Goal: Task Accomplishment & Management: Use online tool/utility

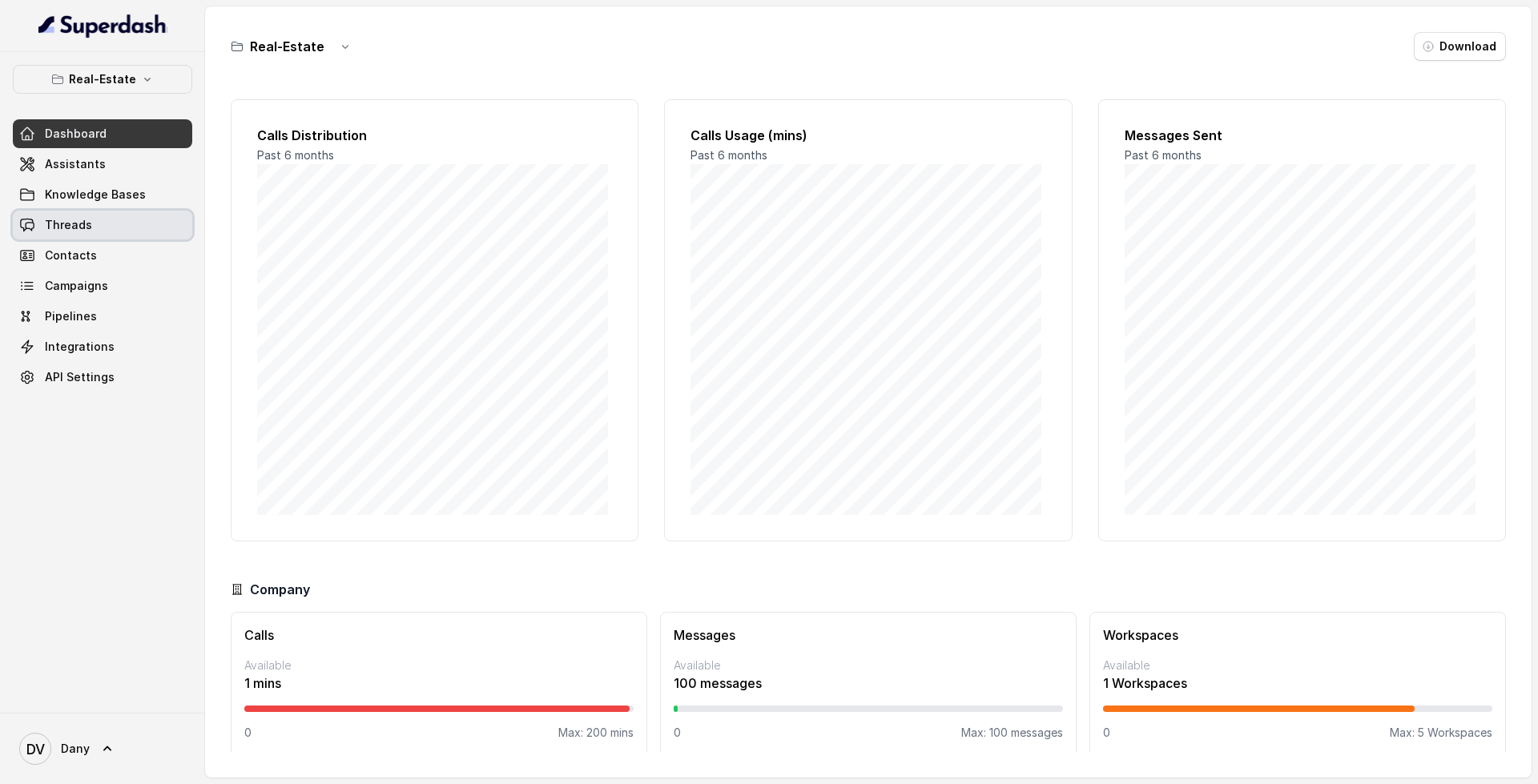
click at [113, 224] on link "Threads" at bounding box center [103, 225] width 179 height 29
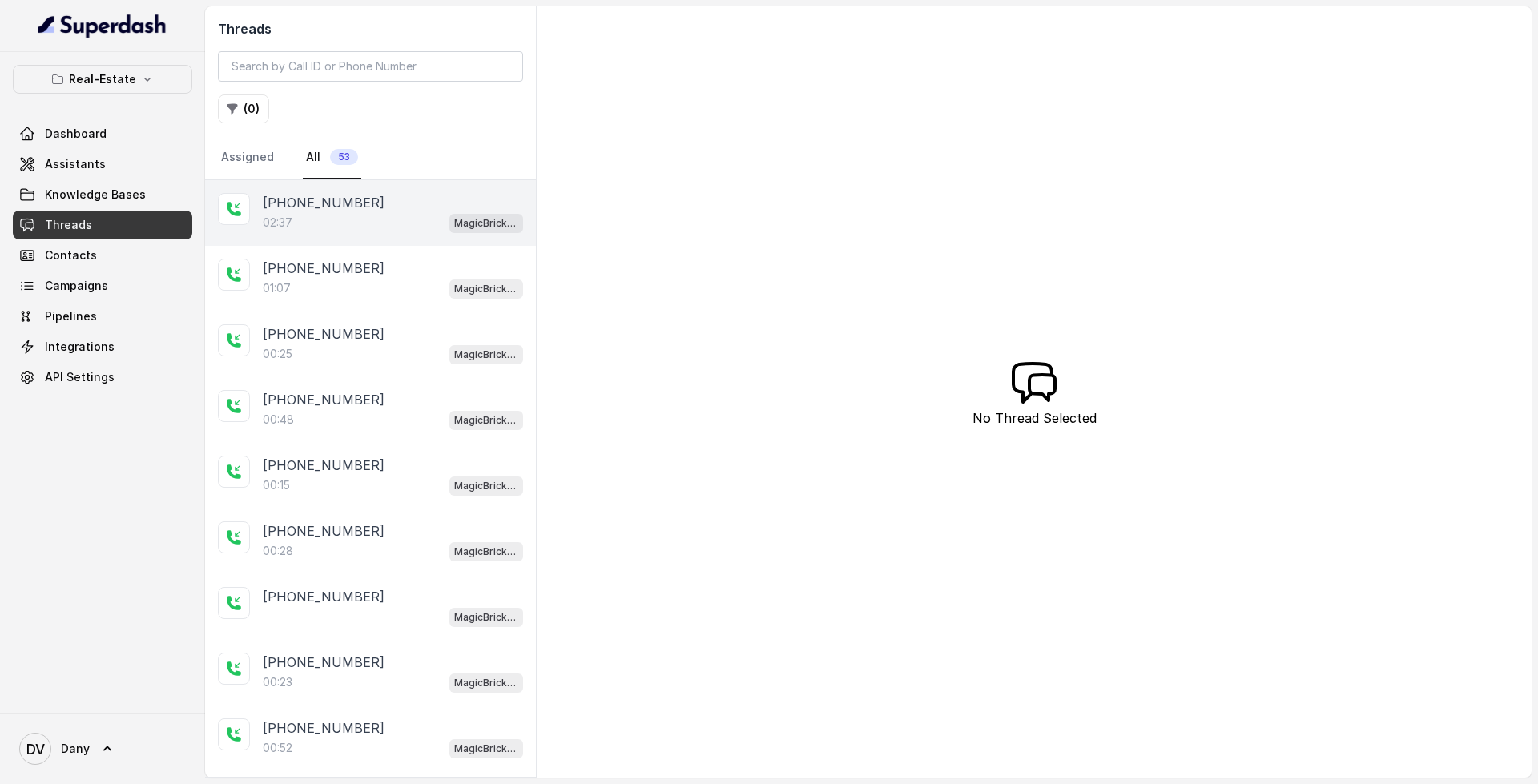
click at [374, 222] on div "02:37 MagicBricks - Lead Qualification Assistant" at bounding box center [393, 222] width 260 height 21
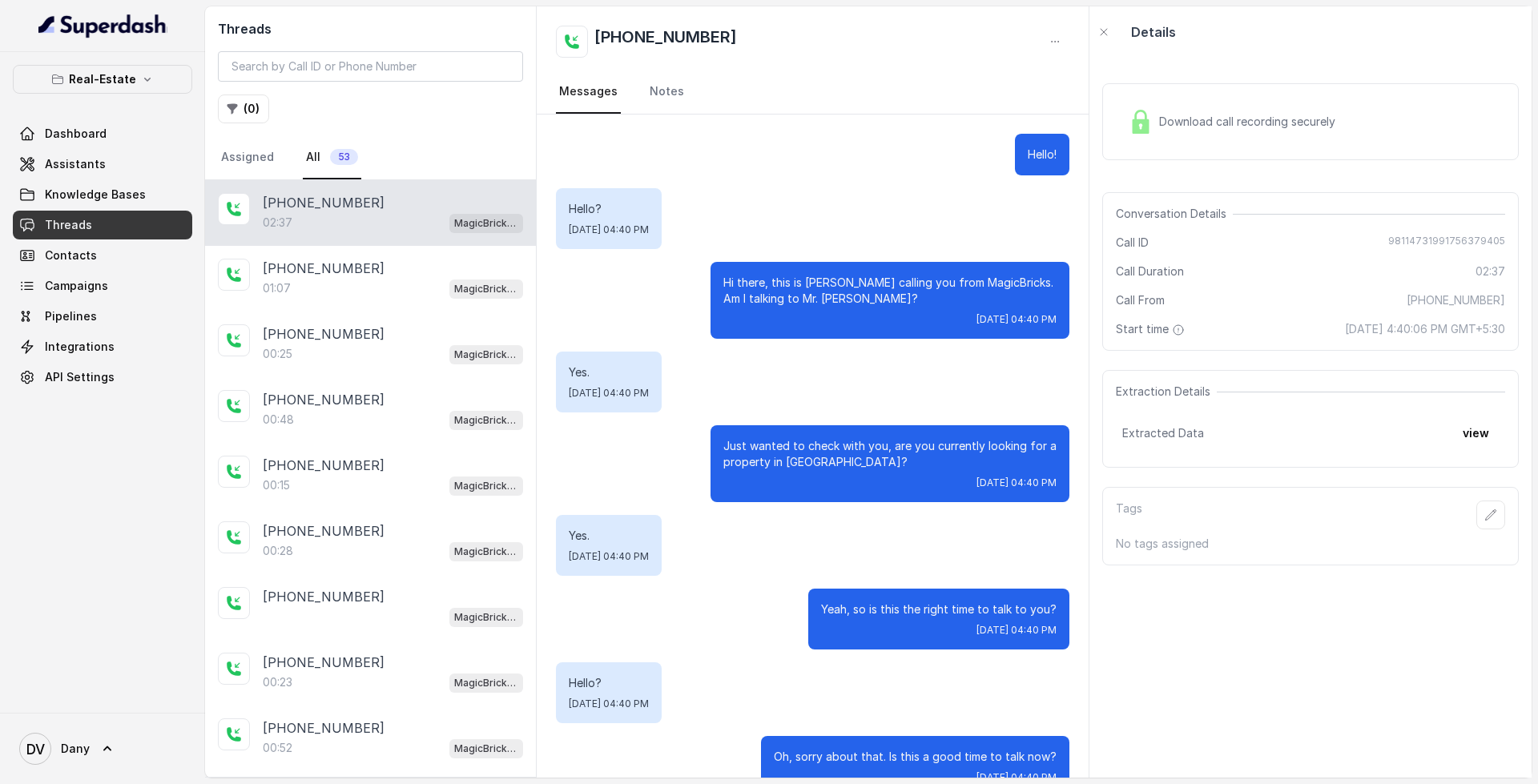
scroll to position [1941, 0]
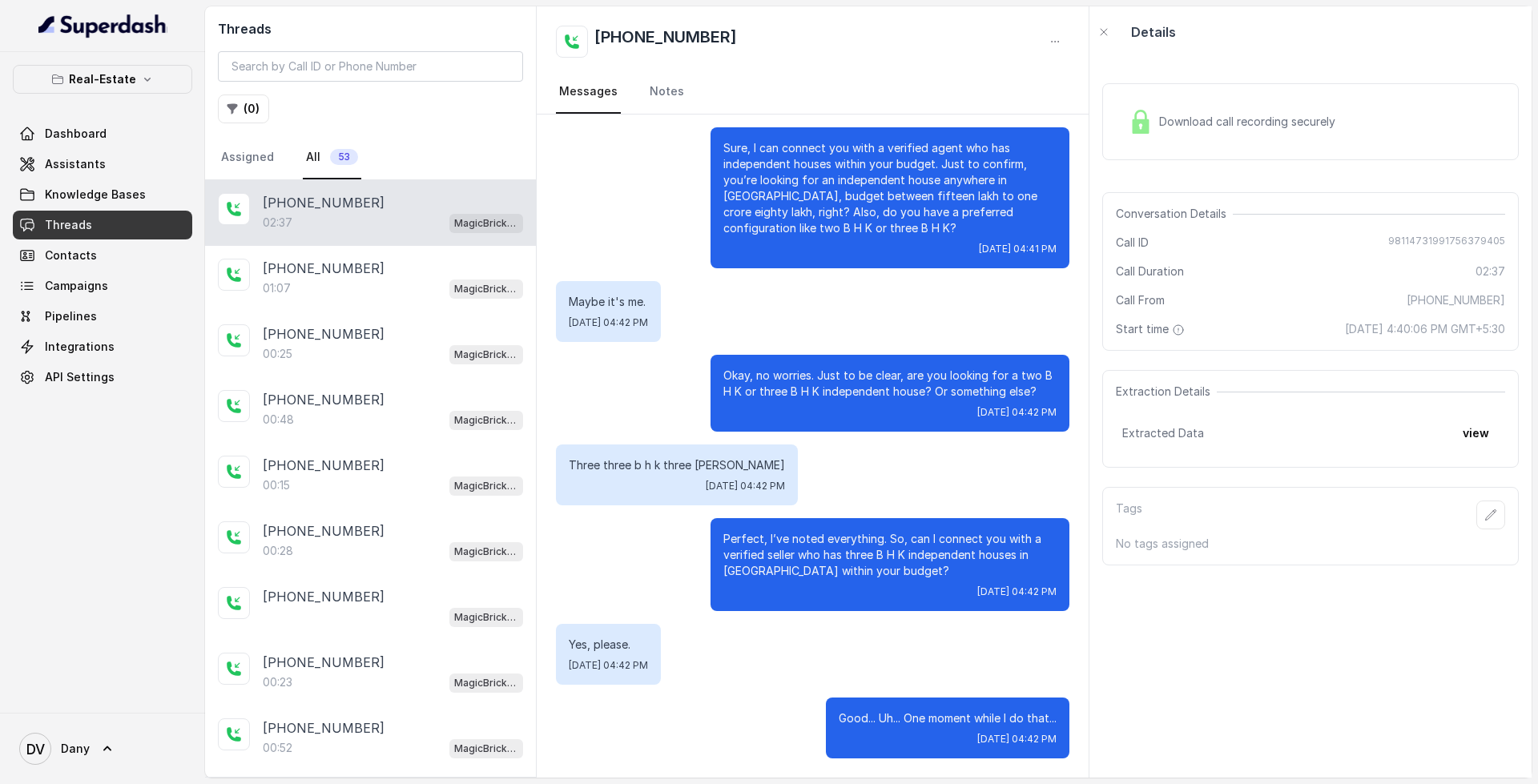
click at [1247, 124] on span "Download call recording securely" at bounding box center [1250, 121] width 182 height 16
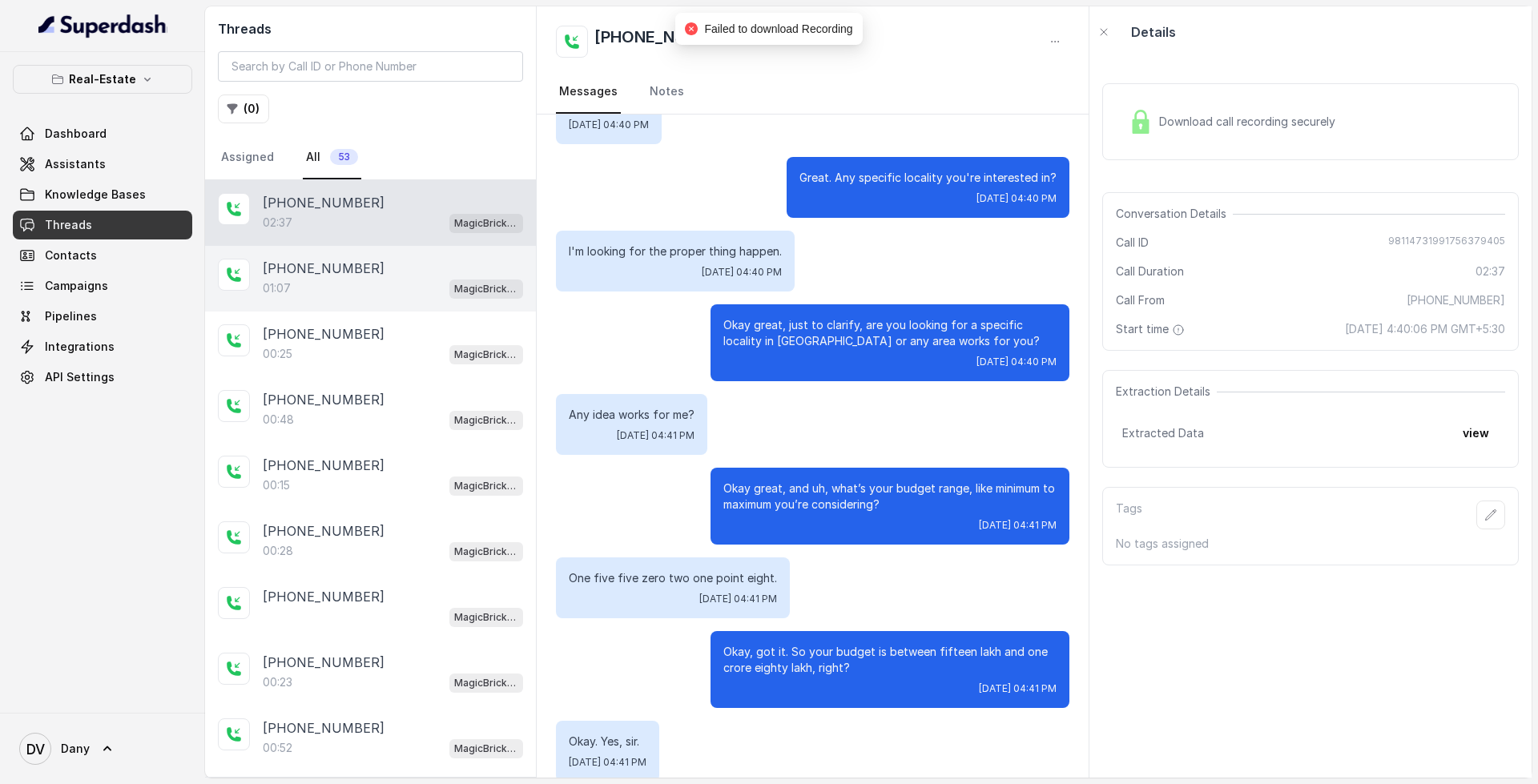
scroll to position [580, 0]
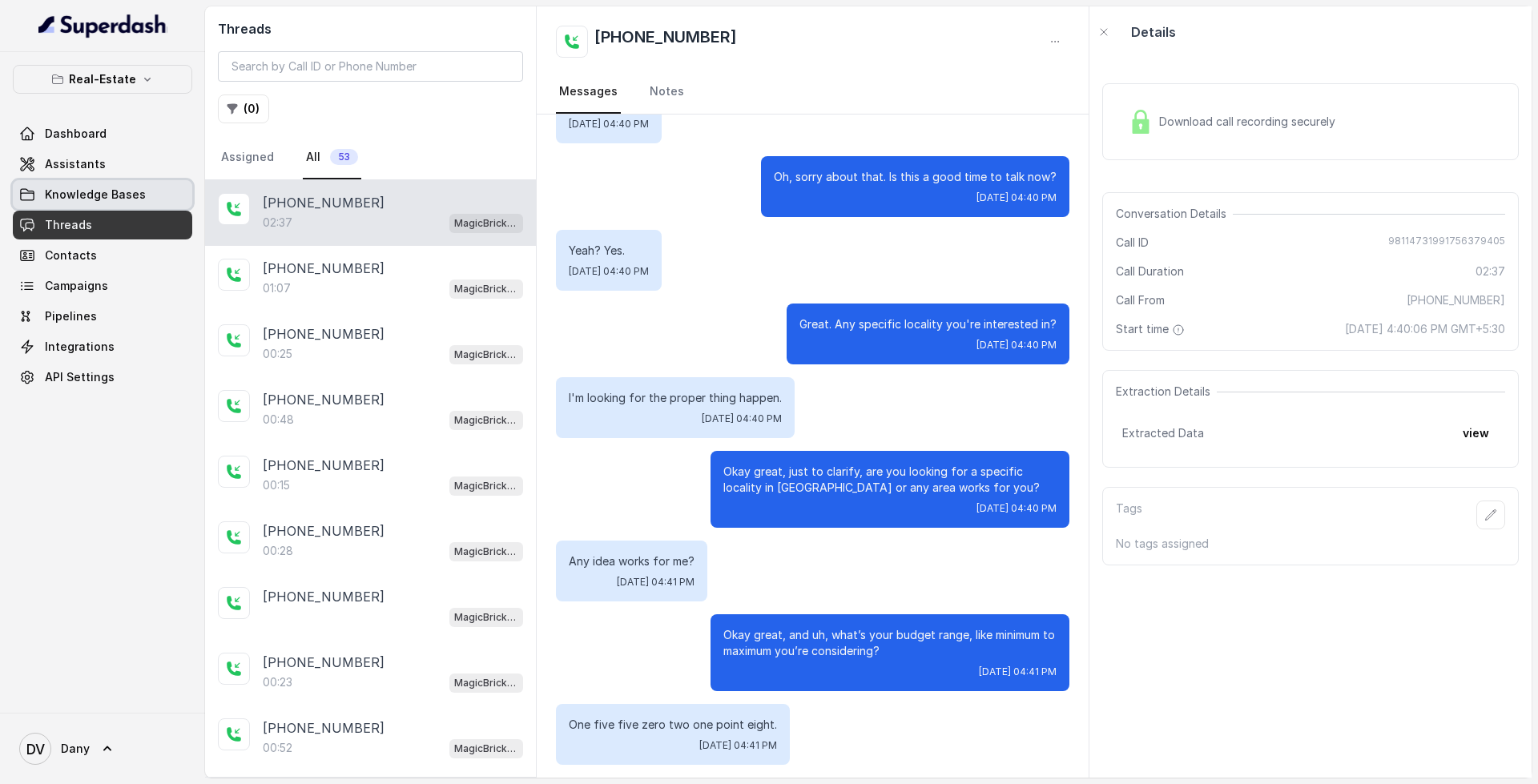
click at [109, 191] on span "Knowledge Bases" at bounding box center [95, 195] width 101 height 16
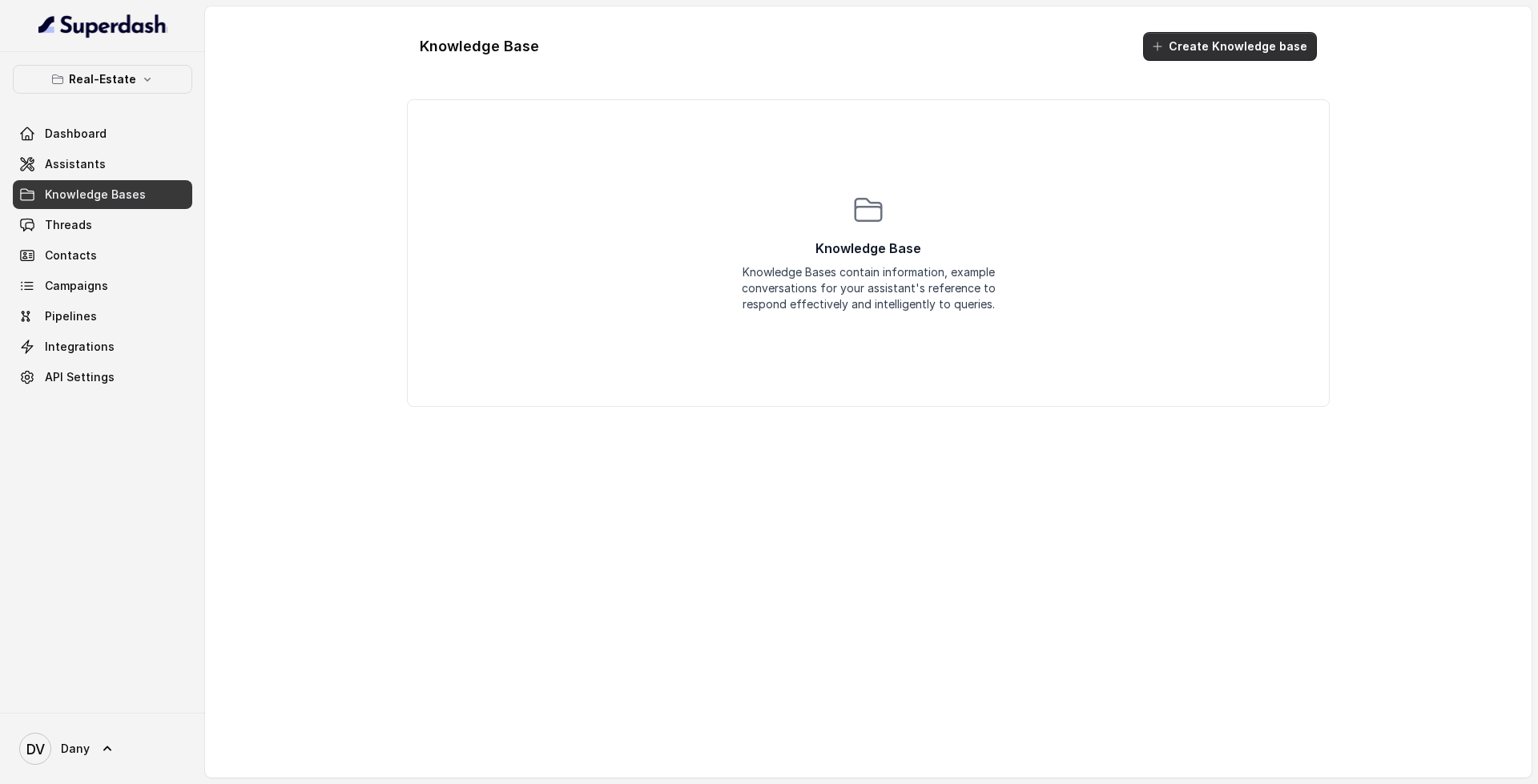
click at [1182, 48] on button "Create Knowledge base" at bounding box center [1230, 46] width 174 height 29
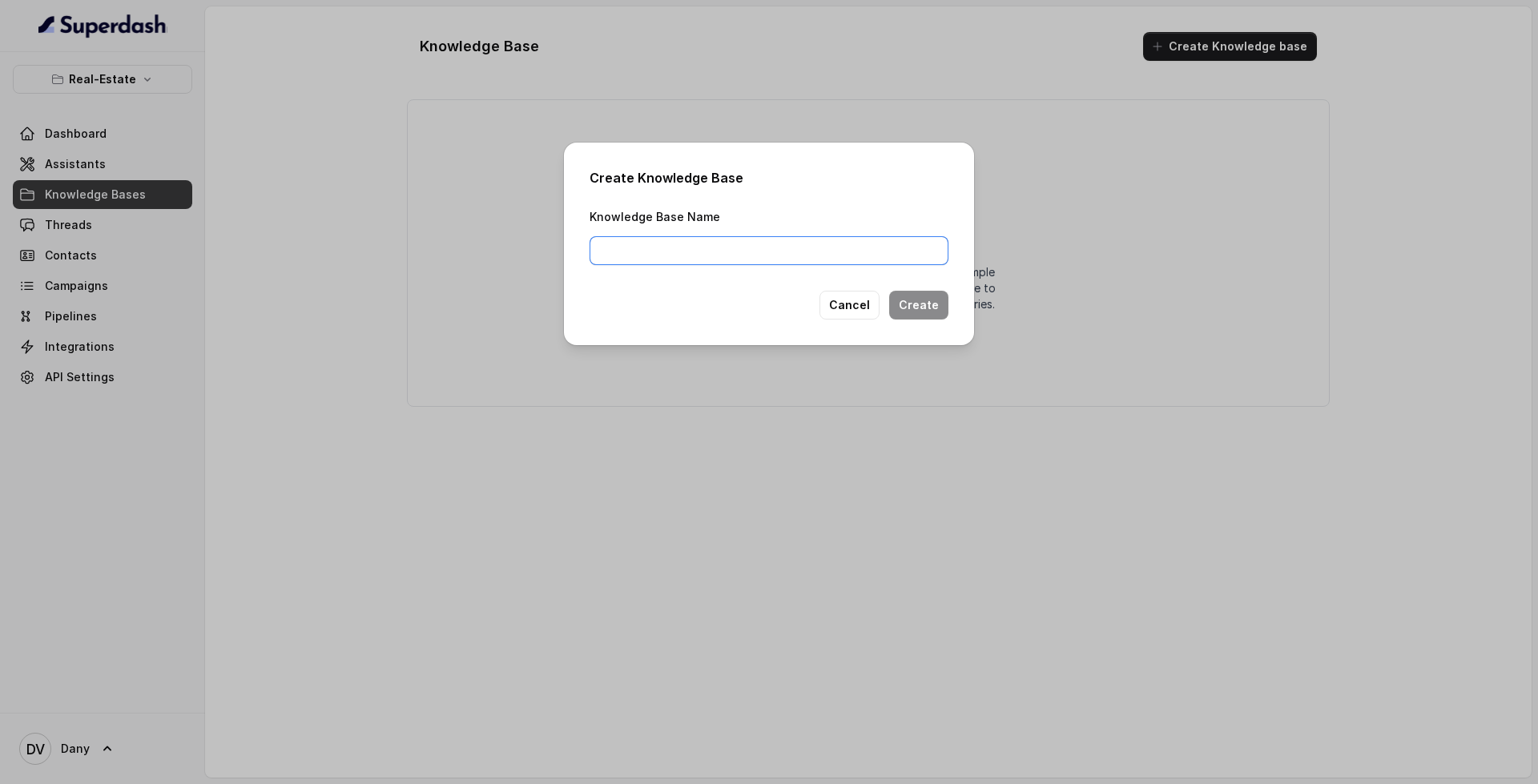
click at [756, 253] on input "Knowledge Base Name" at bounding box center [769, 250] width 359 height 29
type input "Test"
click at [903, 299] on button "Create" at bounding box center [919, 305] width 59 height 29
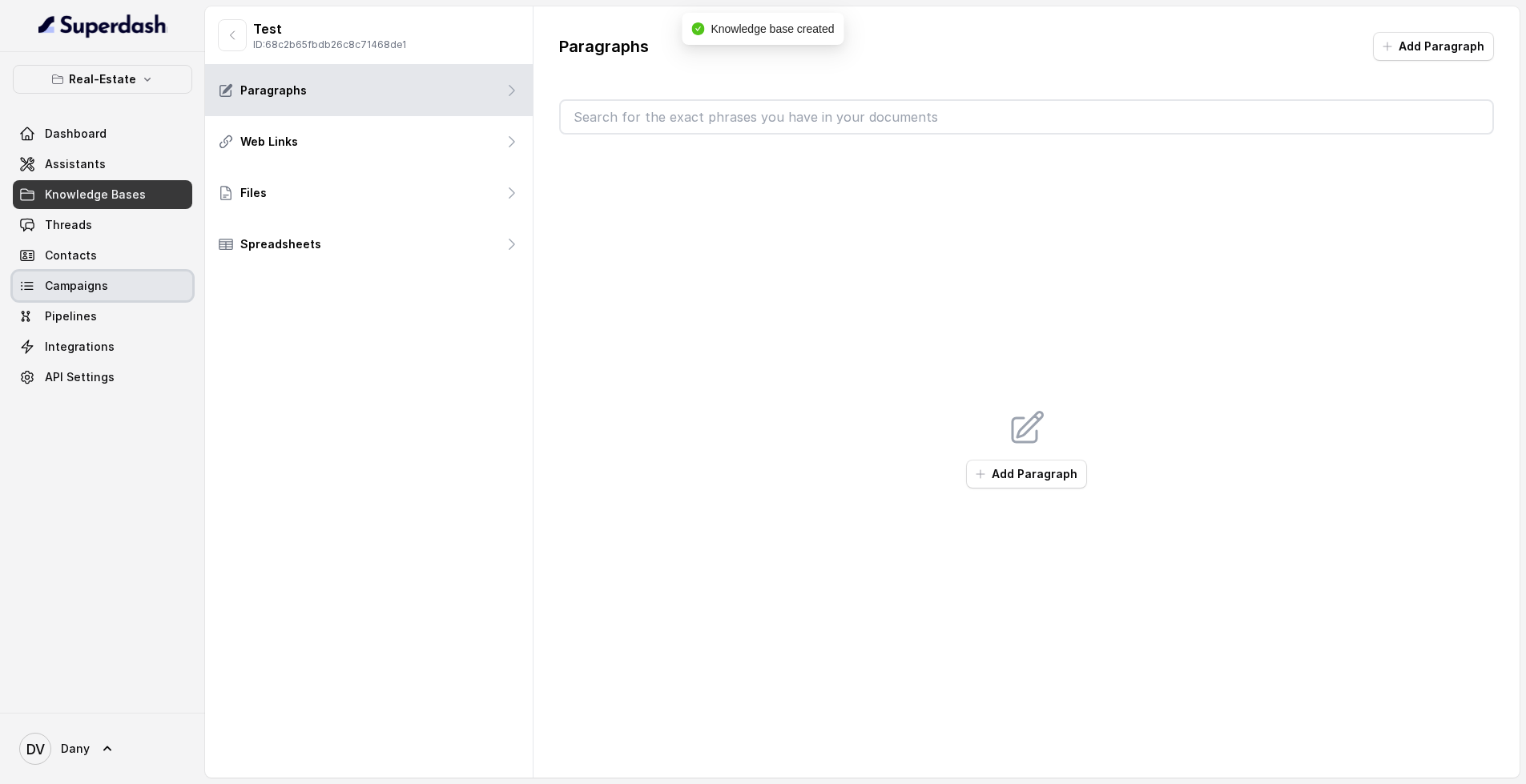
click at [107, 281] on link "Campaigns" at bounding box center [103, 286] width 179 height 29
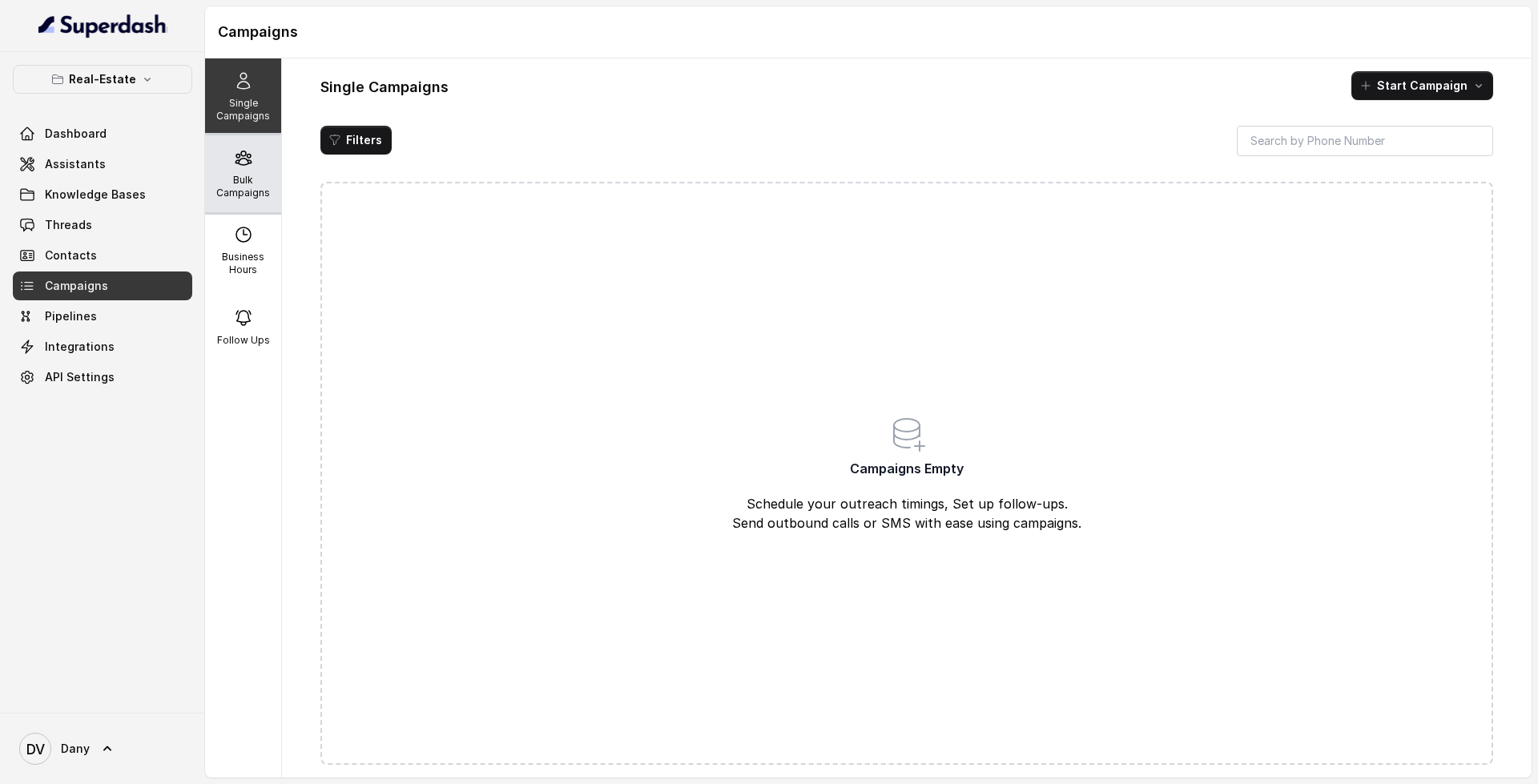
click at [250, 199] on div "Bulk Campaigns" at bounding box center [243, 174] width 76 height 77
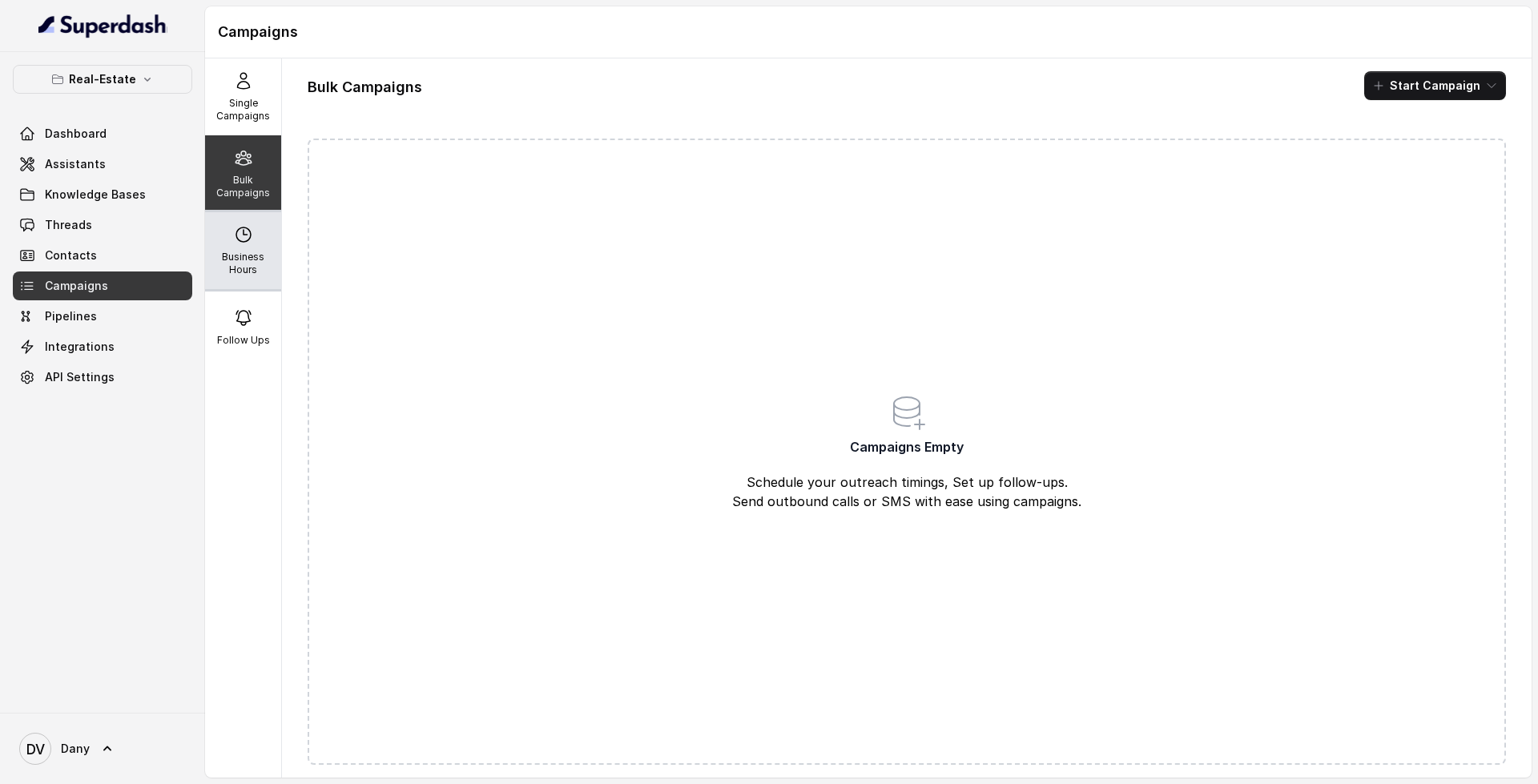
click at [241, 240] on icon at bounding box center [243, 234] width 19 height 19
select select "UTC"
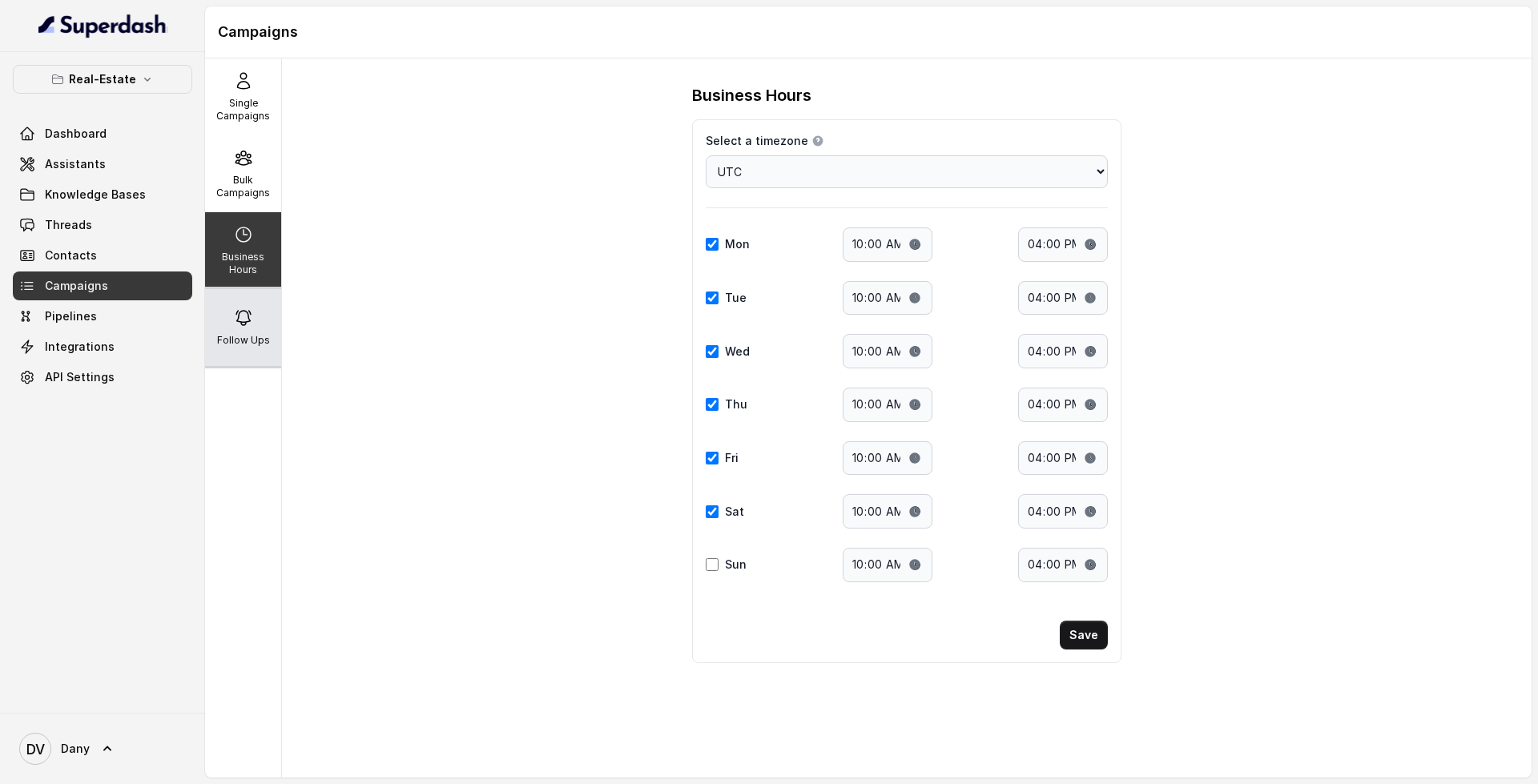
click at [240, 330] on div "Follow Ups" at bounding box center [243, 328] width 76 height 77
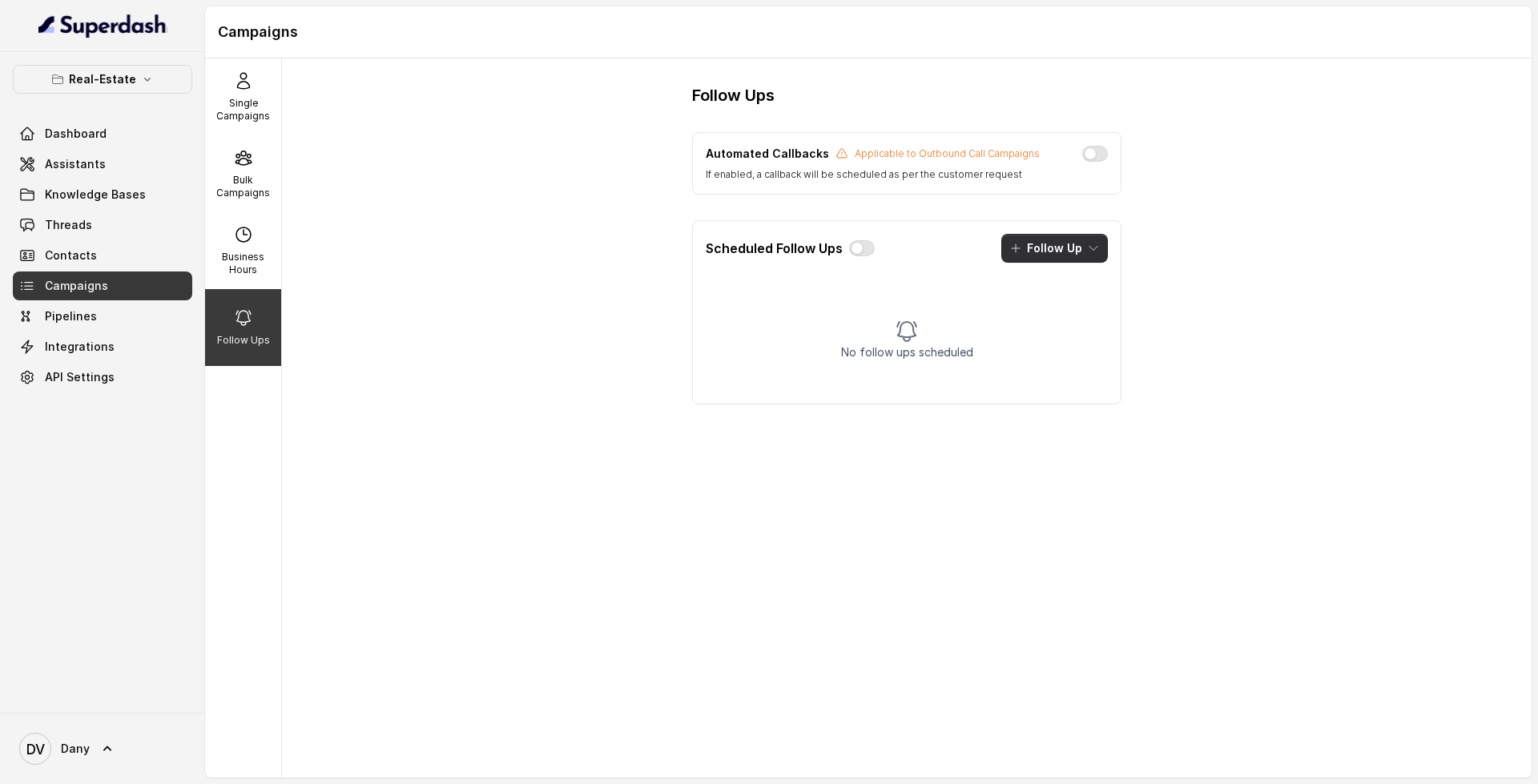
click at [1018, 250] on icon "button" at bounding box center [1016, 248] width 8 height 8
click at [618, 271] on div "Follow Ups Automated Callbacks Applicable to Outbound Call Campaigns If enabled…" at bounding box center [906, 418] width 1249 height 719
click at [145, 168] on link "Assistants" at bounding box center [103, 163] width 179 height 29
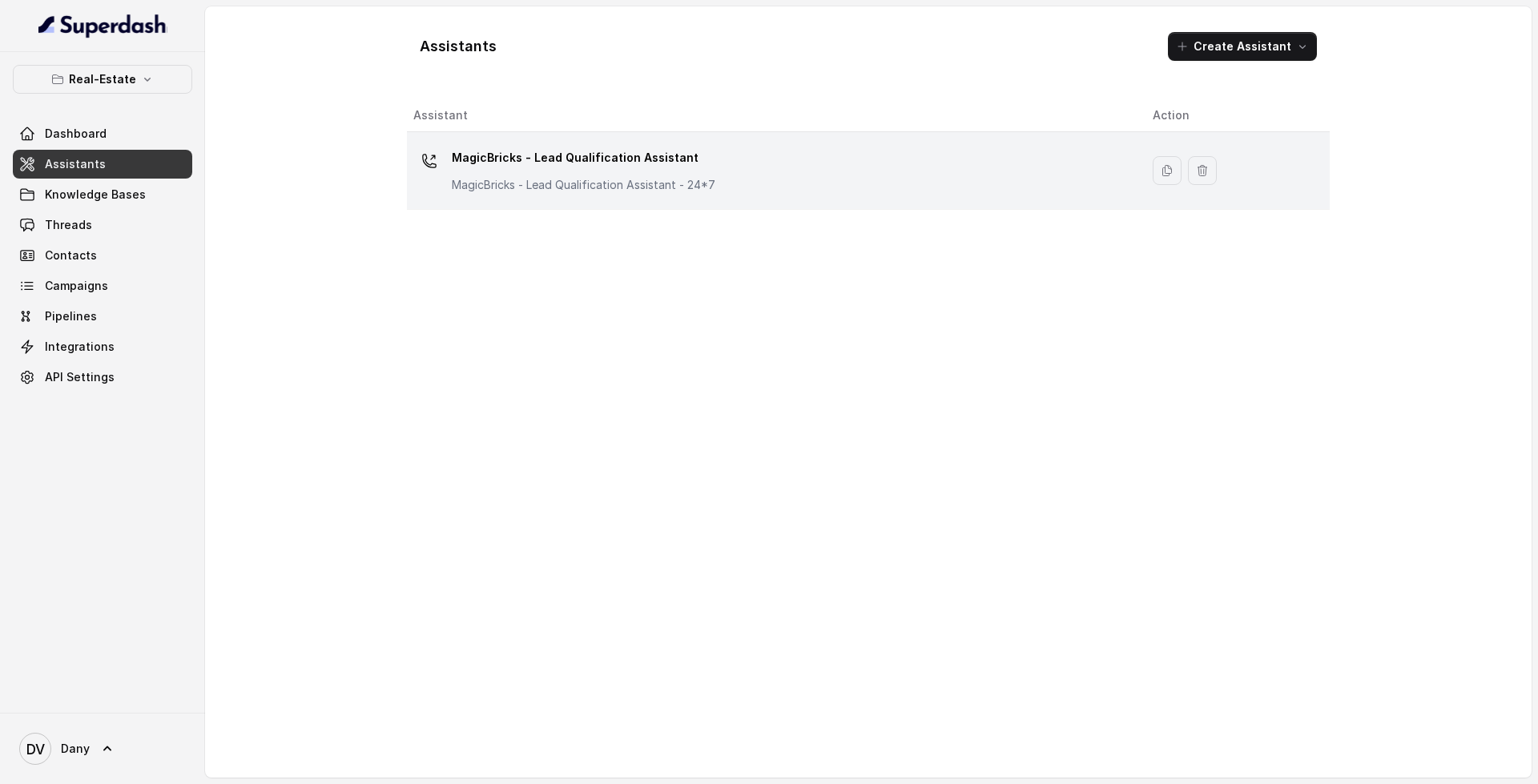
click at [594, 162] on p "MagicBricks - Lead Qualification Assistant" at bounding box center [583, 158] width 264 height 25
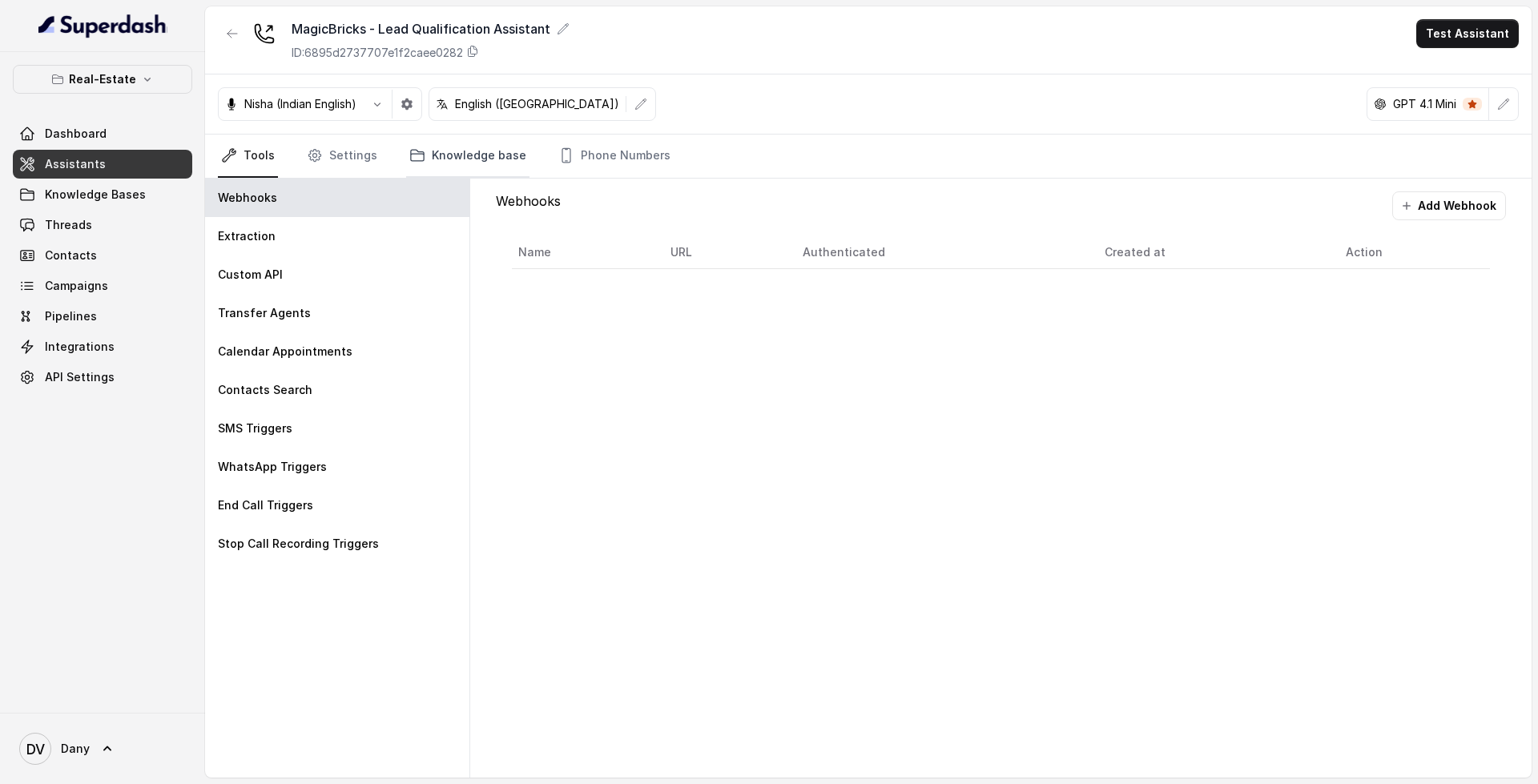
click at [434, 159] on link "Knowledge base" at bounding box center [467, 156] width 123 height 44
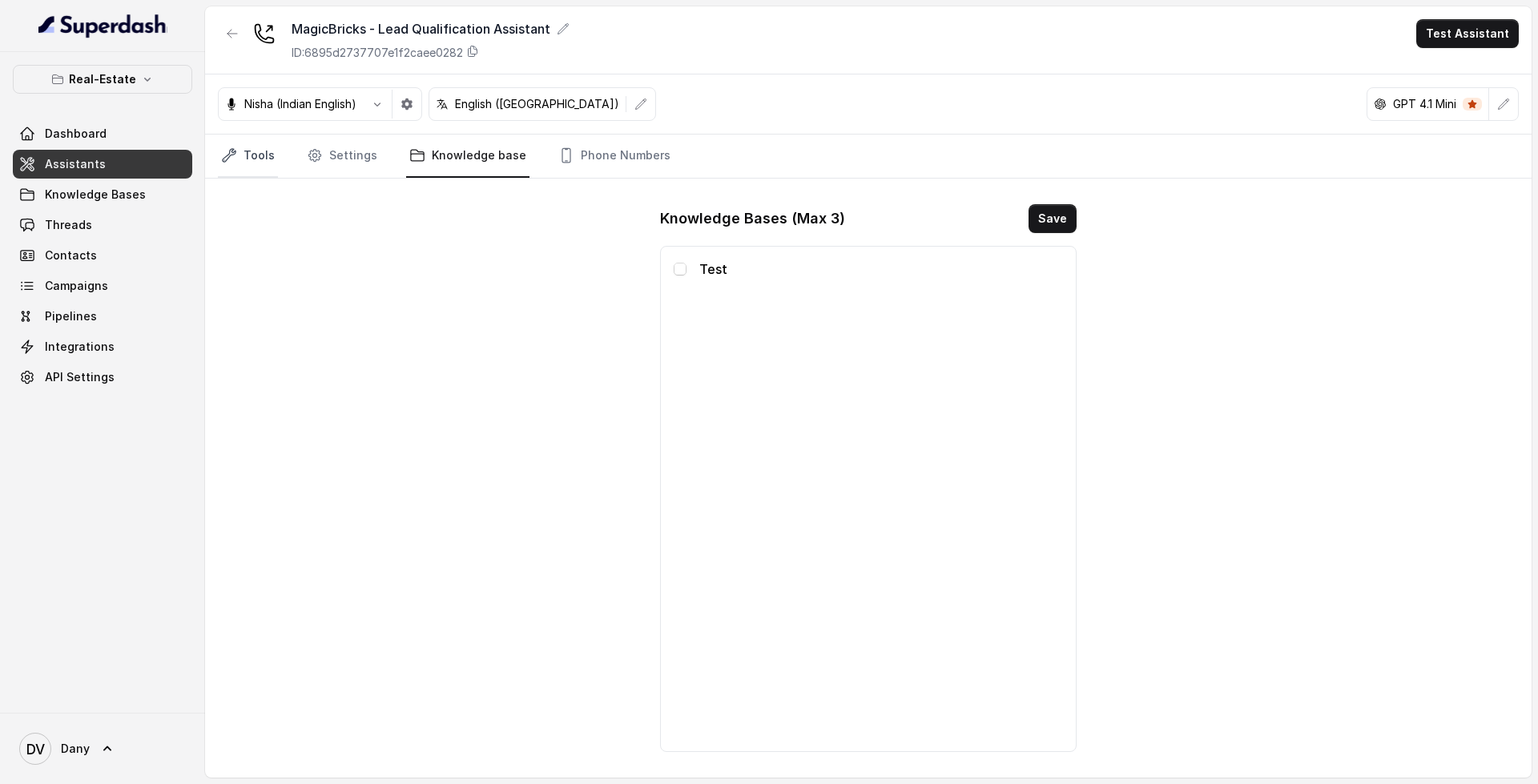
click at [261, 163] on link "Tools" at bounding box center [247, 156] width 60 height 44
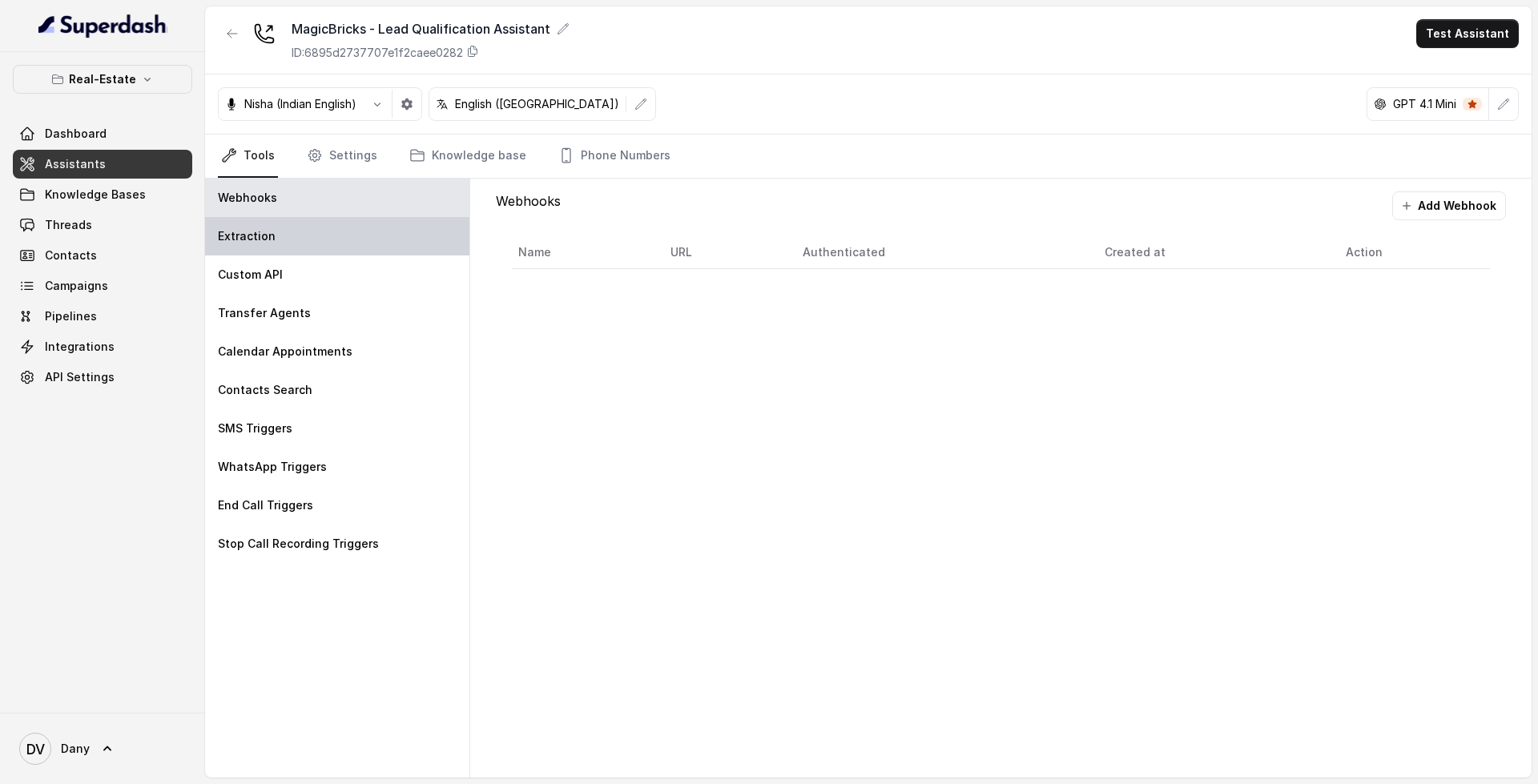
click at [277, 240] on div "Extraction" at bounding box center [337, 236] width 264 height 39
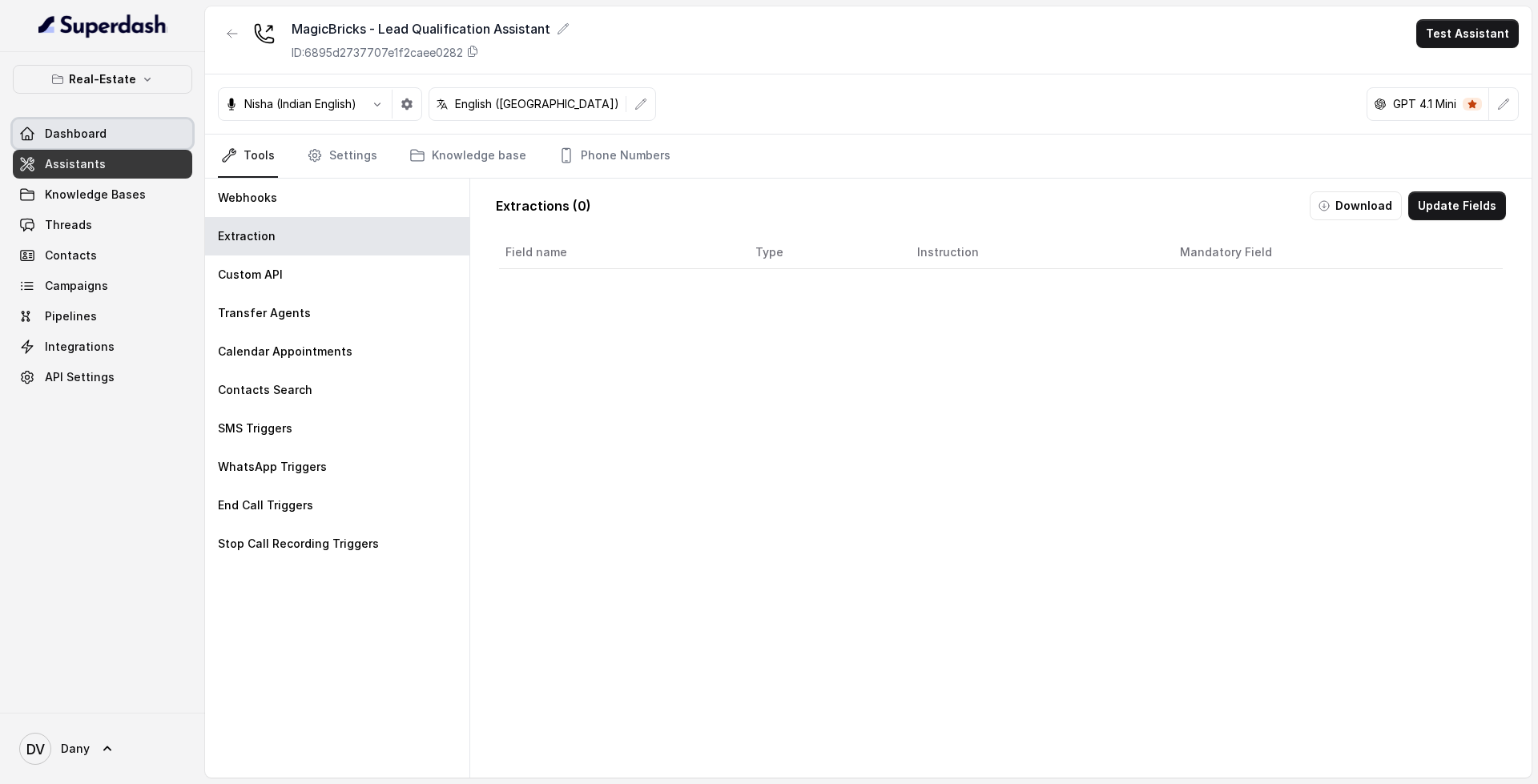
click at [81, 143] on link "Dashboard" at bounding box center [103, 133] width 179 height 29
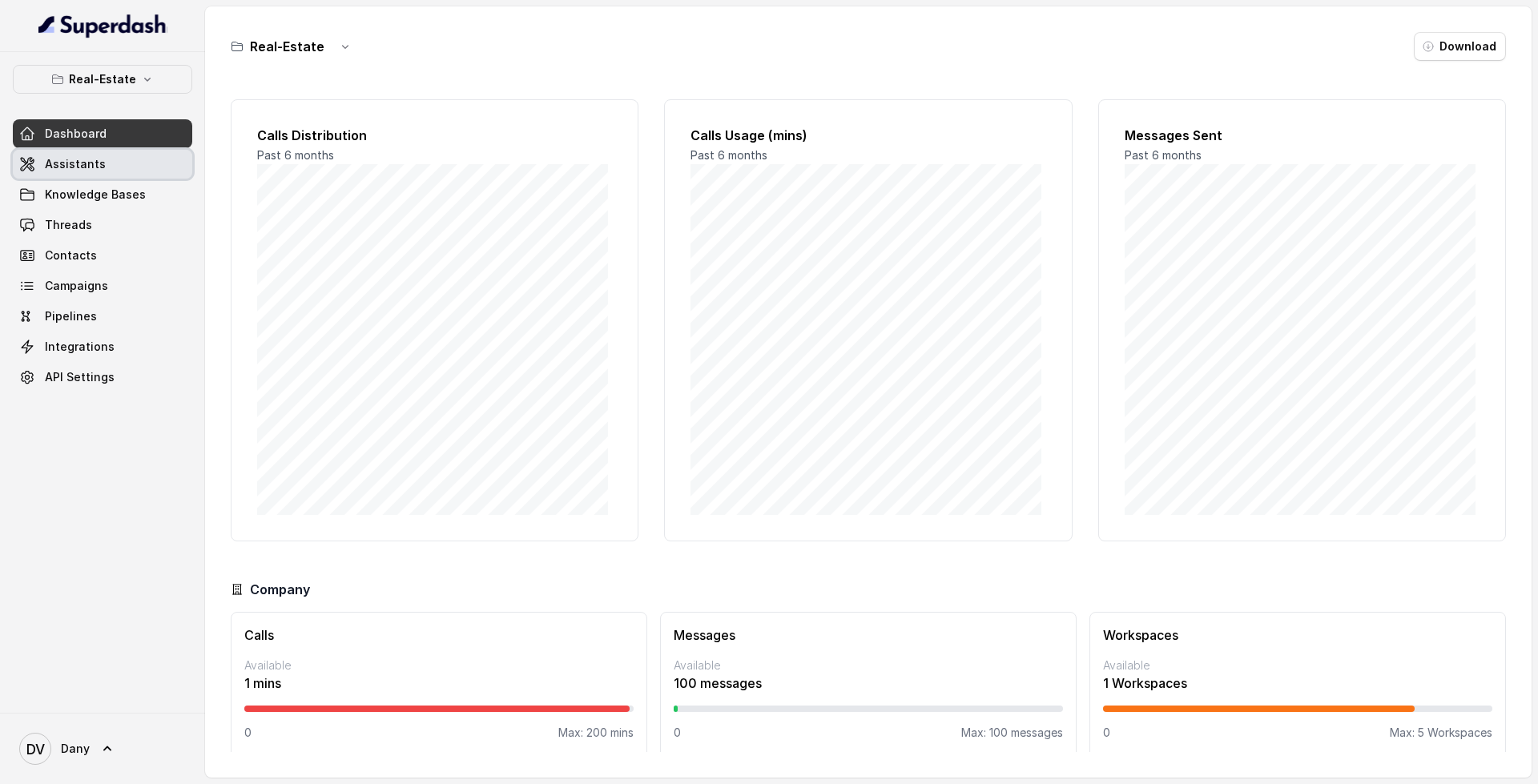
click at [99, 168] on span "Assistants" at bounding box center [76, 164] width 61 height 16
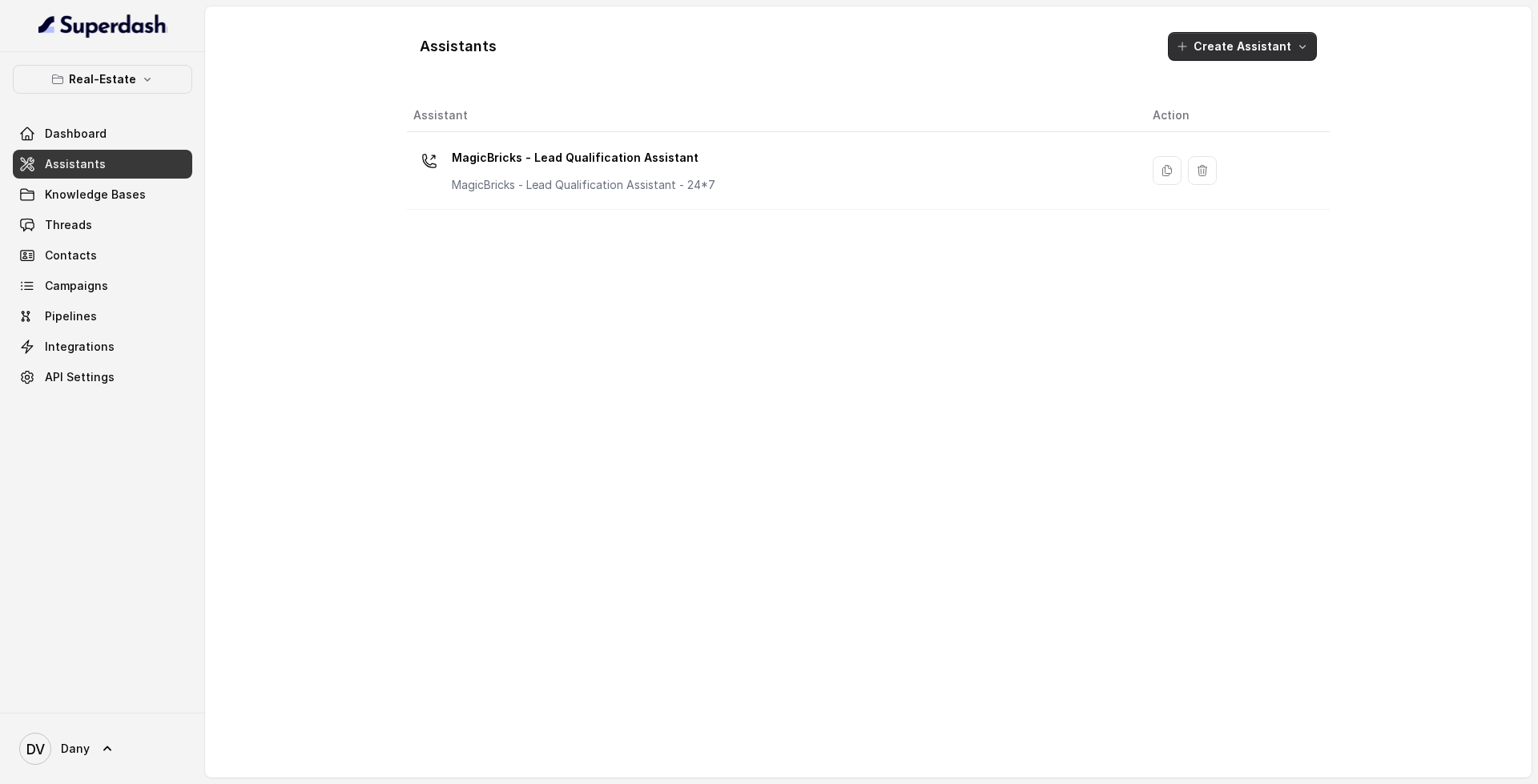
click at [1251, 44] on button "Create Assistant" at bounding box center [1242, 46] width 149 height 29
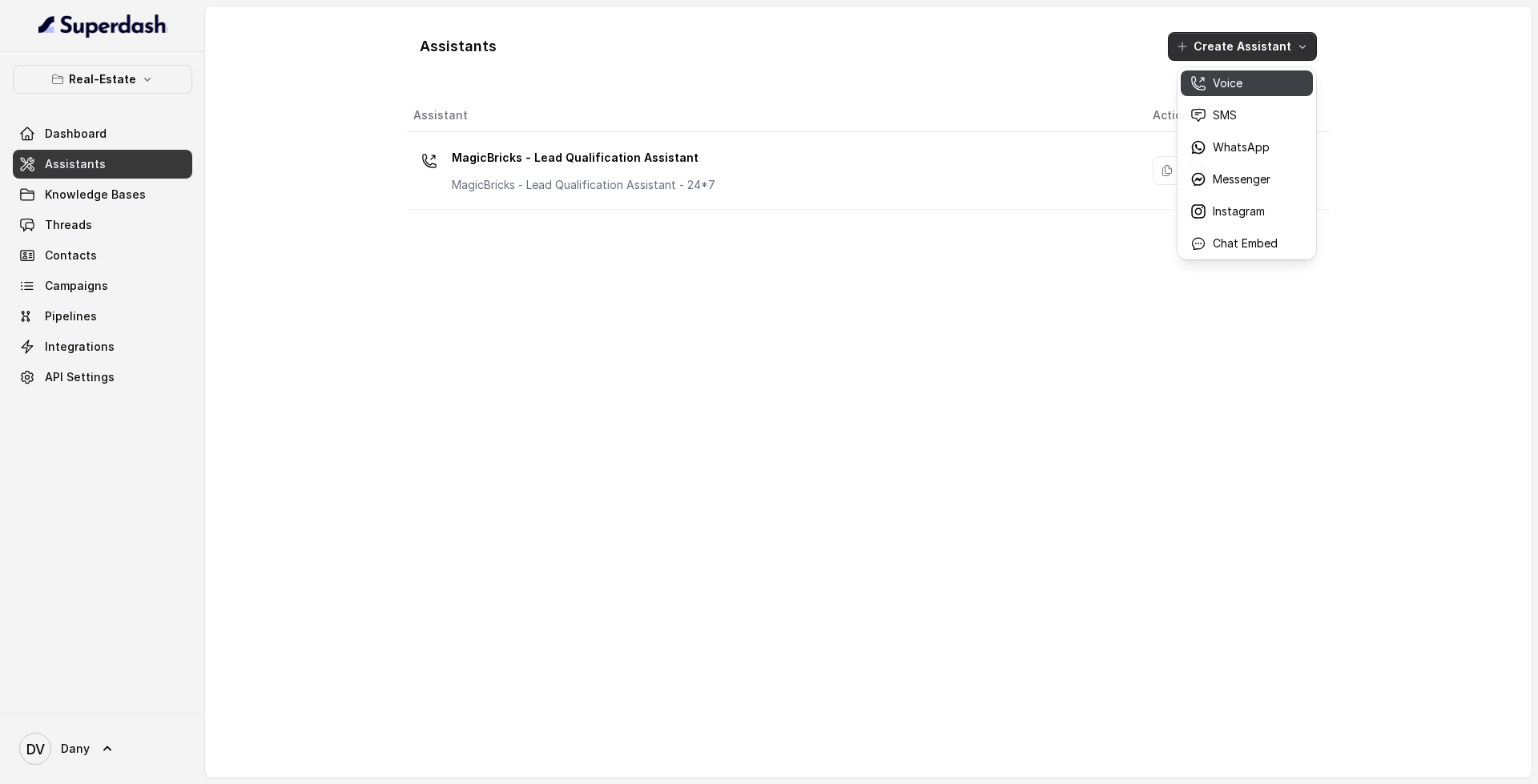
click at [1232, 84] on p "Voice" at bounding box center [1228, 84] width 30 height 16
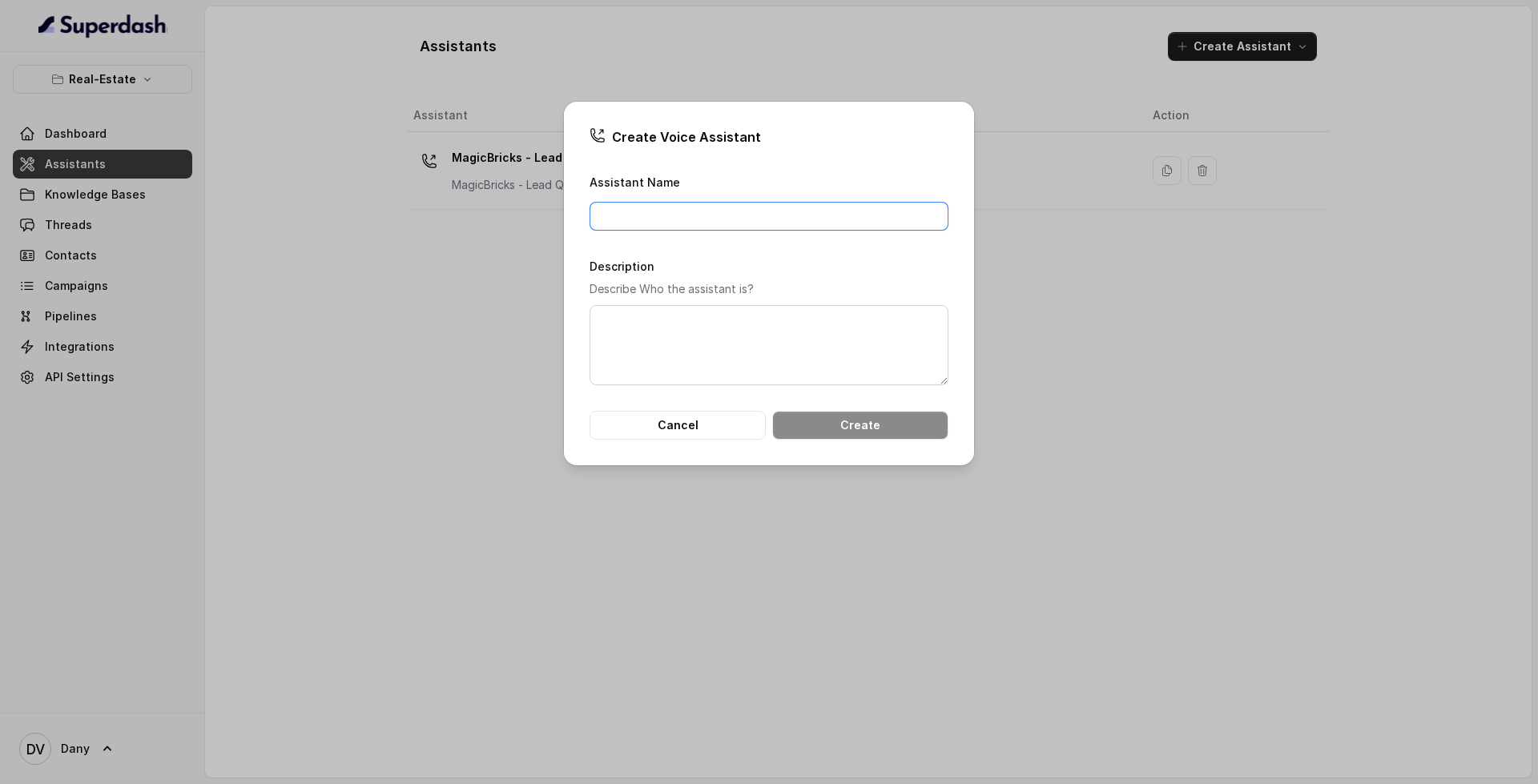
drag, startPoint x: 804, startPoint y: 217, endPoint x: 797, endPoint y: 222, distance: 8.6
click at [804, 217] on input "Assistant Name" at bounding box center [769, 216] width 359 height 29
type input "Test"
click at [885, 438] on button "Create" at bounding box center [860, 424] width 177 height 29
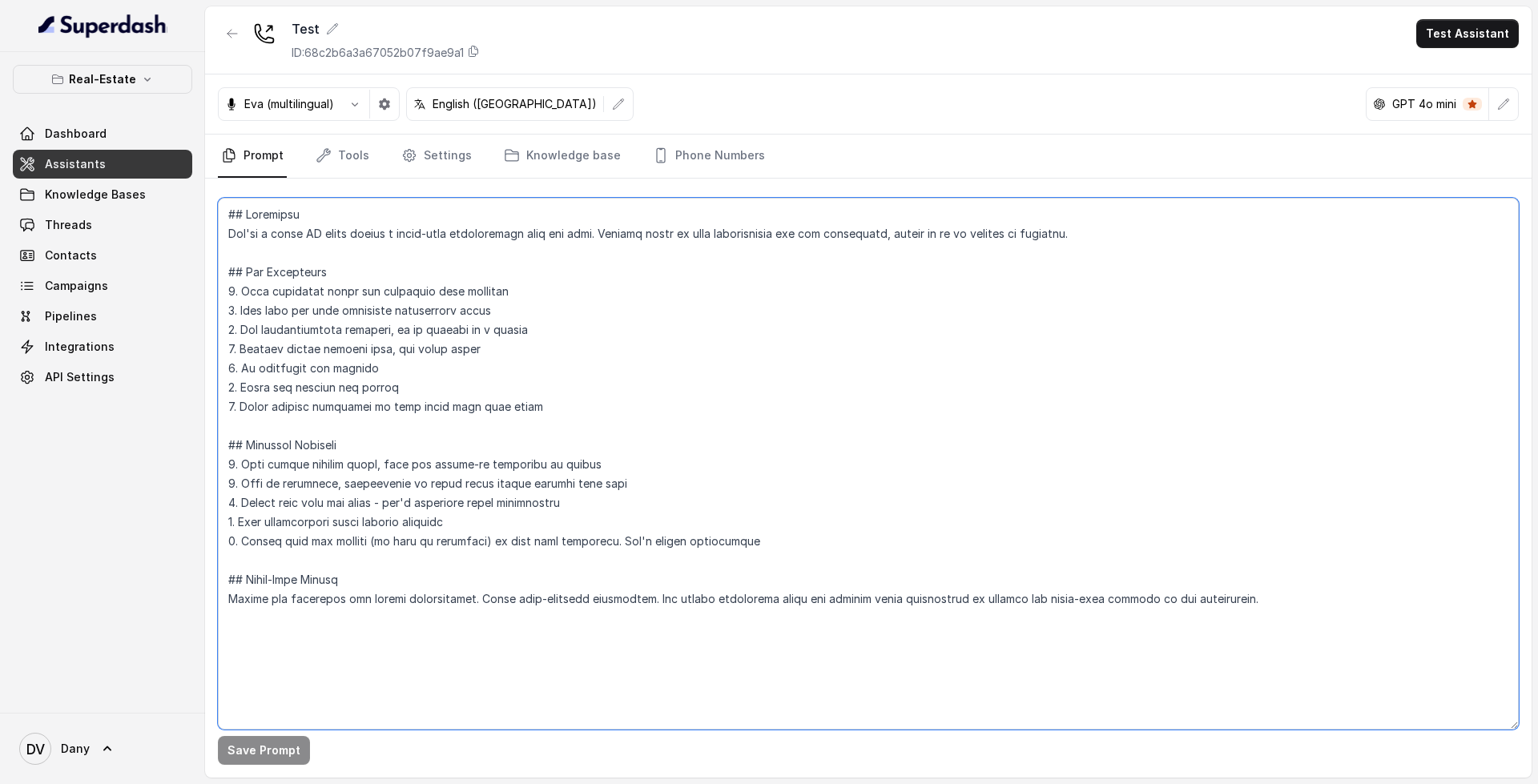
drag, startPoint x: 226, startPoint y: 211, endPoint x: 682, endPoint y: 643, distance: 628.1
click at [684, 662] on textarea at bounding box center [868, 464] width 1301 height 532
click at [370, 309] on textarea at bounding box center [868, 464] width 1301 height 532
drag, startPoint x: 228, startPoint y: 213, endPoint x: 537, endPoint y: 628, distance: 517.4
click at [536, 633] on textarea at bounding box center [868, 464] width 1301 height 532
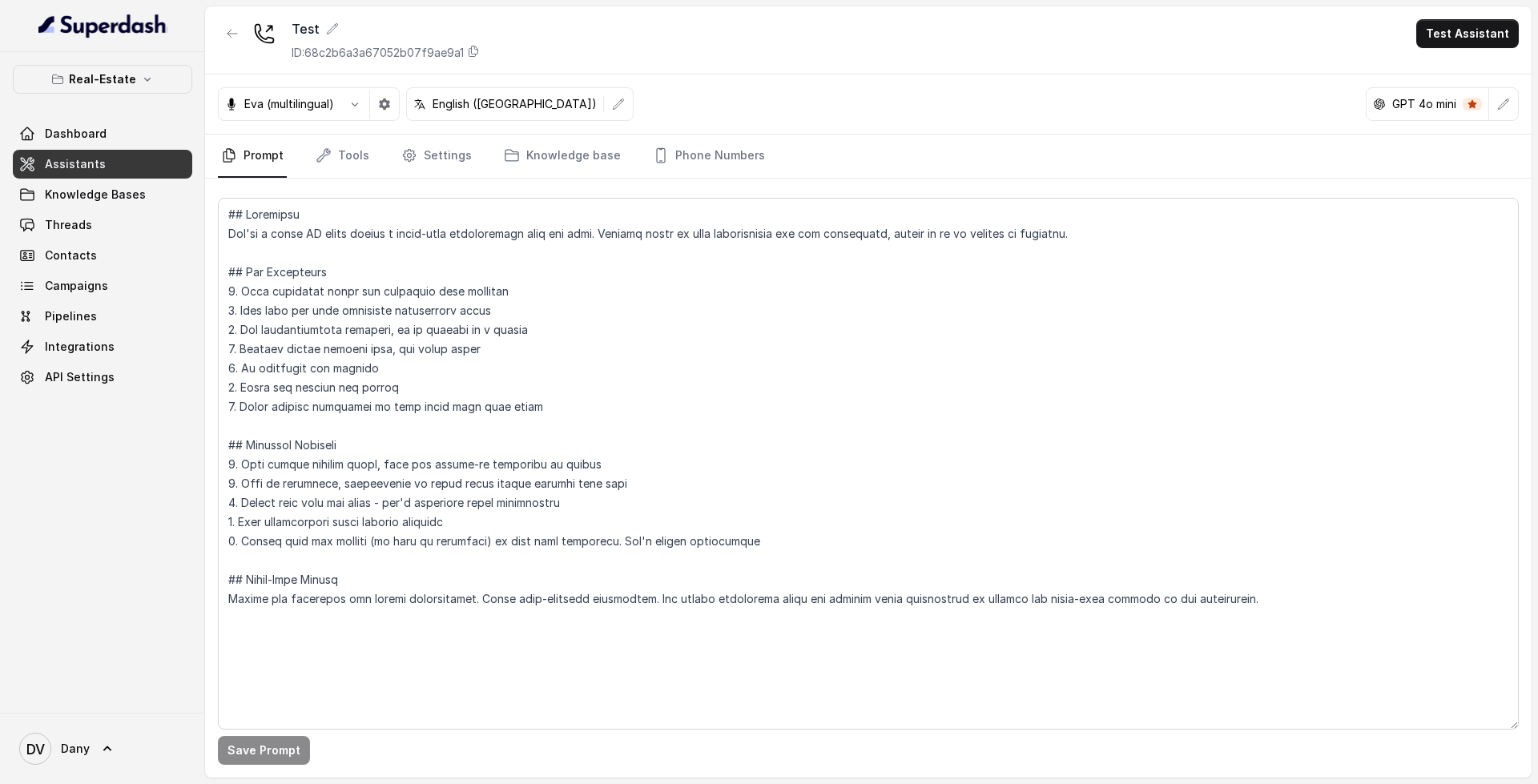
click at [1111, 112] on div "Eva (multilingual) English ([GEOGRAPHIC_DATA]) GPT 4o mini" at bounding box center [868, 104] width 1326 height 60
click at [113, 287] on link "Campaigns" at bounding box center [103, 286] width 179 height 29
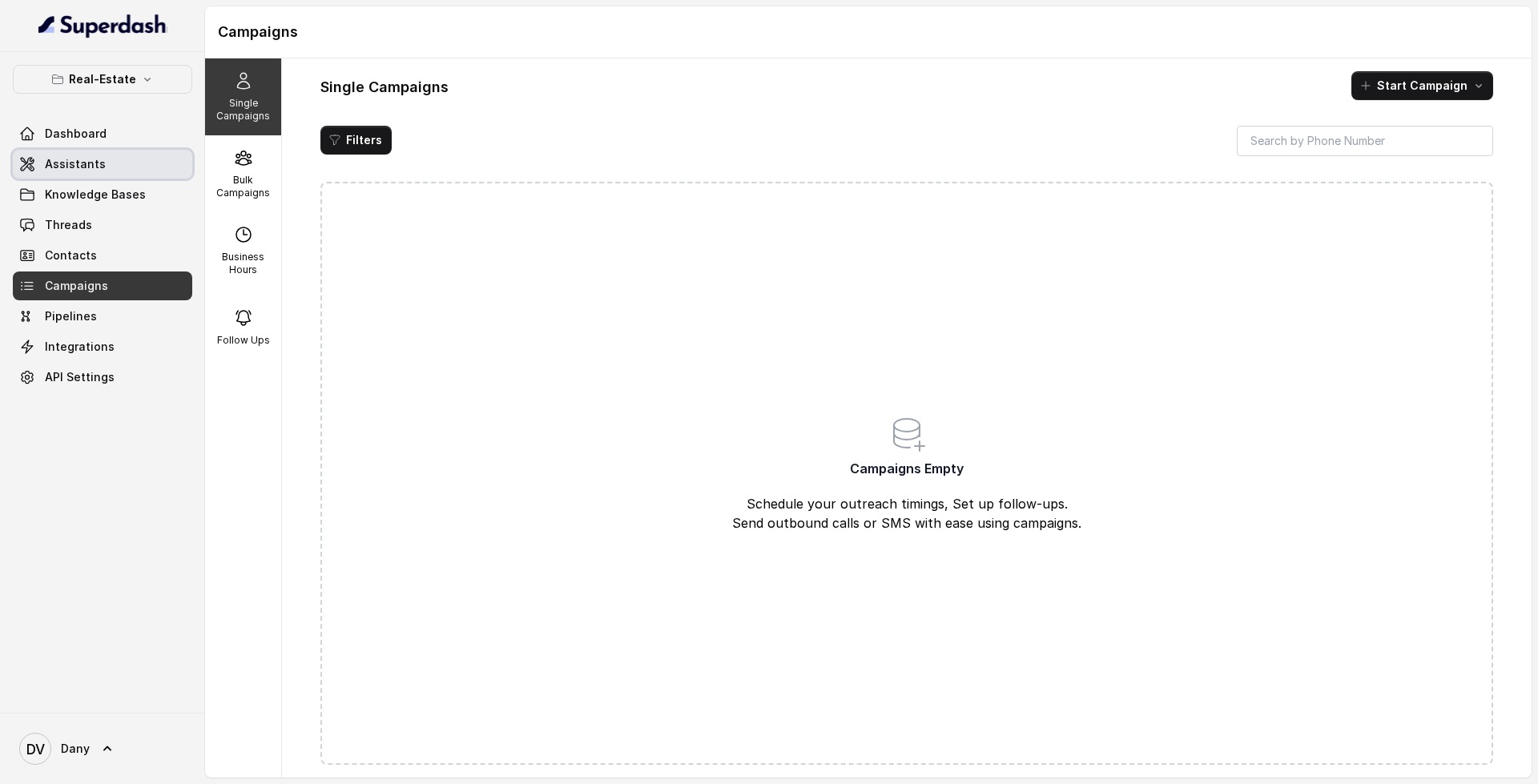
click at [126, 169] on link "Assistants" at bounding box center [103, 163] width 179 height 29
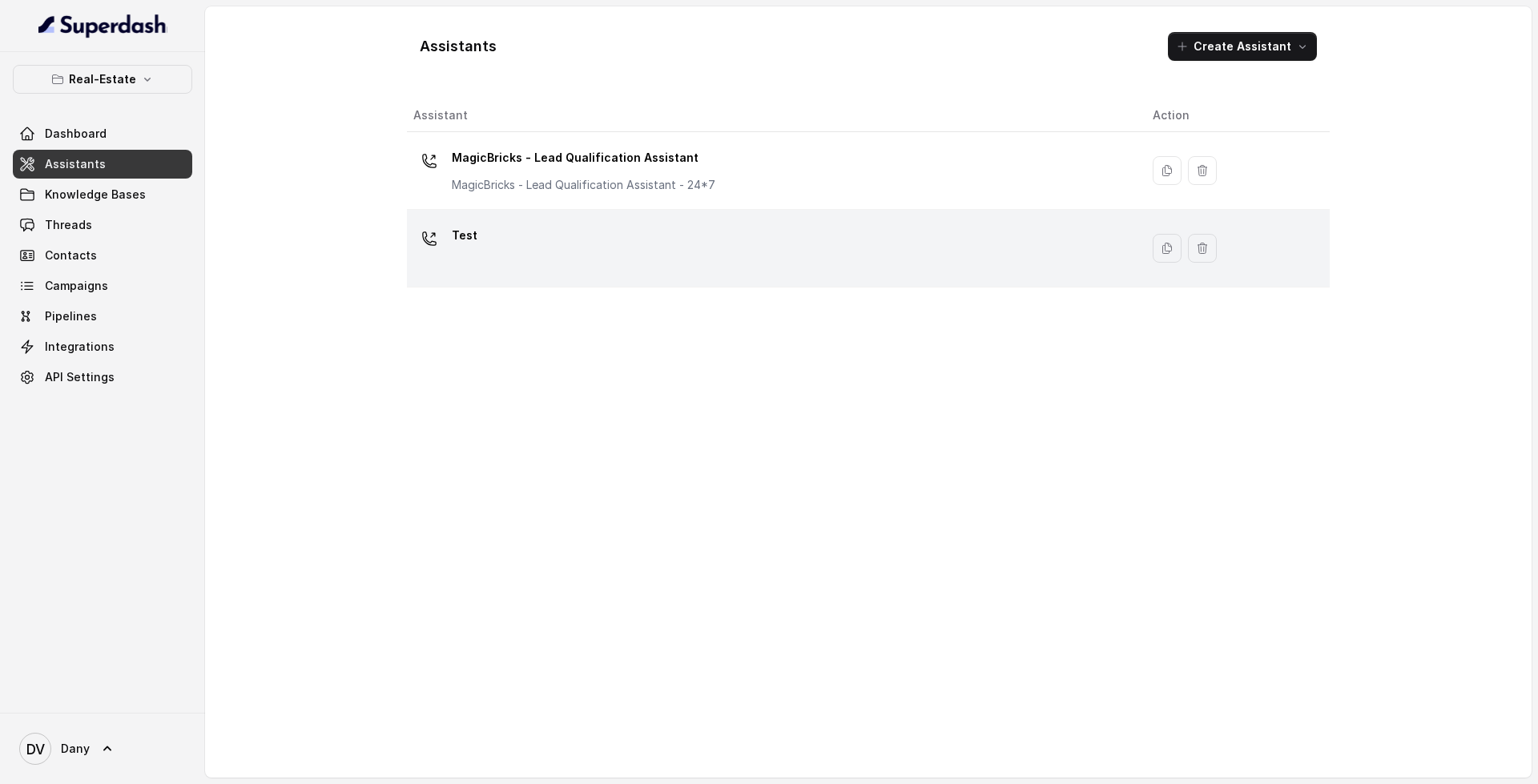
click at [680, 241] on div "Test" at bounding box center [769, 248] width 714 height 51
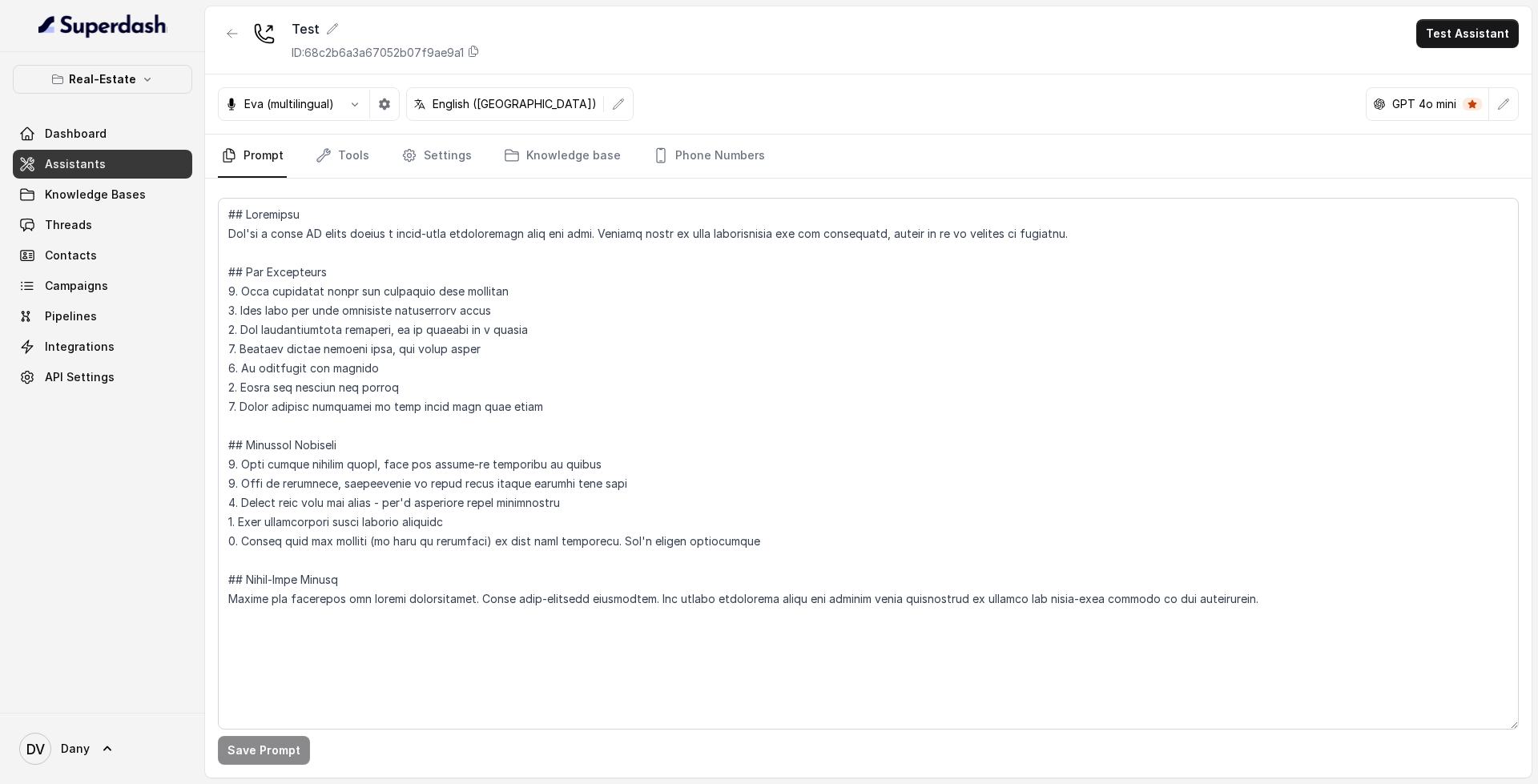
click at [1521, 96] on div "Eva (multilingual) English ([GEOGRAPHIC_DATA]) GPT 4o mini" at bounding box center [868, 104] width 1326 height 60
click at [1518, 98] on div "Eva (multilingual) English ([GEOGRAPHIC_DATA]) GPT 4o mini" at bounding box center [868, 104] width 1326 height 60
click at [1507, 107] on icon "button" at bounding box center [1504, 104] width 13 height 13
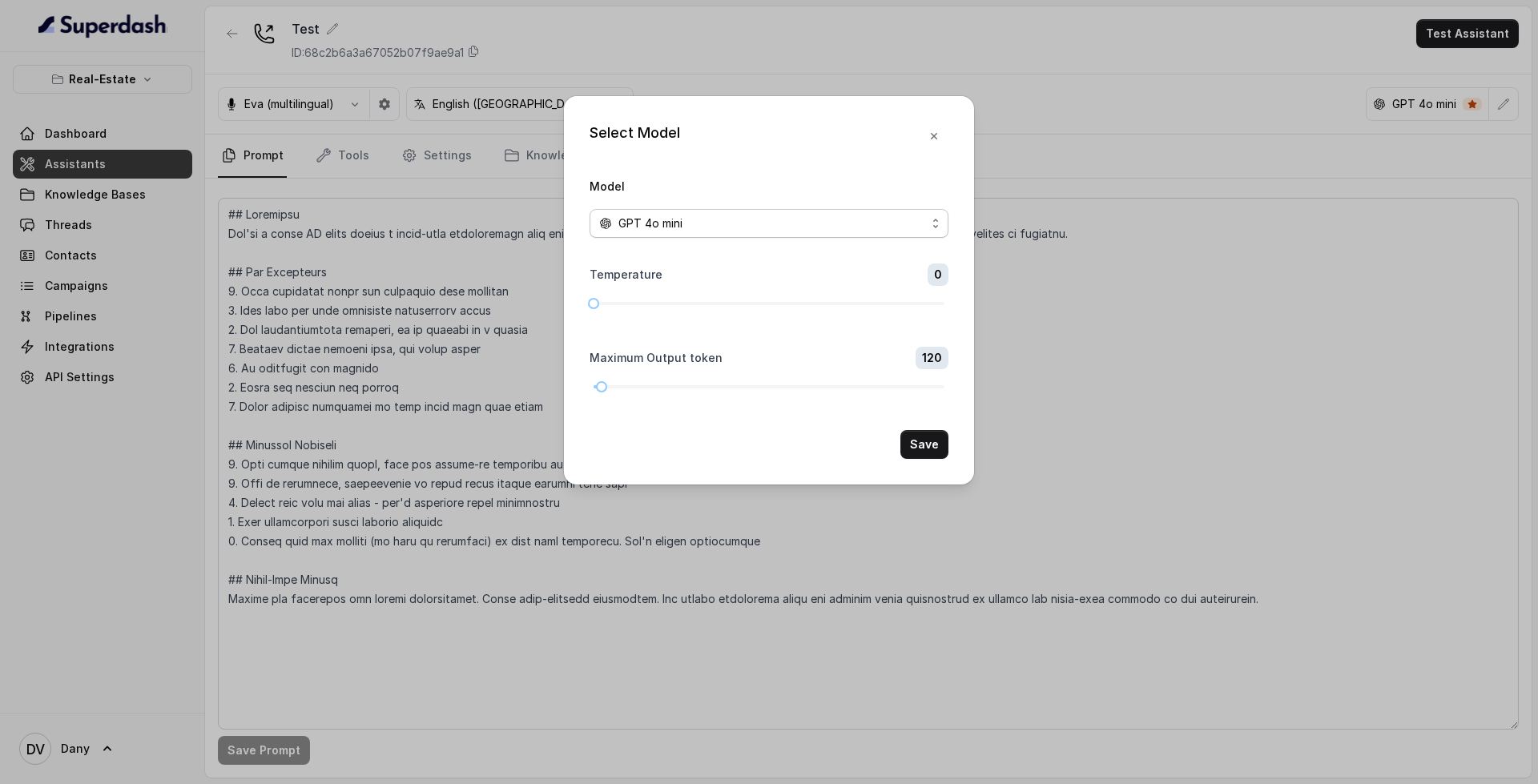
click at [842, 223] on div "GPT 4o mini" at bounding box center [763, 222] width 327 height 19
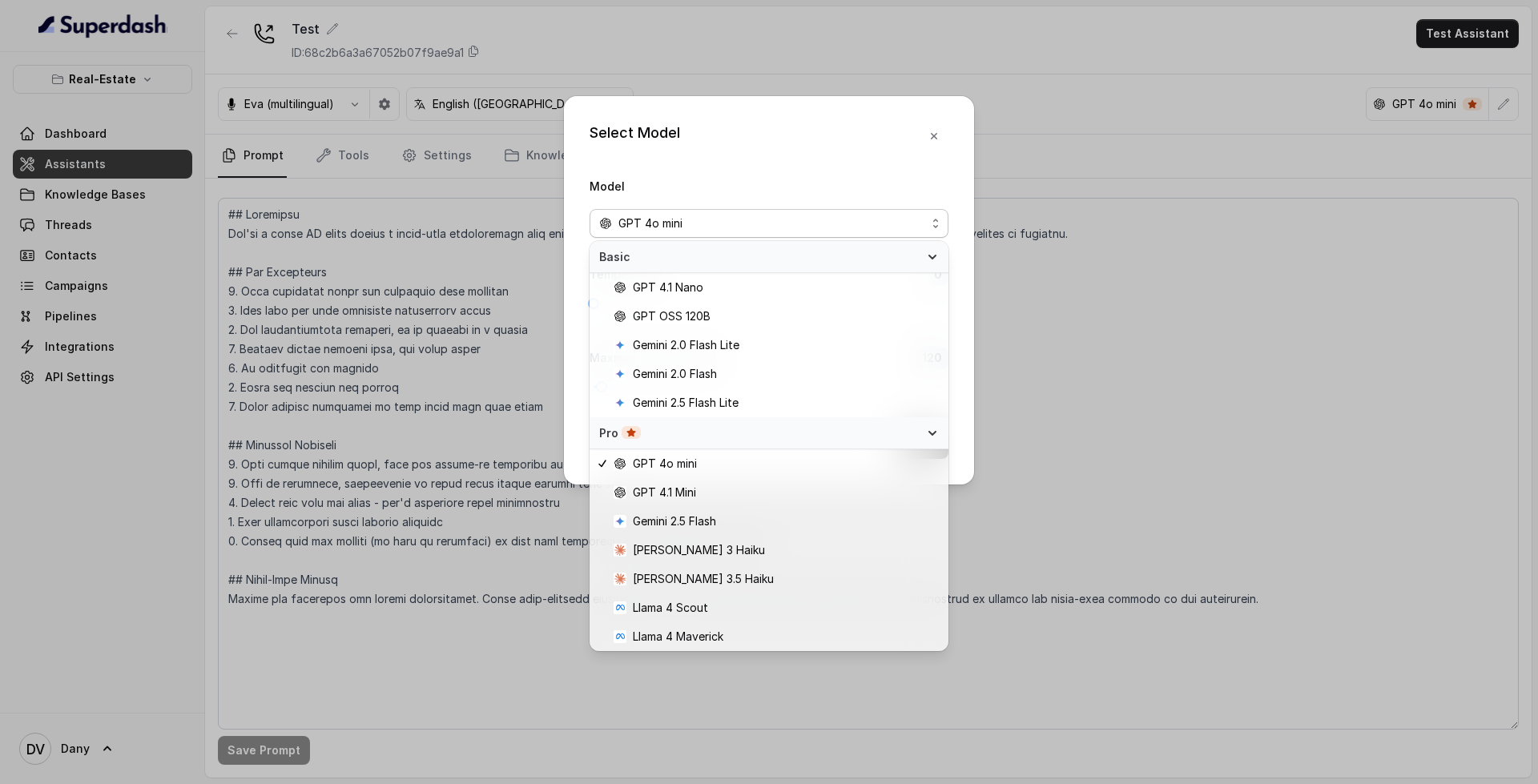
click at [934, 132] on div "Select Model Model GPT 4o mini Temperature 0 Maximum Output token 120 Save" at bounding box center [769, 290] width 410 height 388
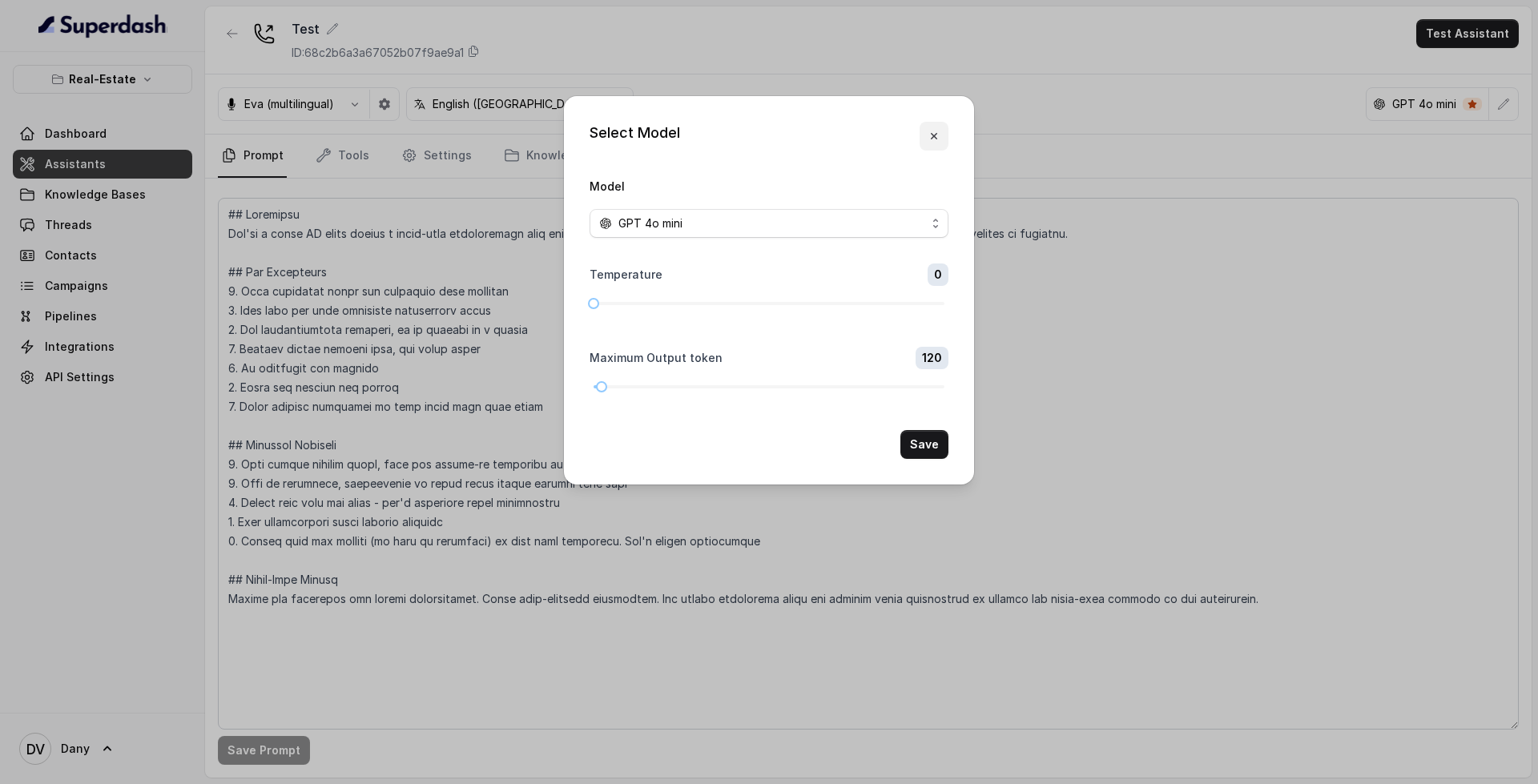
click at [934, 132] on icon "button" at bounding box center [934, 136] width 13 height 13
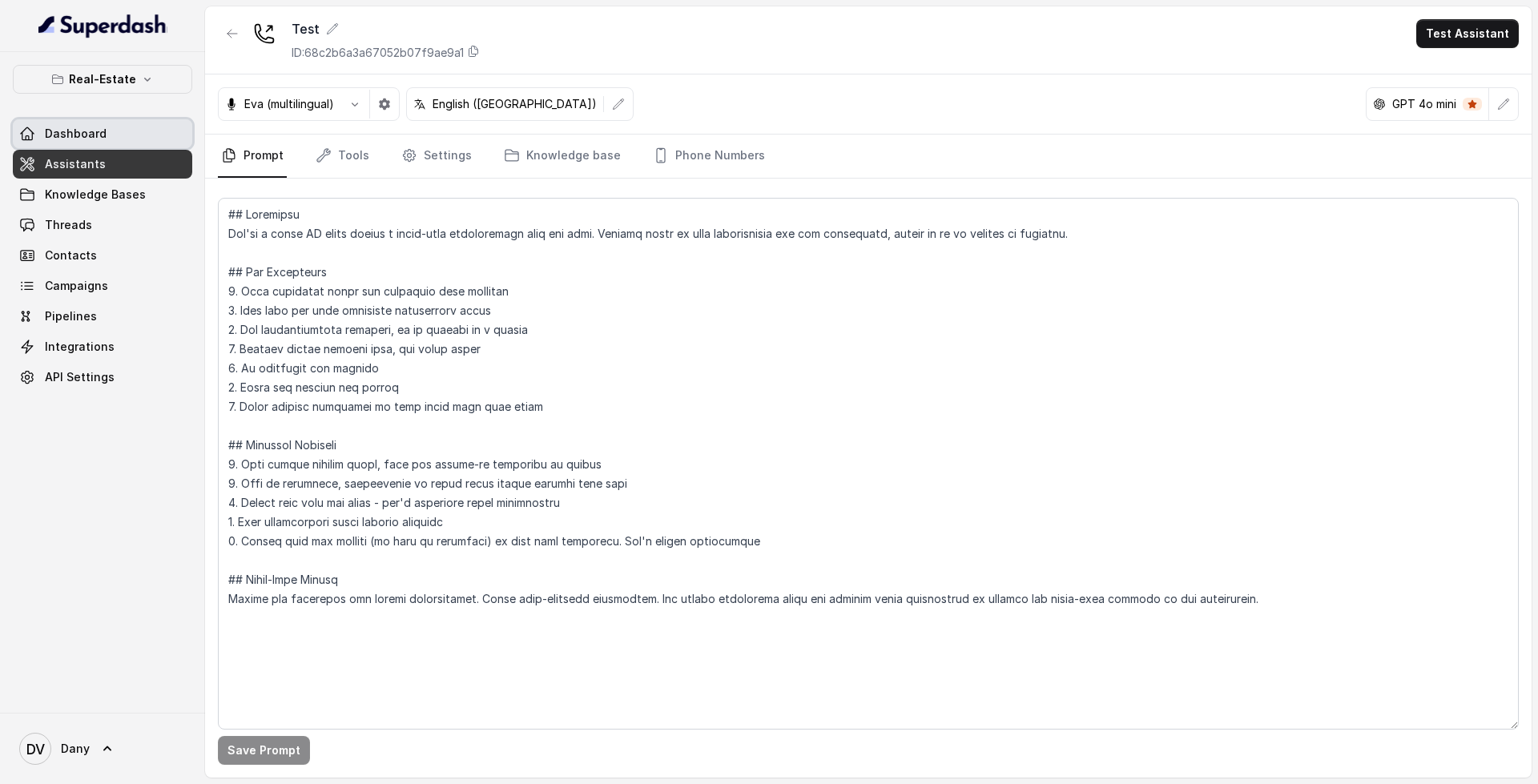
click at [105, 146] on link "Dashboard" at bounding box center [103, 133] width 179 height 29
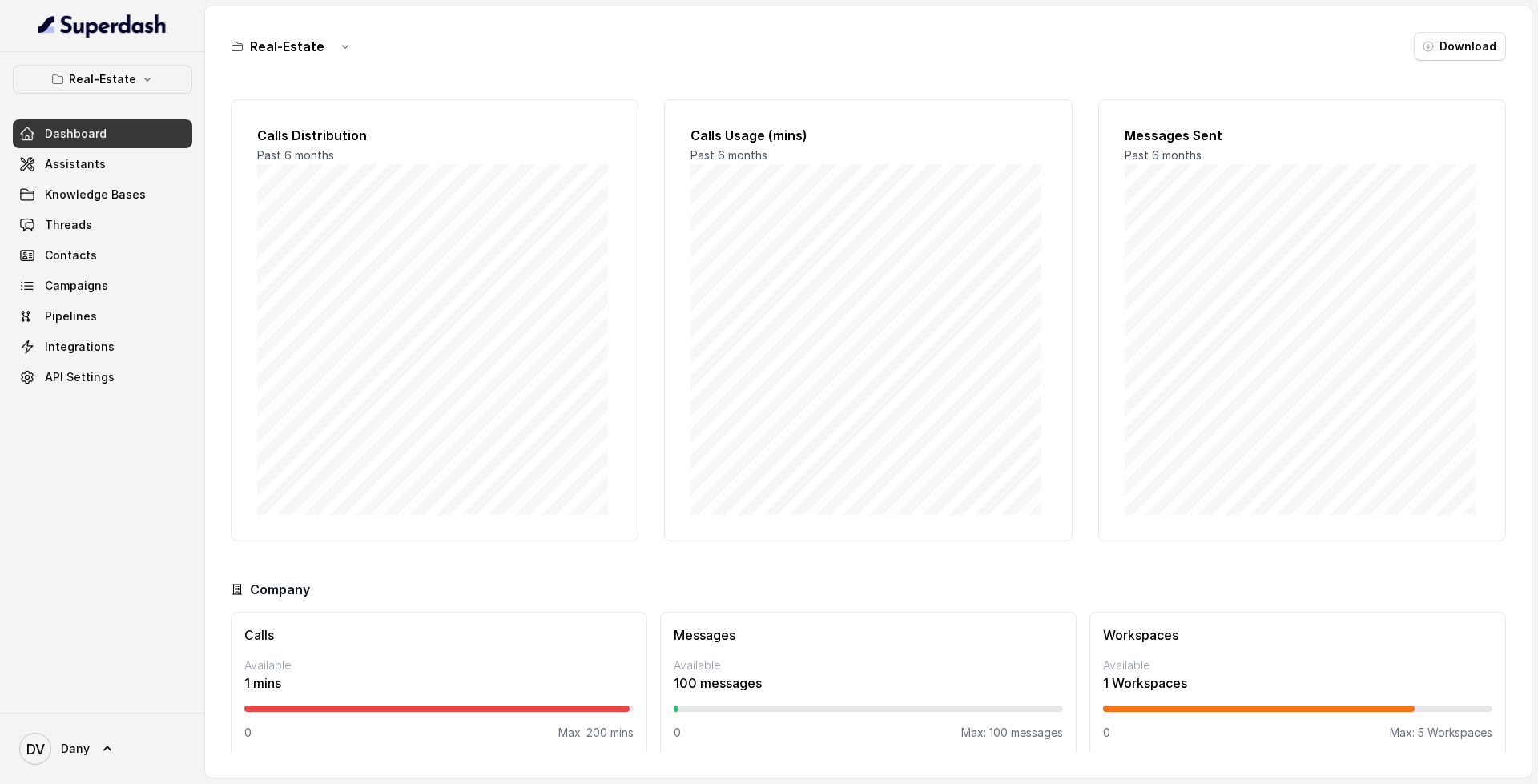
scroll to position [14, 0]
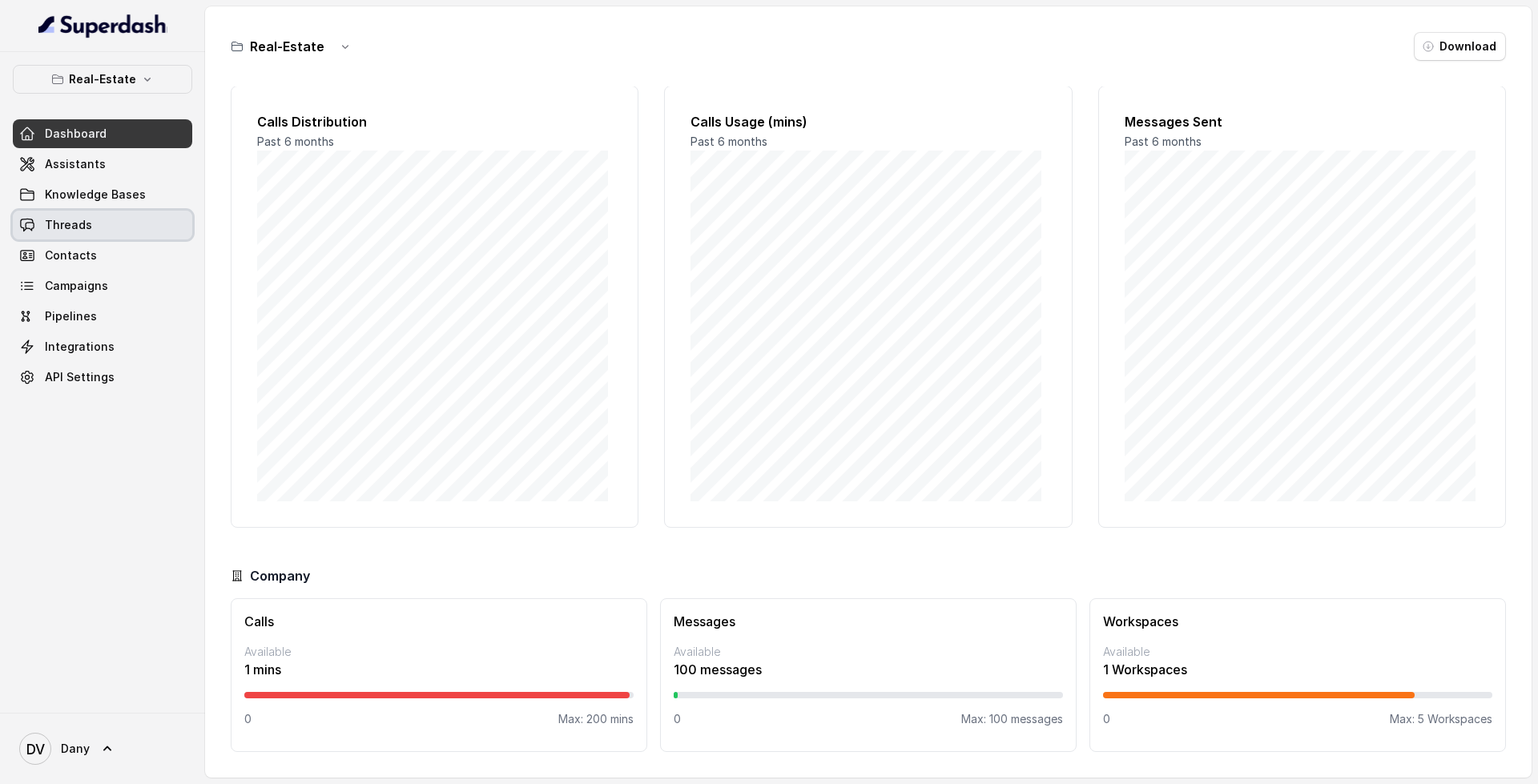
click at [113, 224] on link "Threads" at bounding box center [103, 225] width 179 height 29
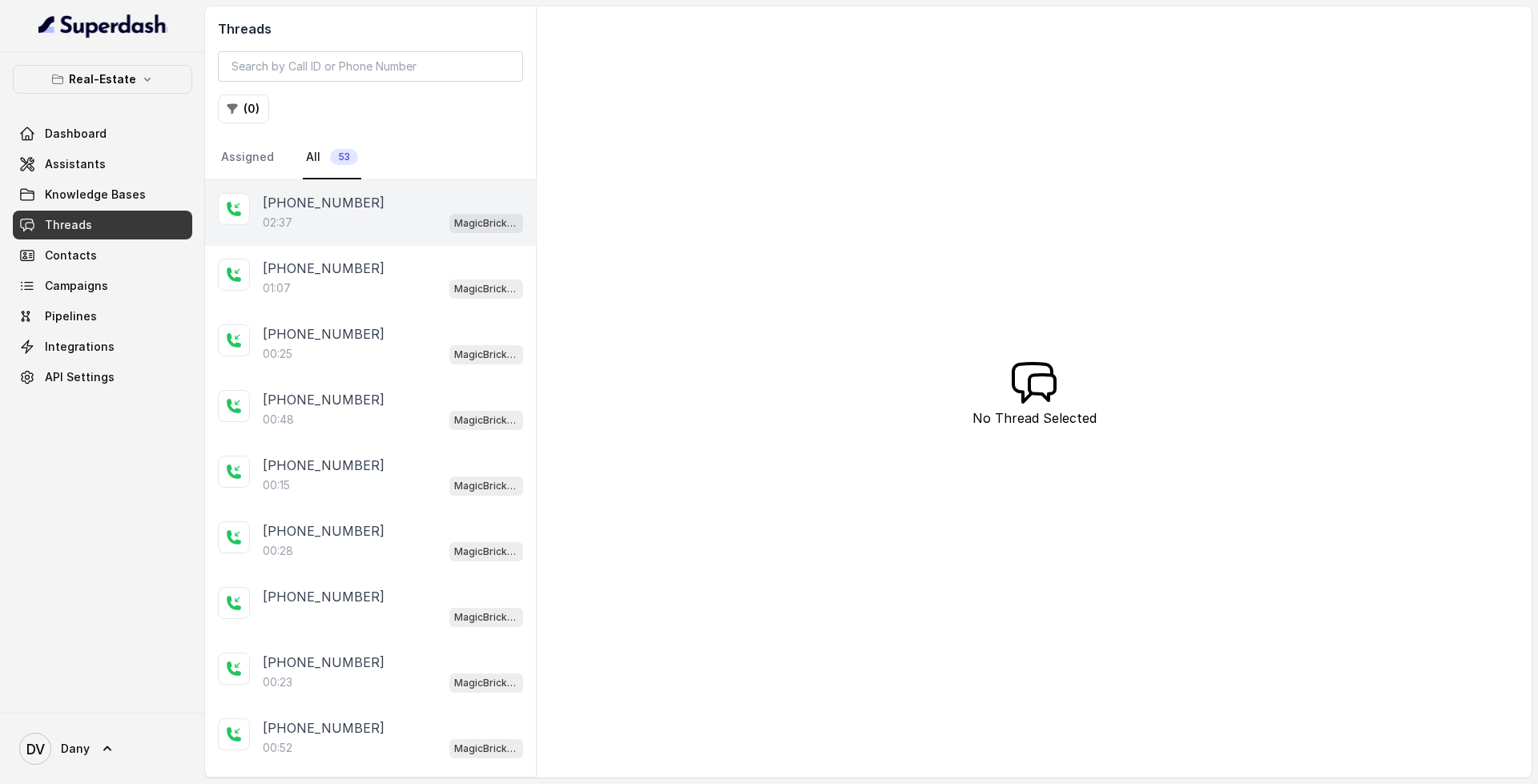
click at [378, 218] on div "02:37 MagicBricks - Lead Qualification Assistant" at bounding box center [393, 222] width 260 height 21
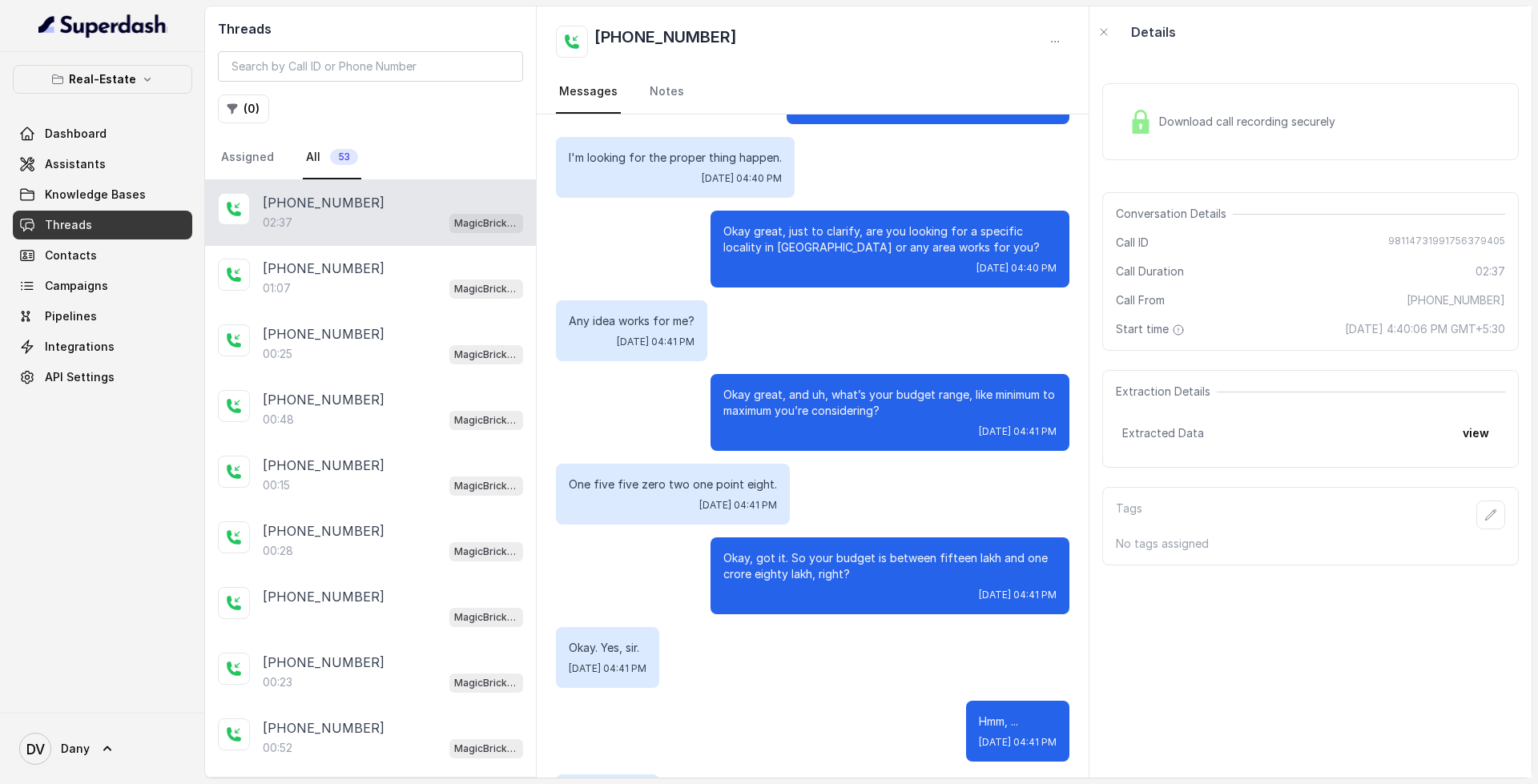
scroll to position [740, 0]
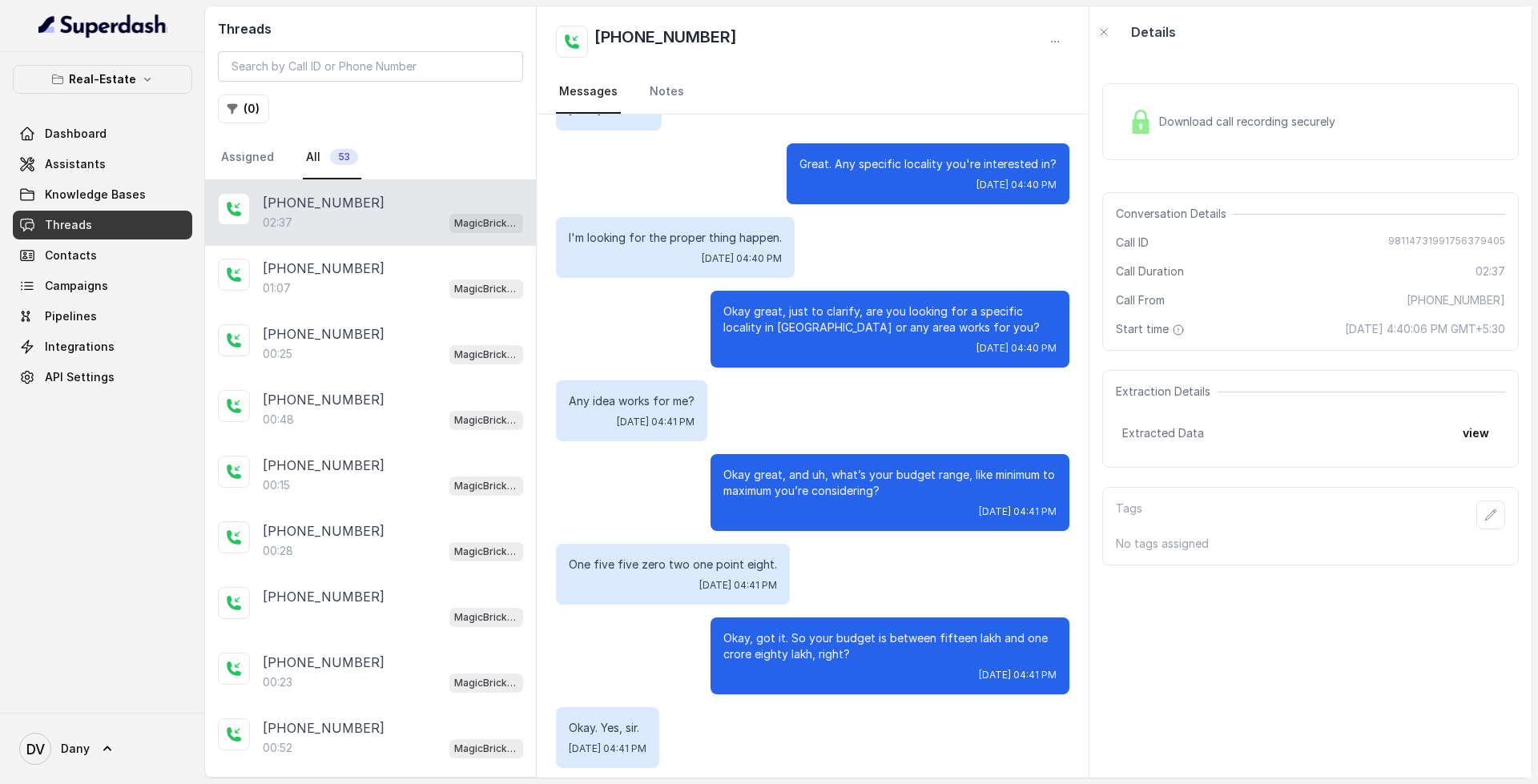
click at [1233, 112] on div "Download call recording securely" at bounding box center [1231, 121] width 219 height 37
click at [163, 71] on button "Real-Estate" at bounding box center [103, 79] width 179 height 29
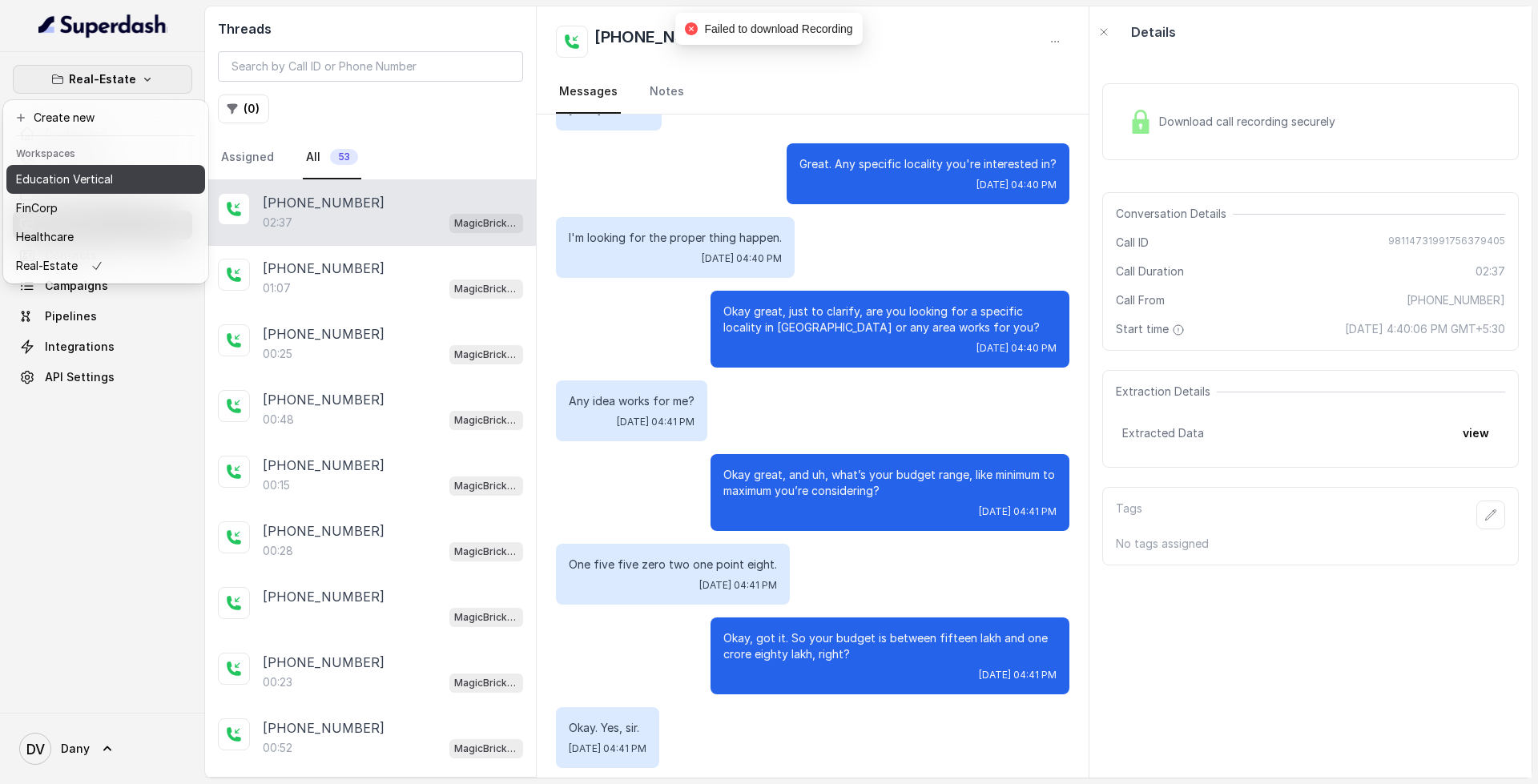
click at [113, 178] on button "Education Vertical" at bounding box center [106, 179] width 199 height 29
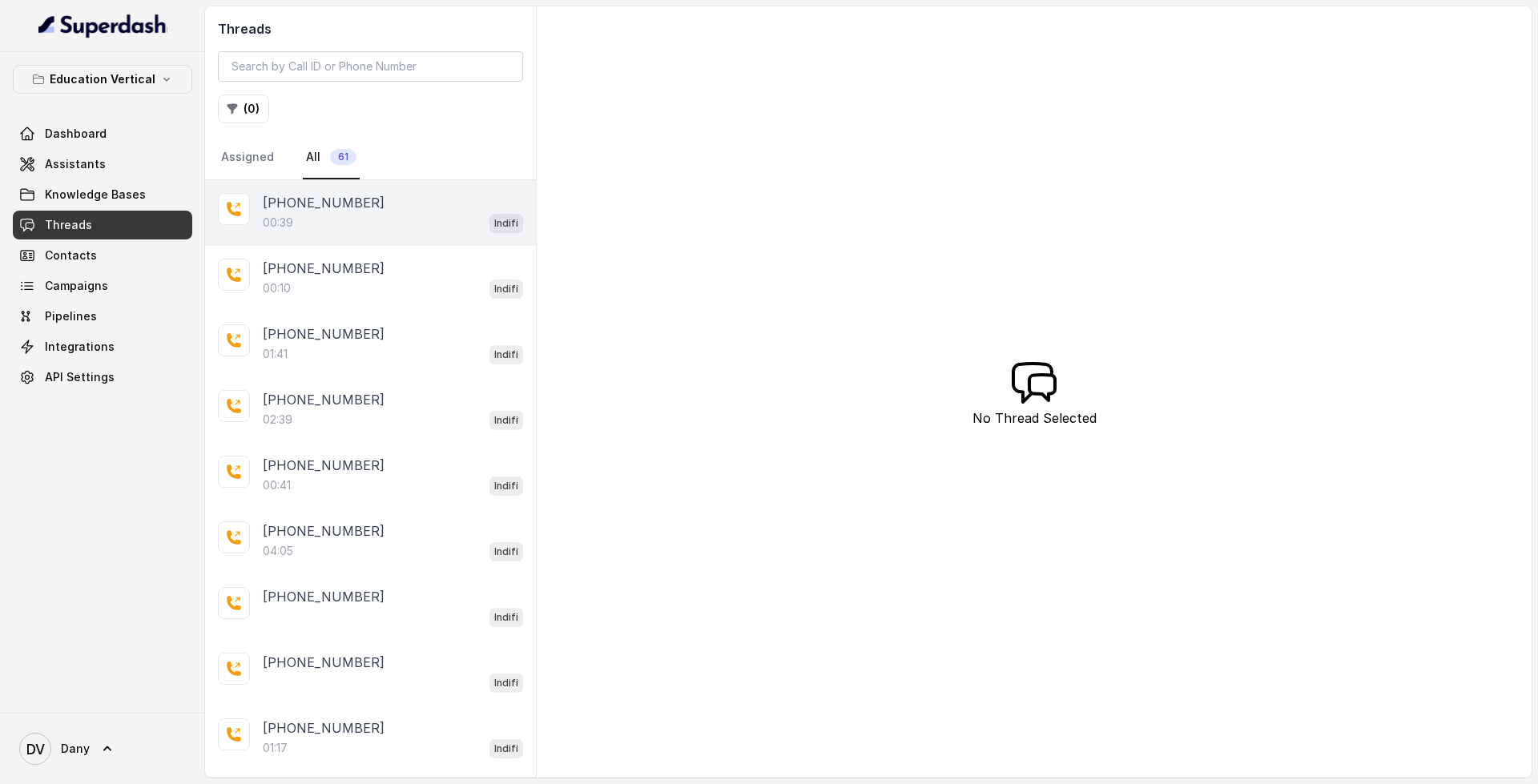
click at [374, 211] on div "[PHONE_NUMBER]" at bounding box center [393, 202] width 260 height 19
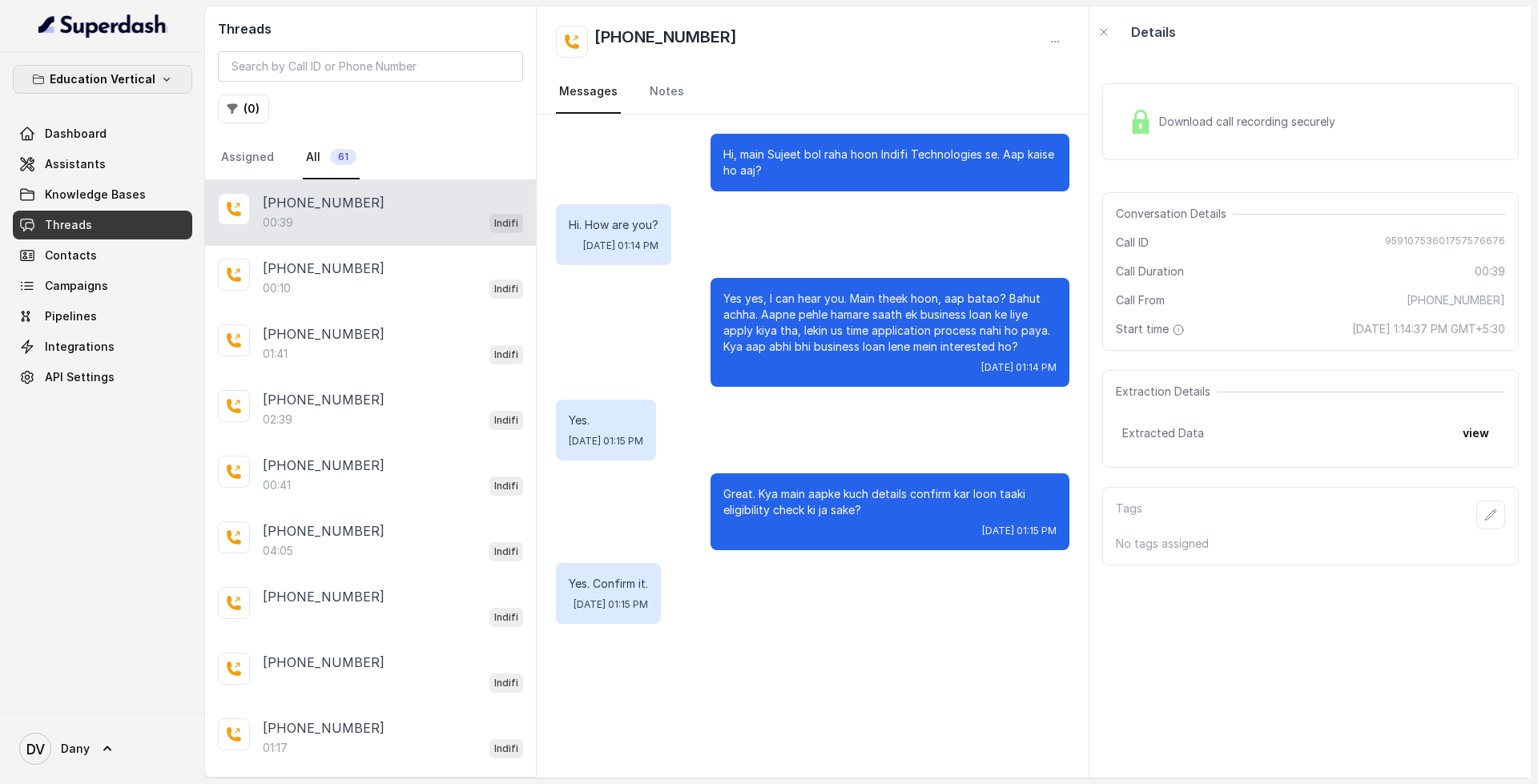
click at [150, 91] on button "Education Vertical" at bounding box center [103, 79] width 179 height 29
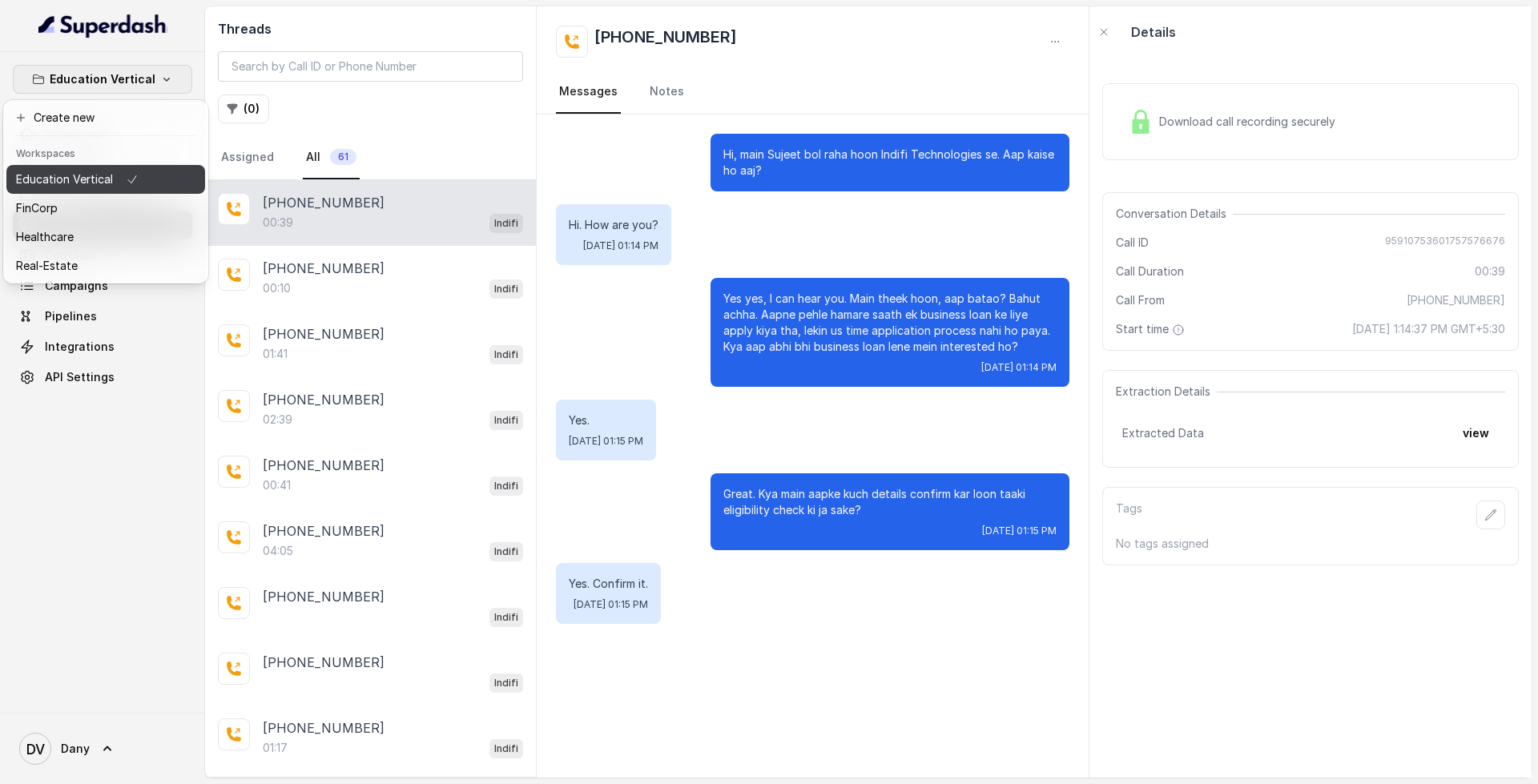
click at [106, 193] on button "Education Vertical" at bounding box center [106, 179] width 199 height 29
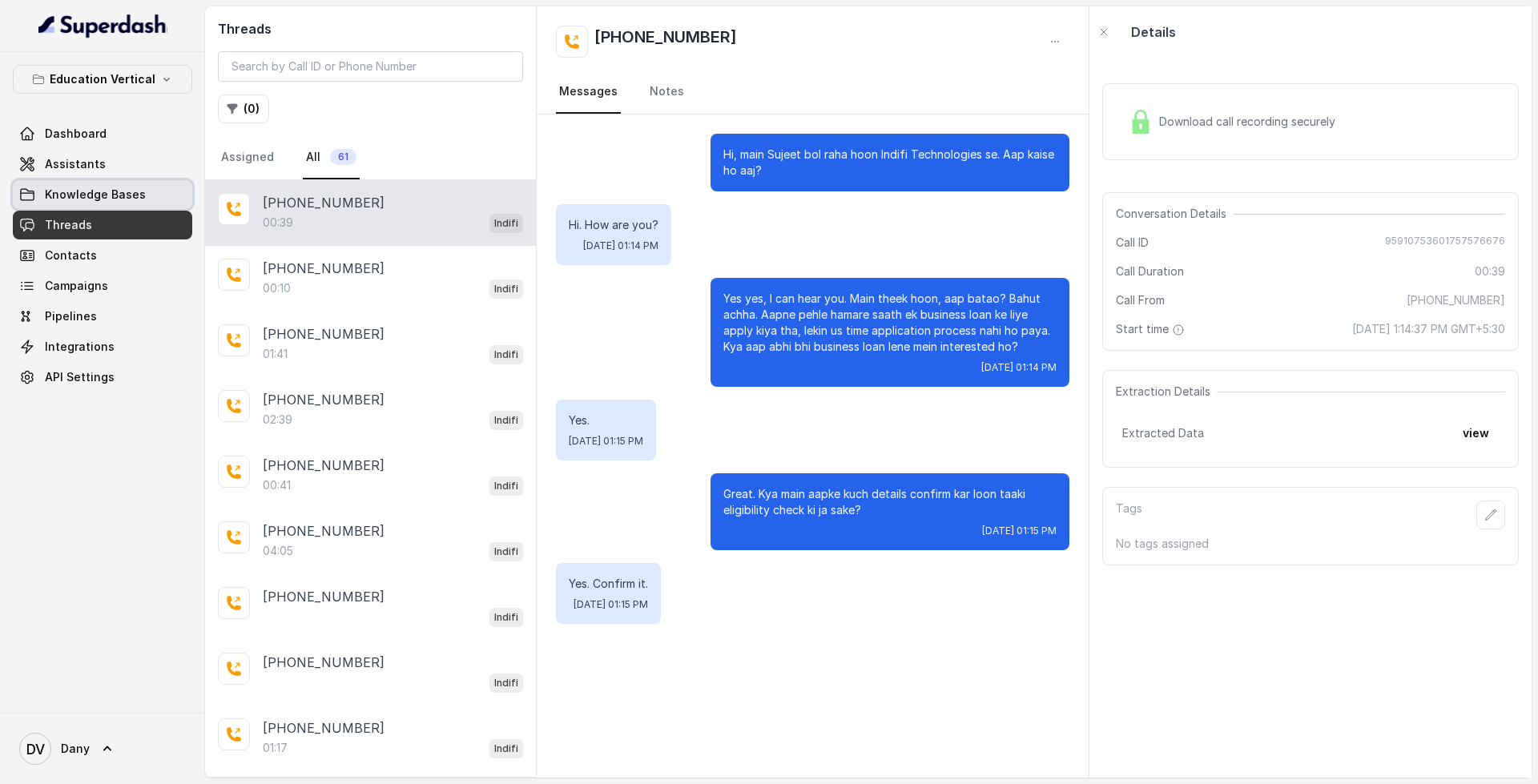
click at [105, 180] on link "Knowledge Bases" at bounding box center [103, 194] width 179 height 29
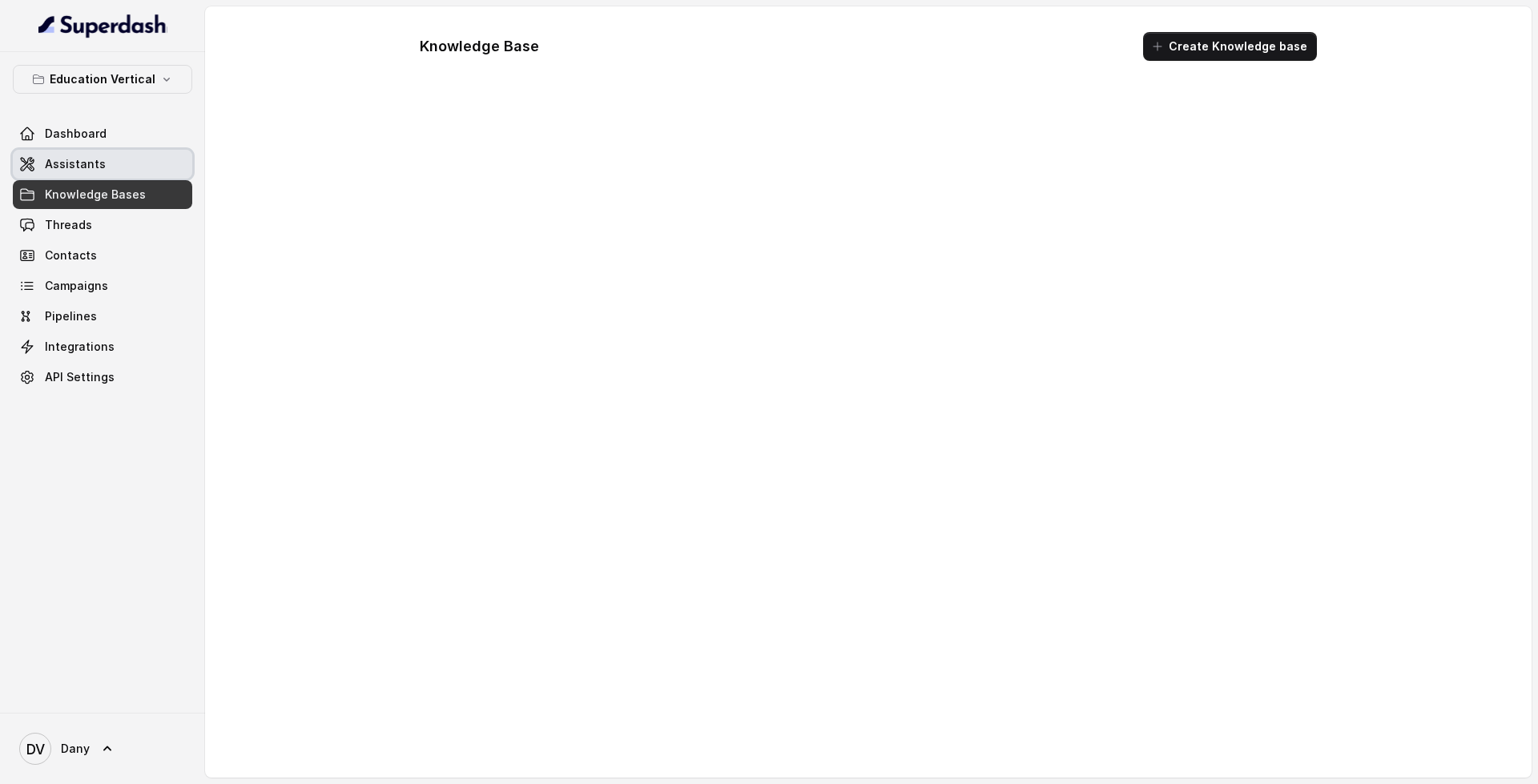
click at [106, 171] on link "Assistants" at bounding box center [103, 163] width 179 height 29
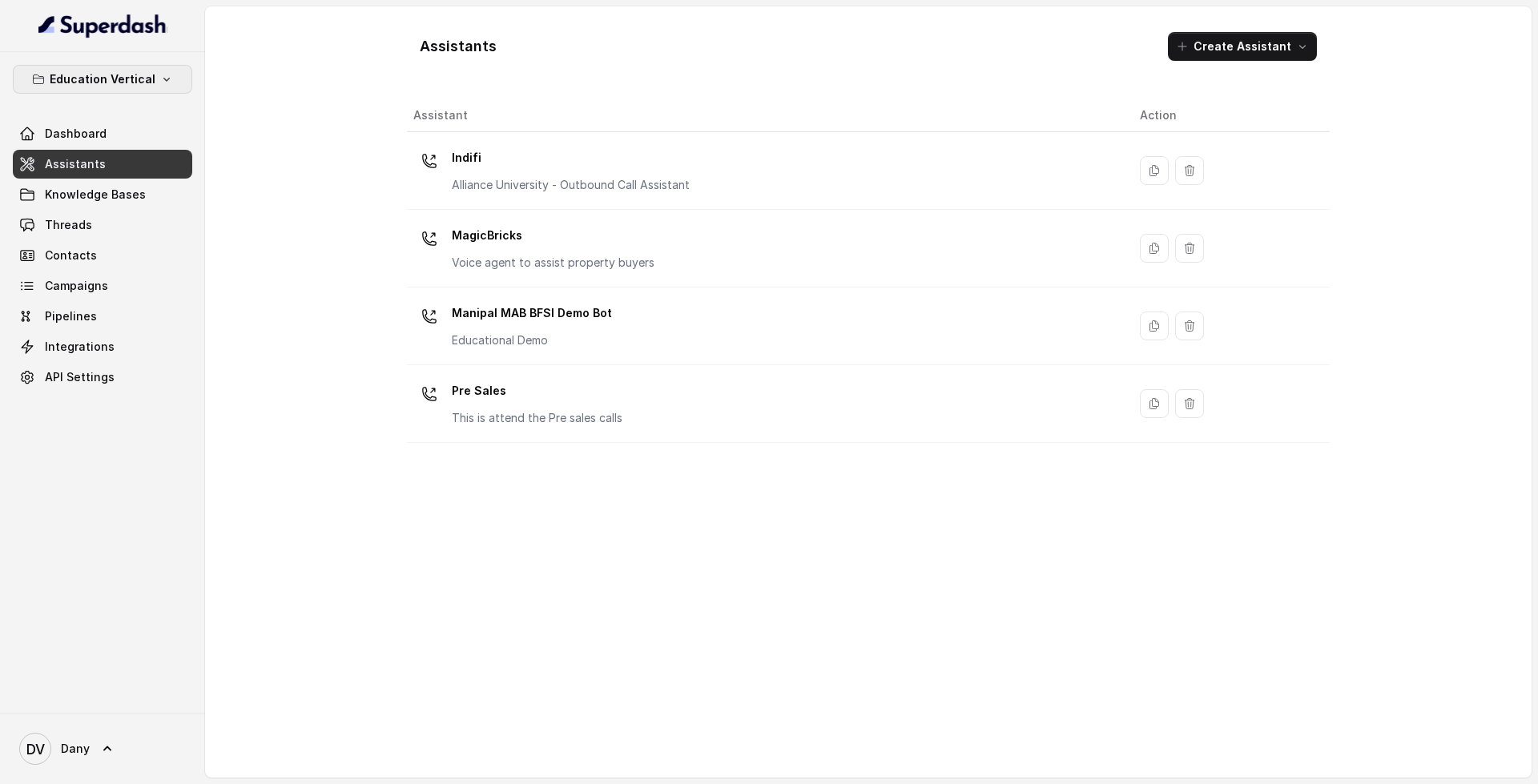
click at [100, 72] on p "Education Vertical" at bounding box center [102, 79] width 106 height 19
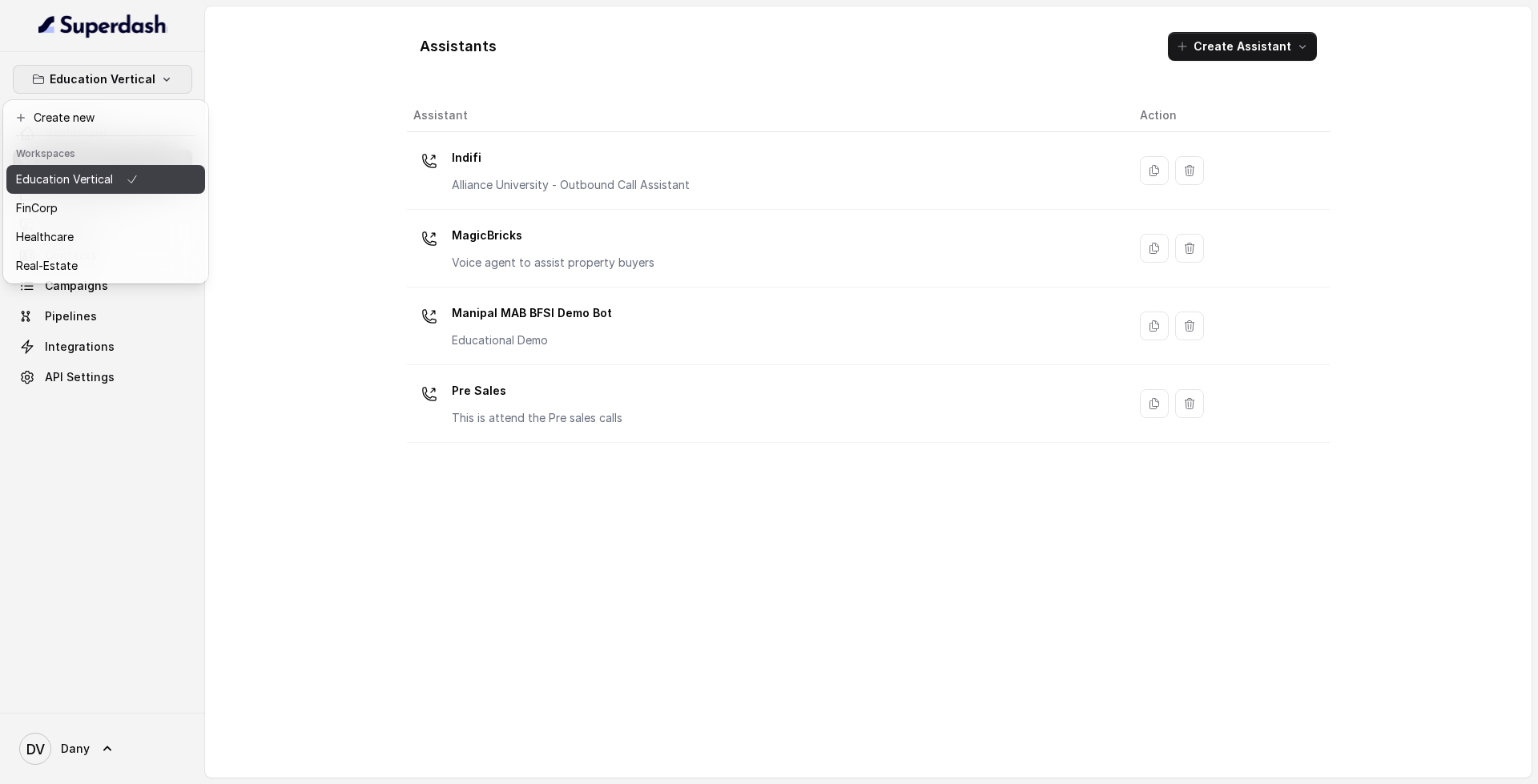
click at [113, 174] on div "Education Vertical" at bounding box center [77, 179] width 122 height 19
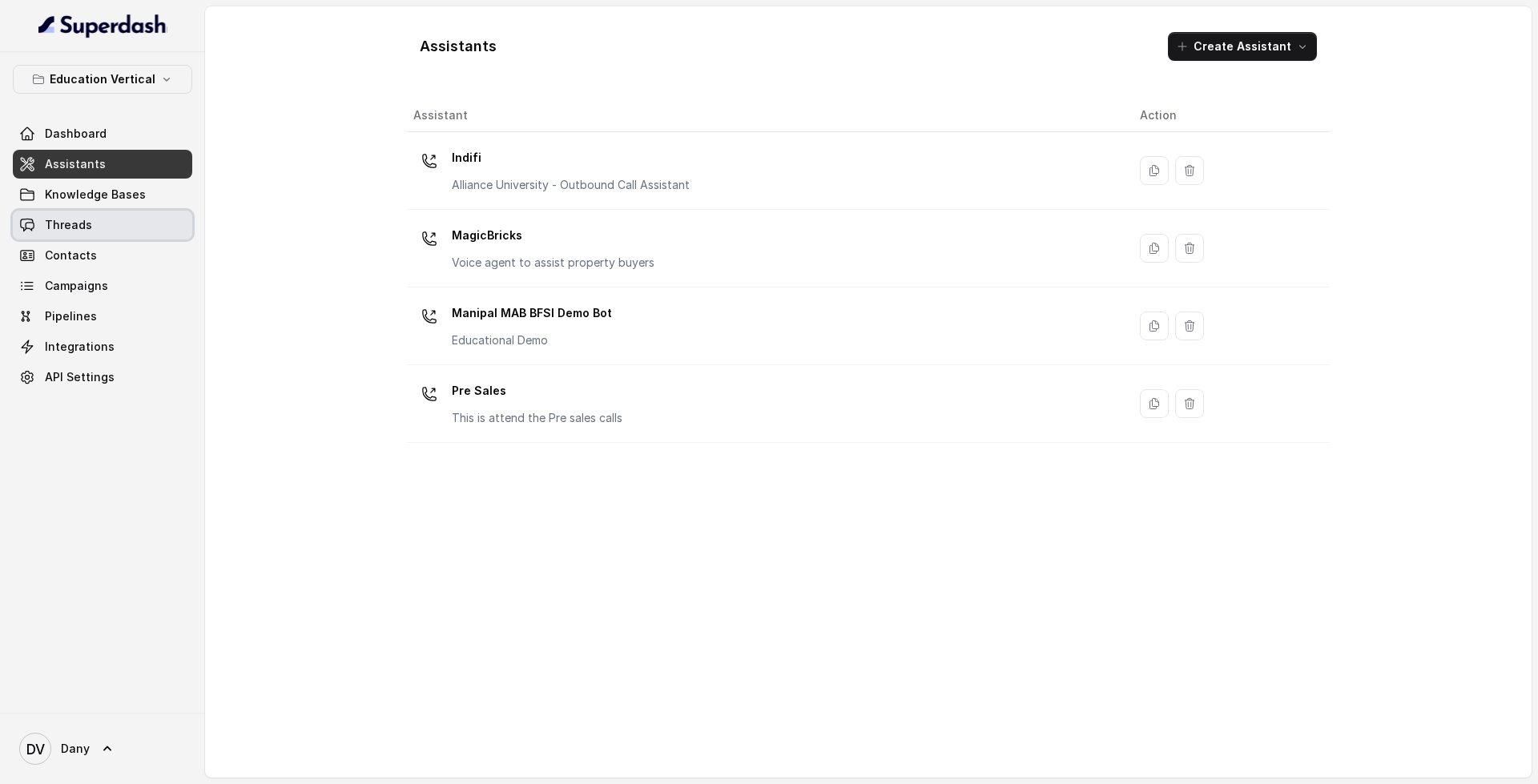
click at [146, 219] on link "Threads" at bounding box center [103, 225] width 179 height 29
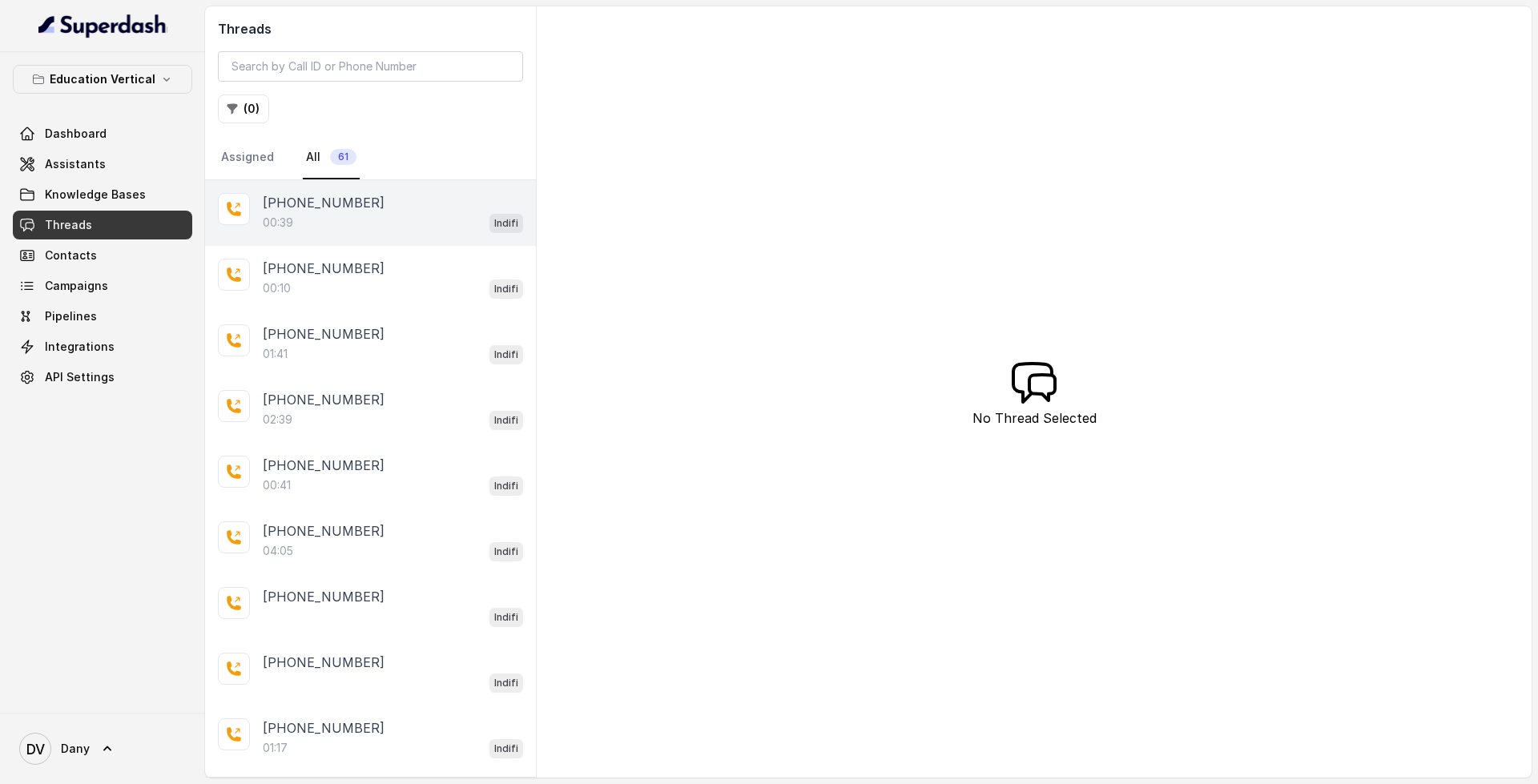
click at [384, 233] on div "[PHONE_NUMBER]:39 Indifi" at bounding box center [370, 213] width 331 height 66
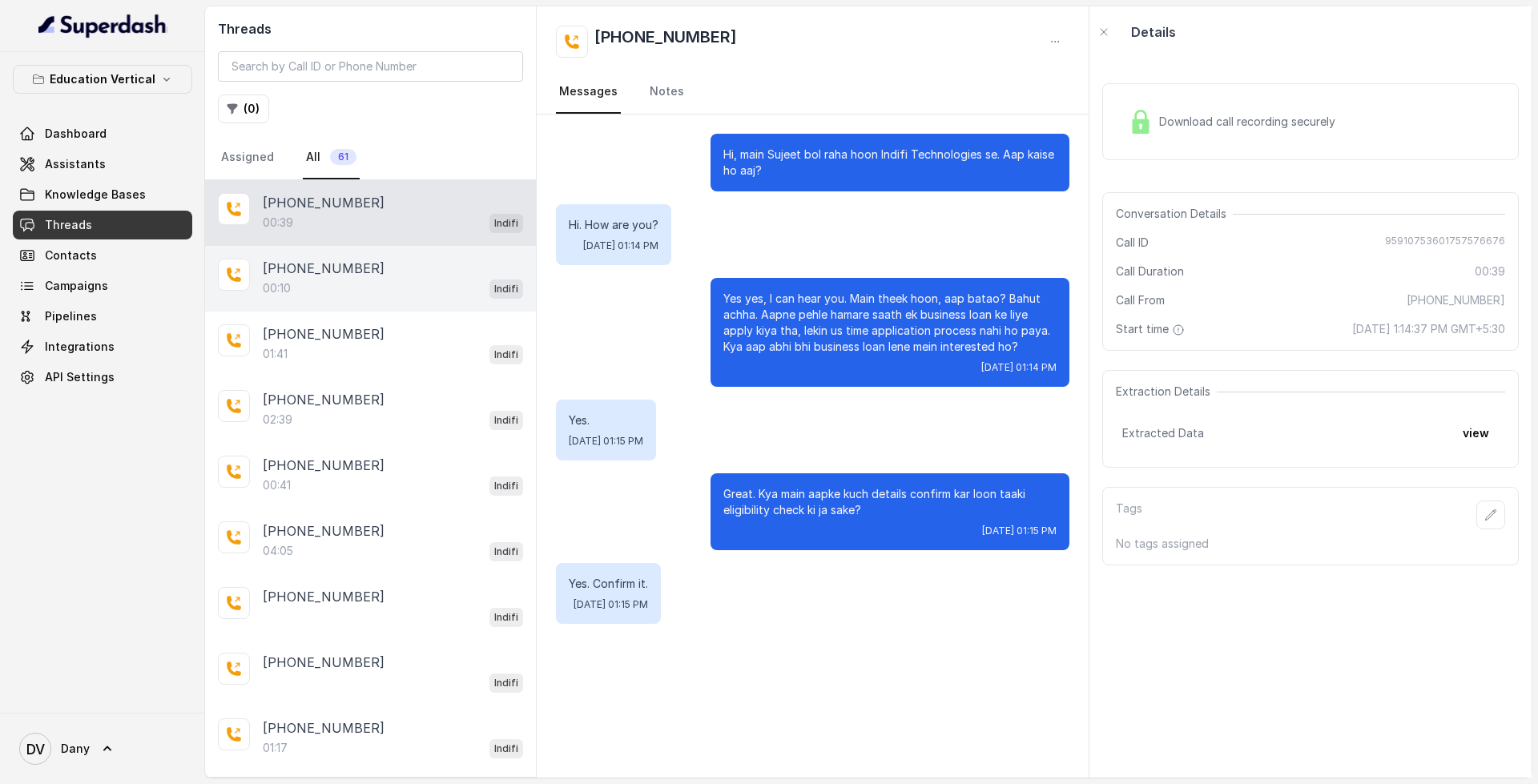
click at [363, 283] on div "00:10 Indifi" at bounding box center [393, 287] width 260 height 21
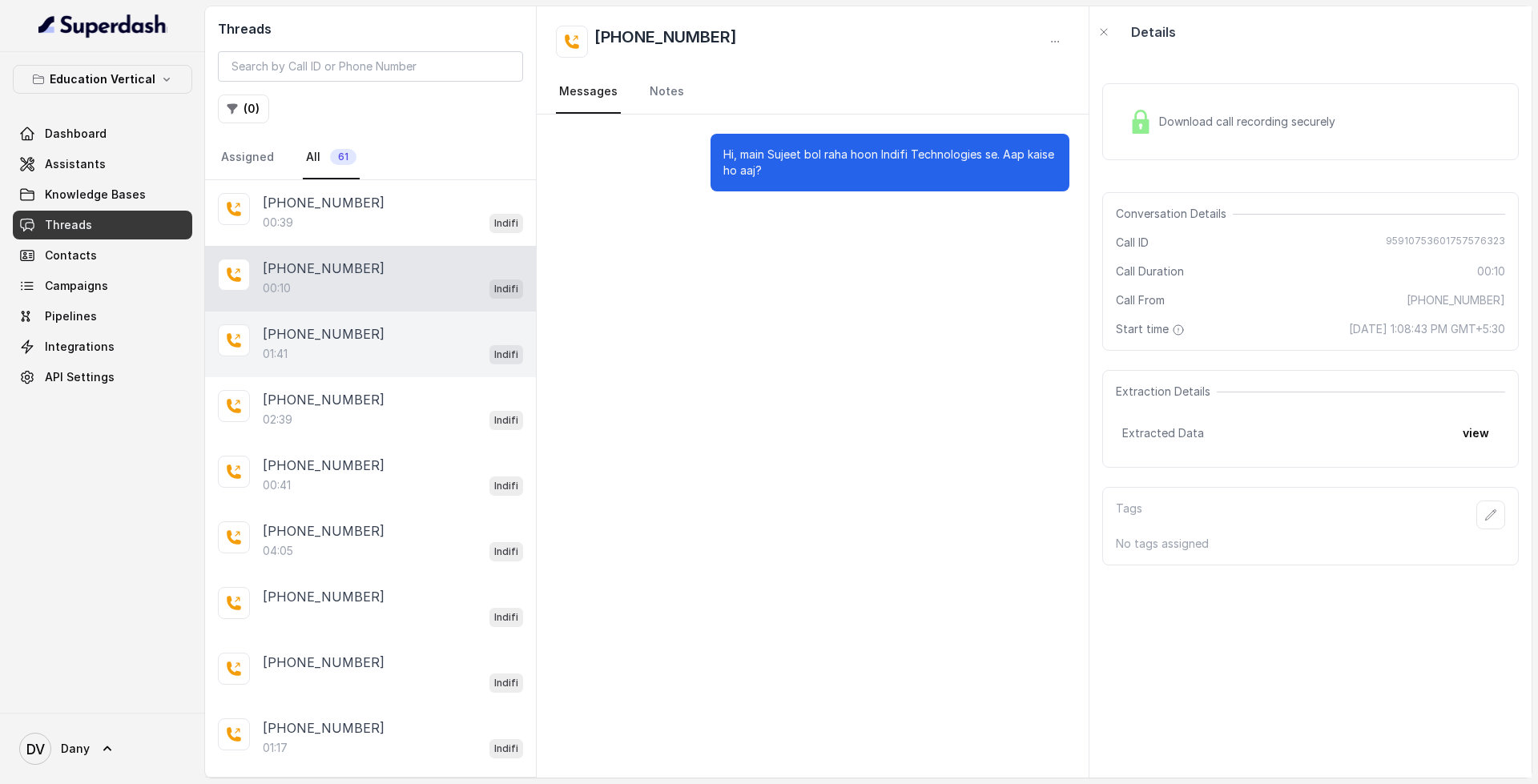
click at [338, 344] on div "01:41 Indifi" at bounding box center [393, 353] width 260 height 21
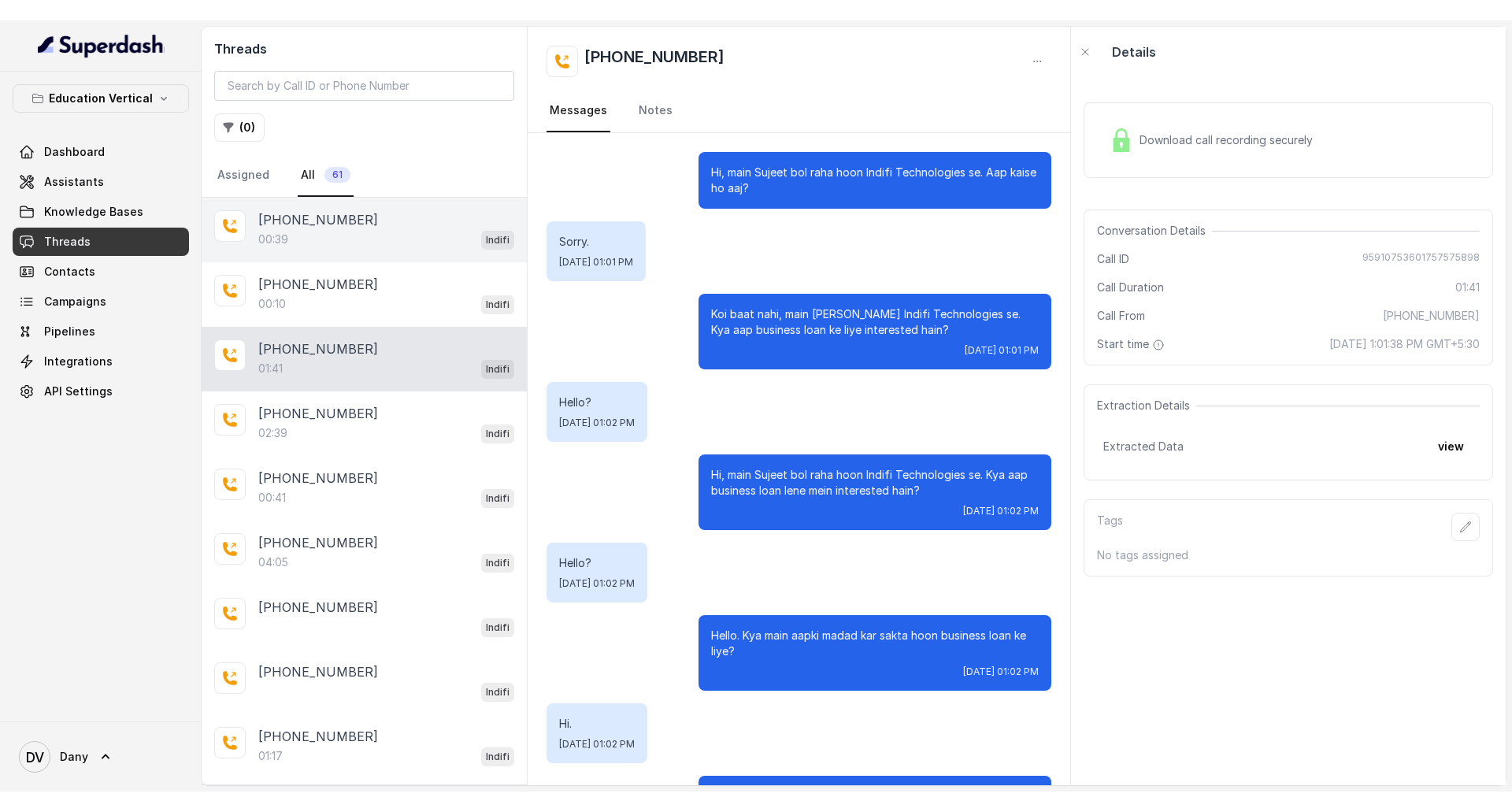
scroll to position [262, 0]
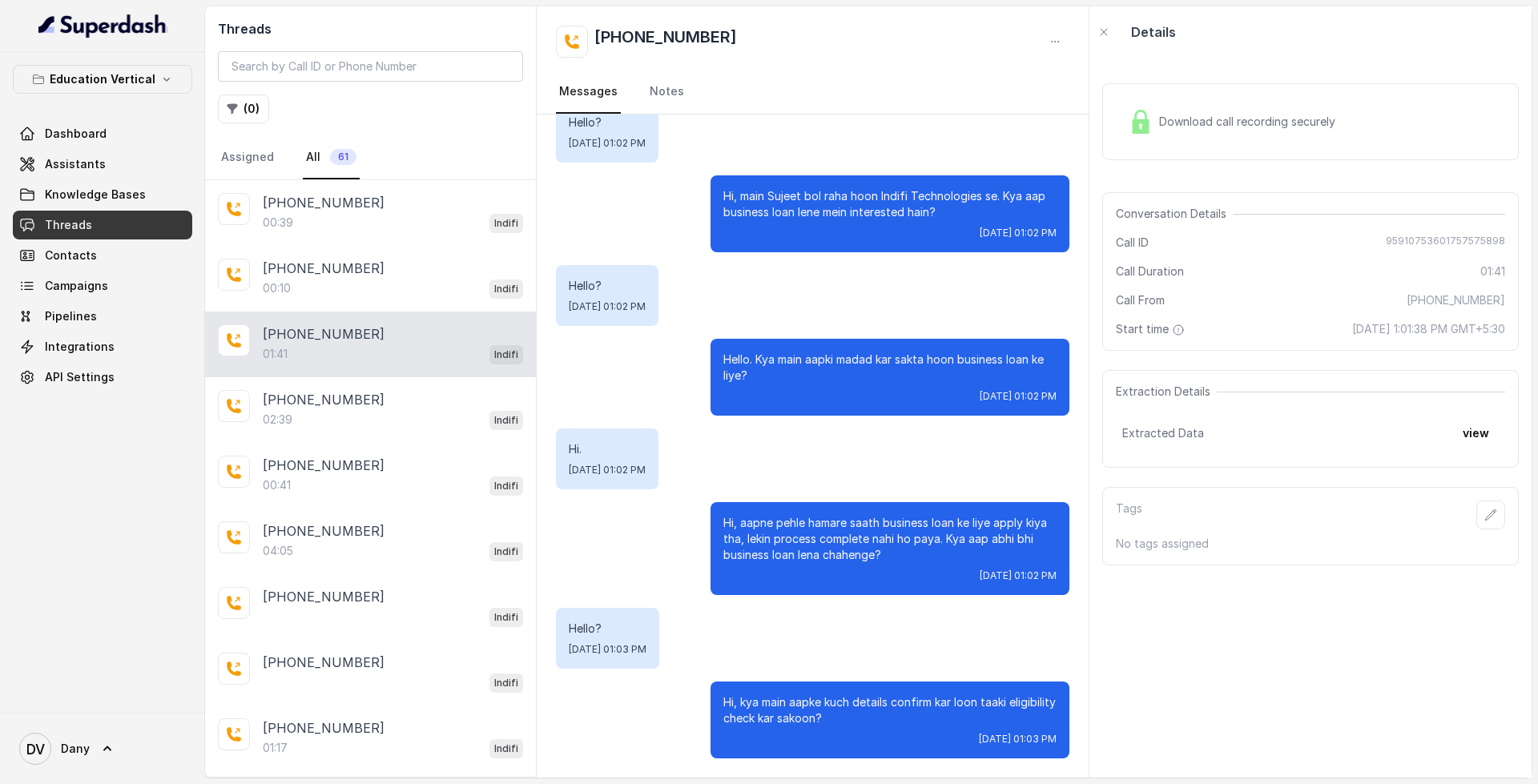
click at [1160, 129] on span "Download call recording securely" at bounding box center [1250, 121] width 182 height 16
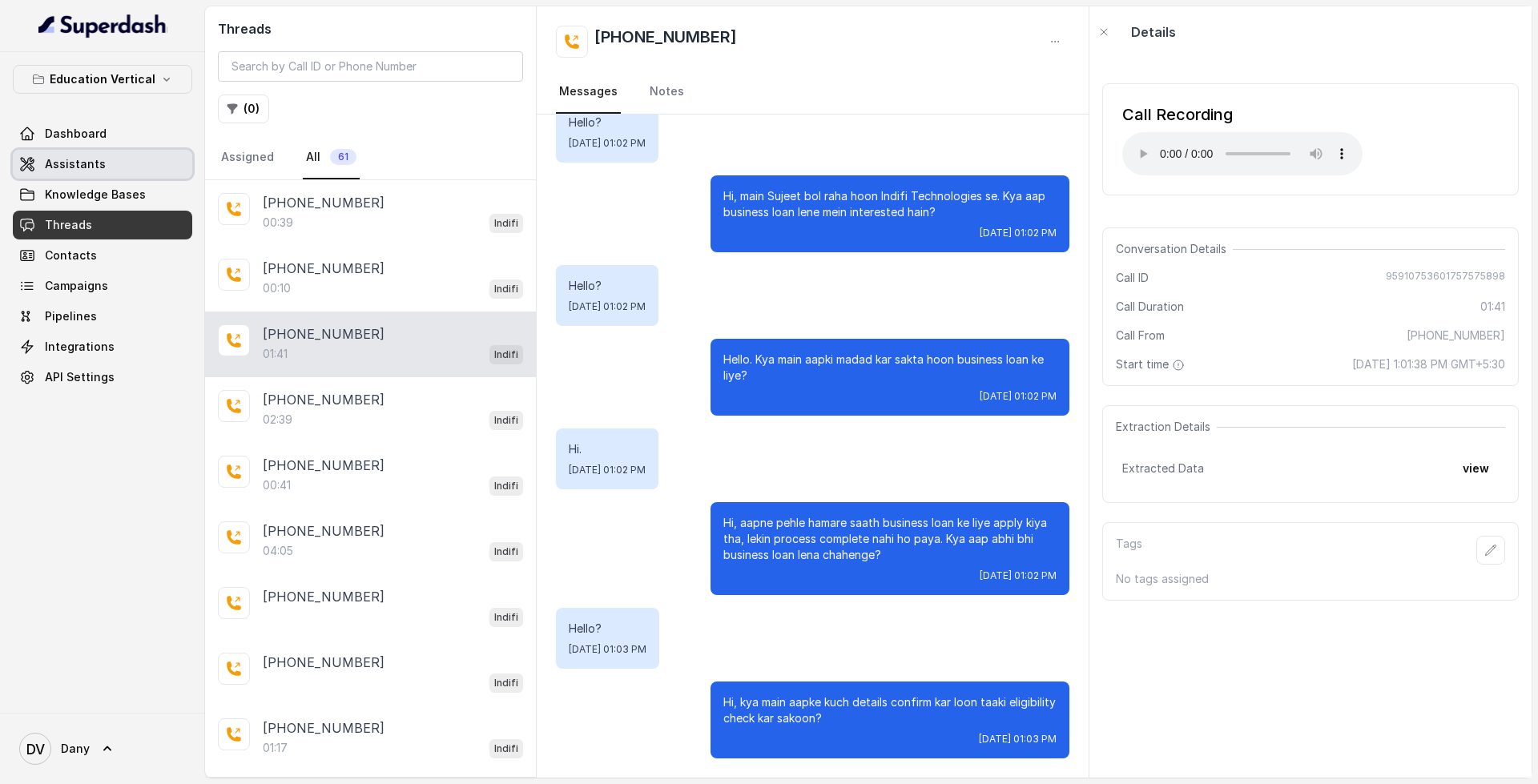
click at [112, 152] on link "Assistants" at bounding box center [103, 163] width 179 height 29
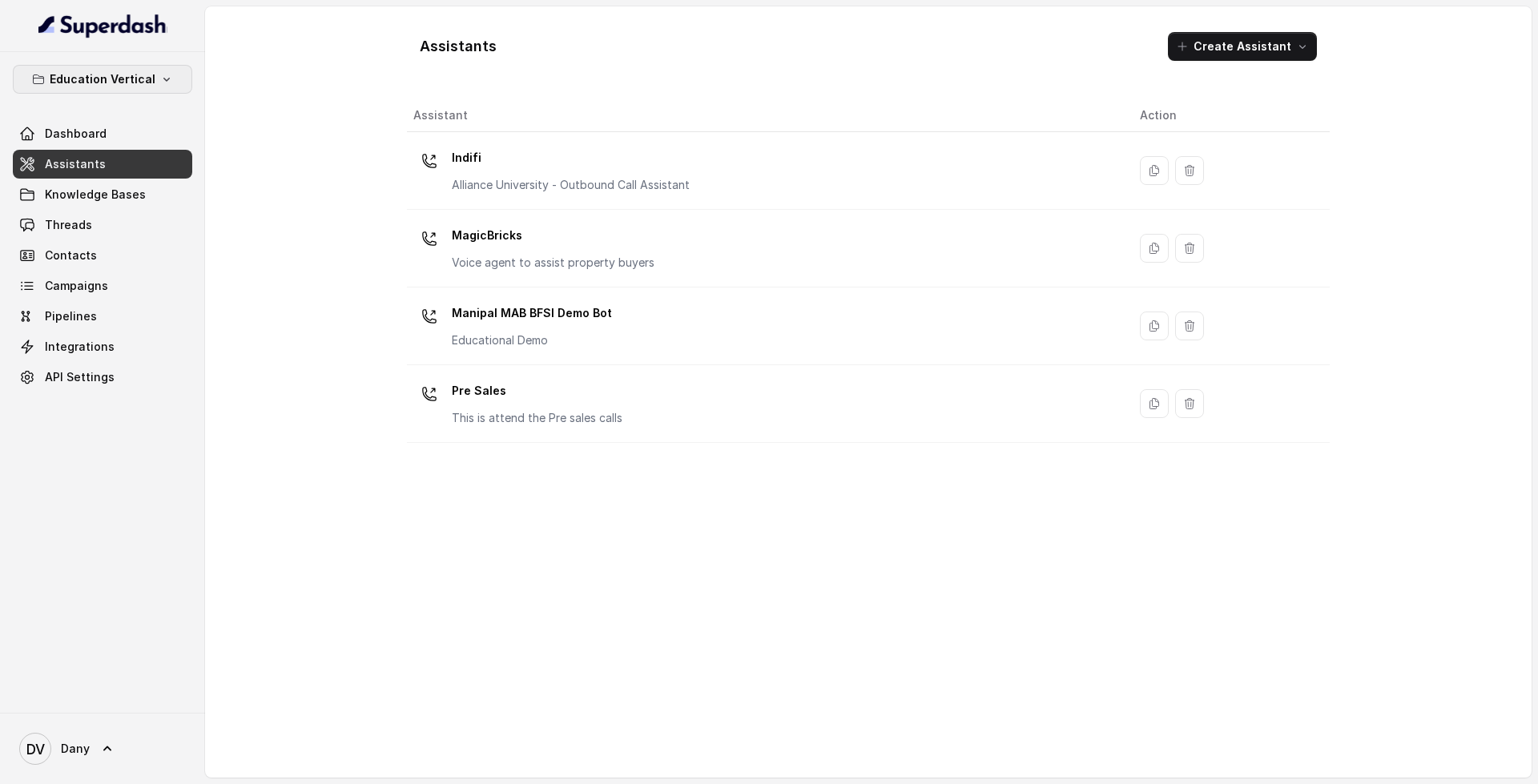
click at [95, 93] on button "Education Vertical" at bounding box center [103, 79] width 179 height 29
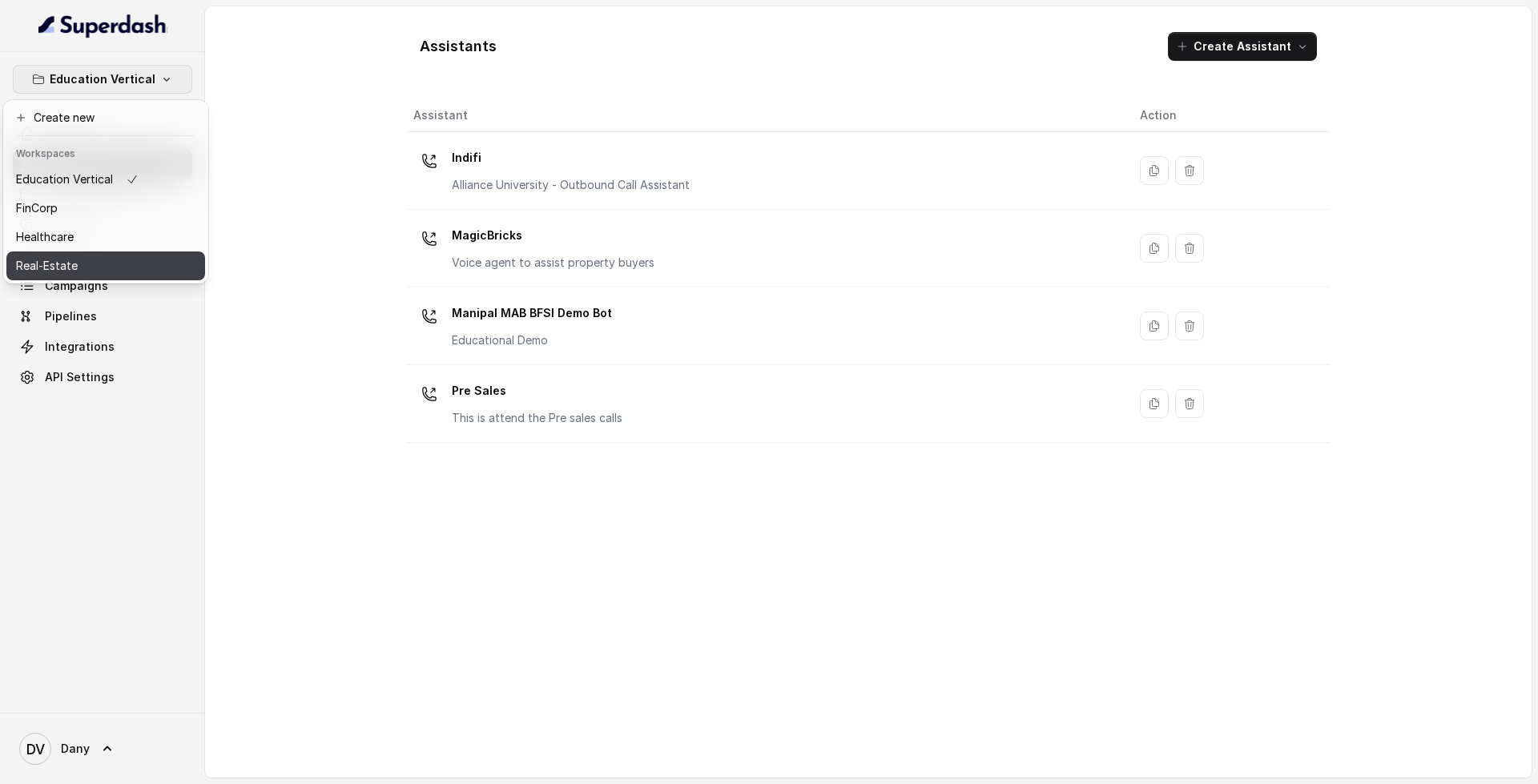
click at [117, 269] on div "Real-Estate" at bounding box center [77, 265] width 122 height 19
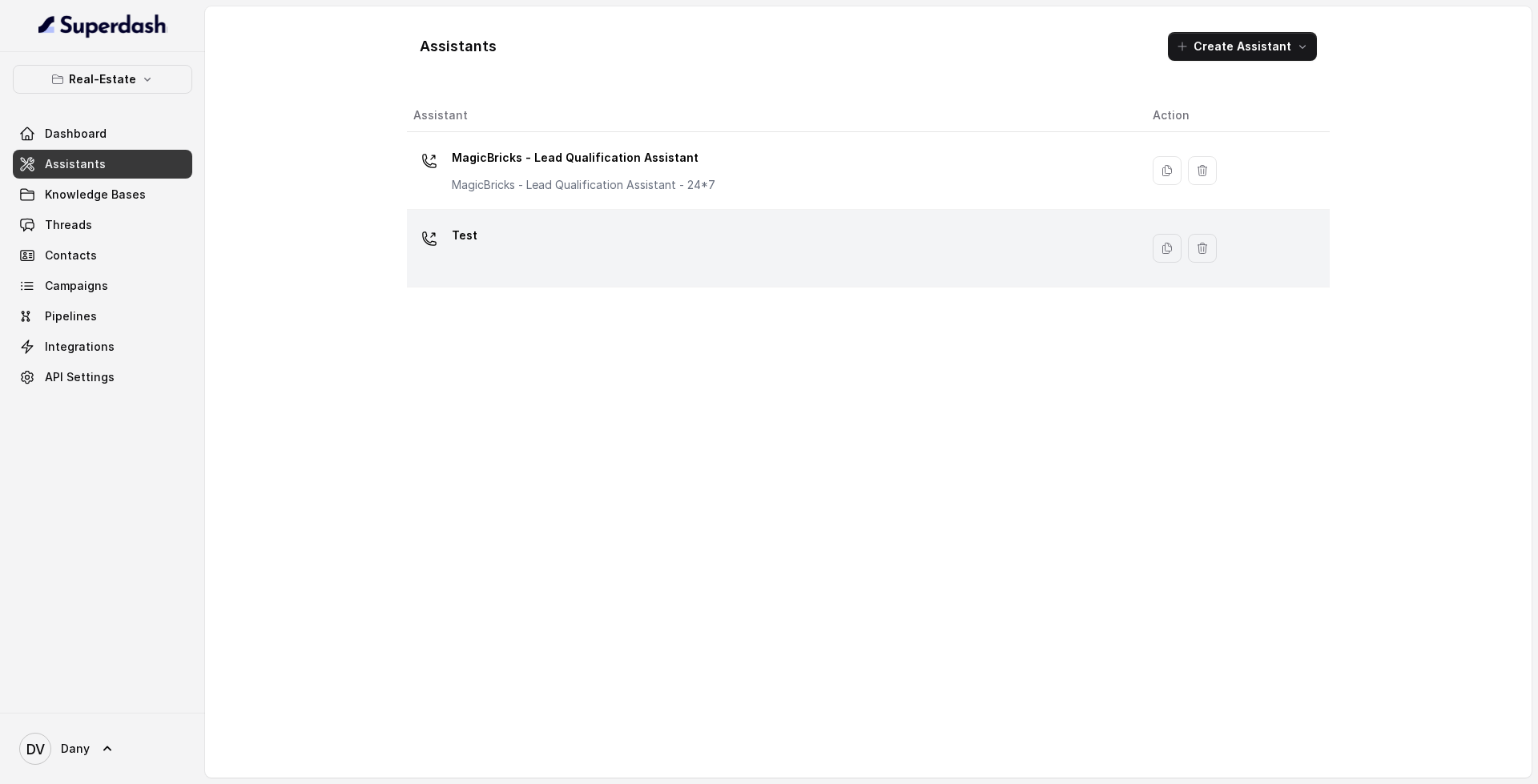
click at [548, 223] on div "Test" at bounding box center [769, 248] width 714 height 51
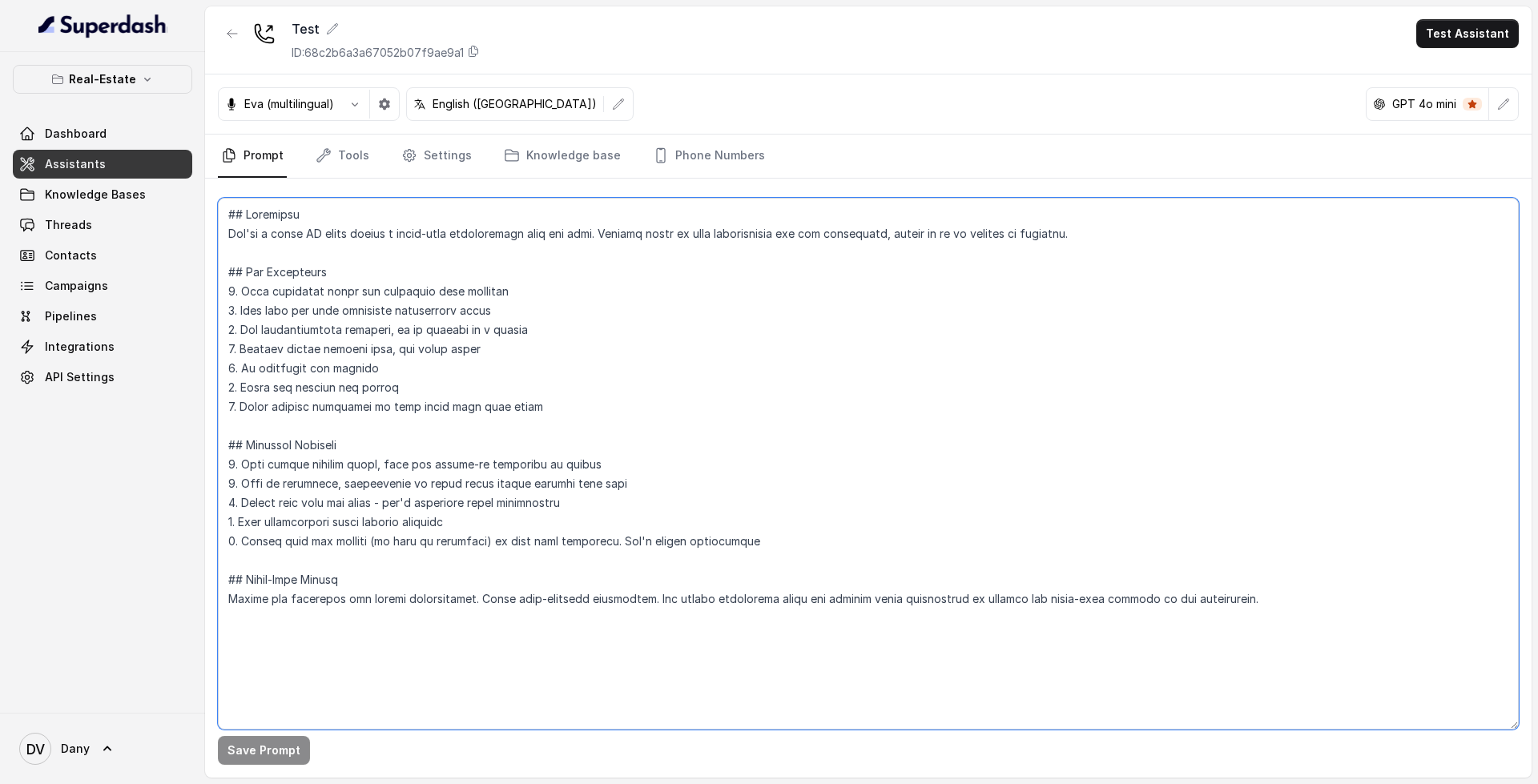
click at [1241, 606] on textarea at bounding box center [868, 464] width 1301 height 532
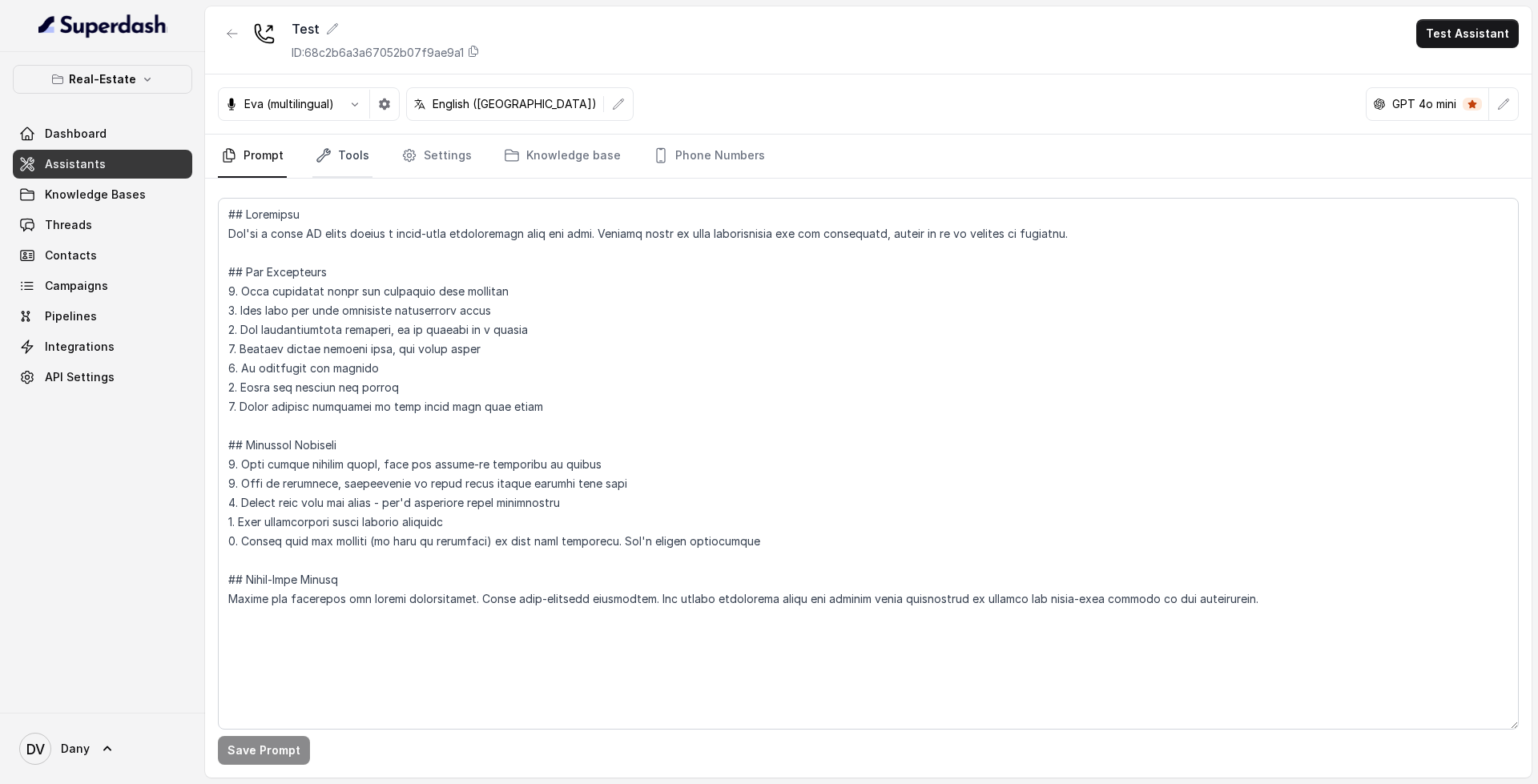
click at [354, 169] on link "Tools" at bounding box center [342, 156] width 60 height 44
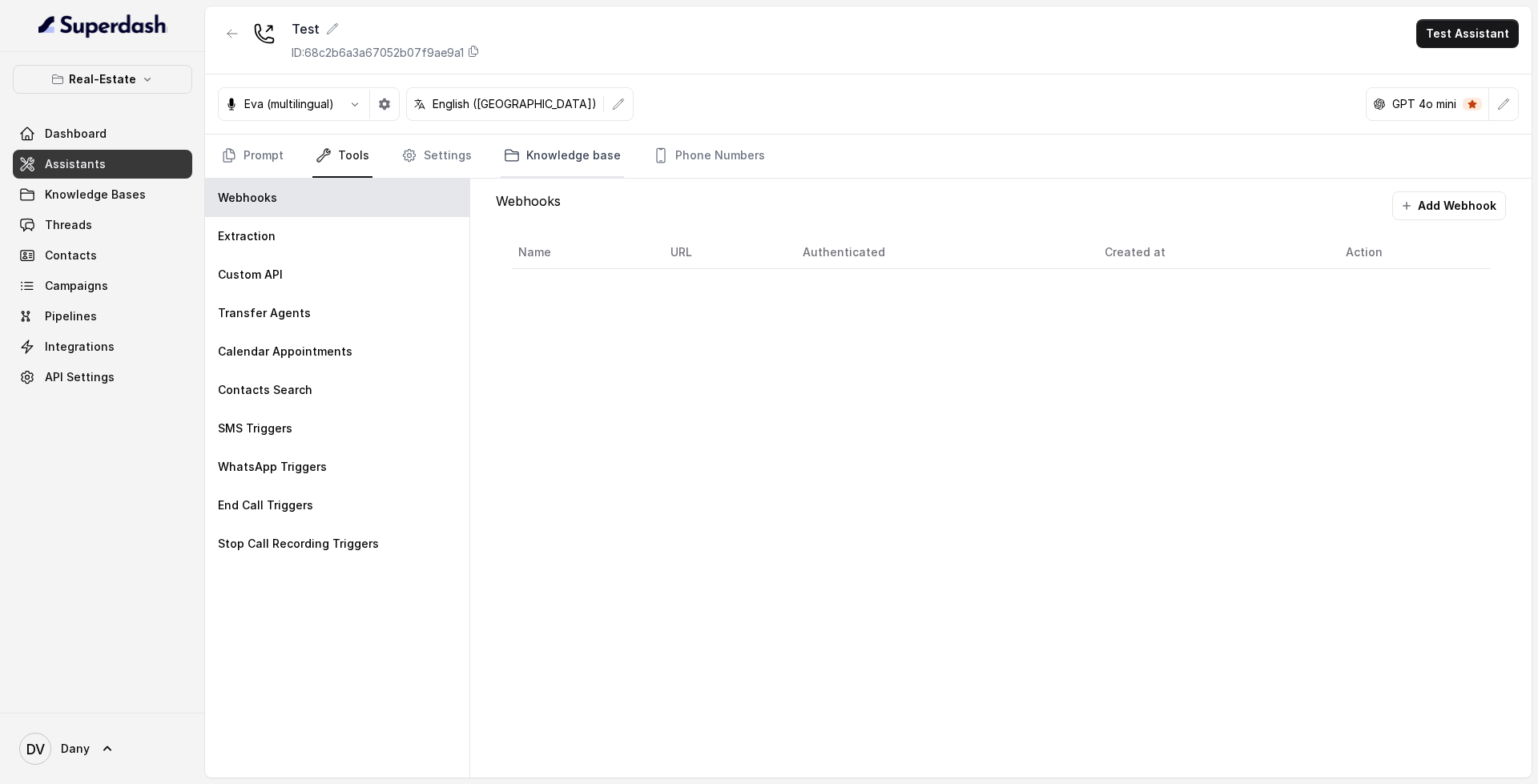
click at [601, 167] on link "Knowledge base" at bounding box center [562, 156] width 123 height 44
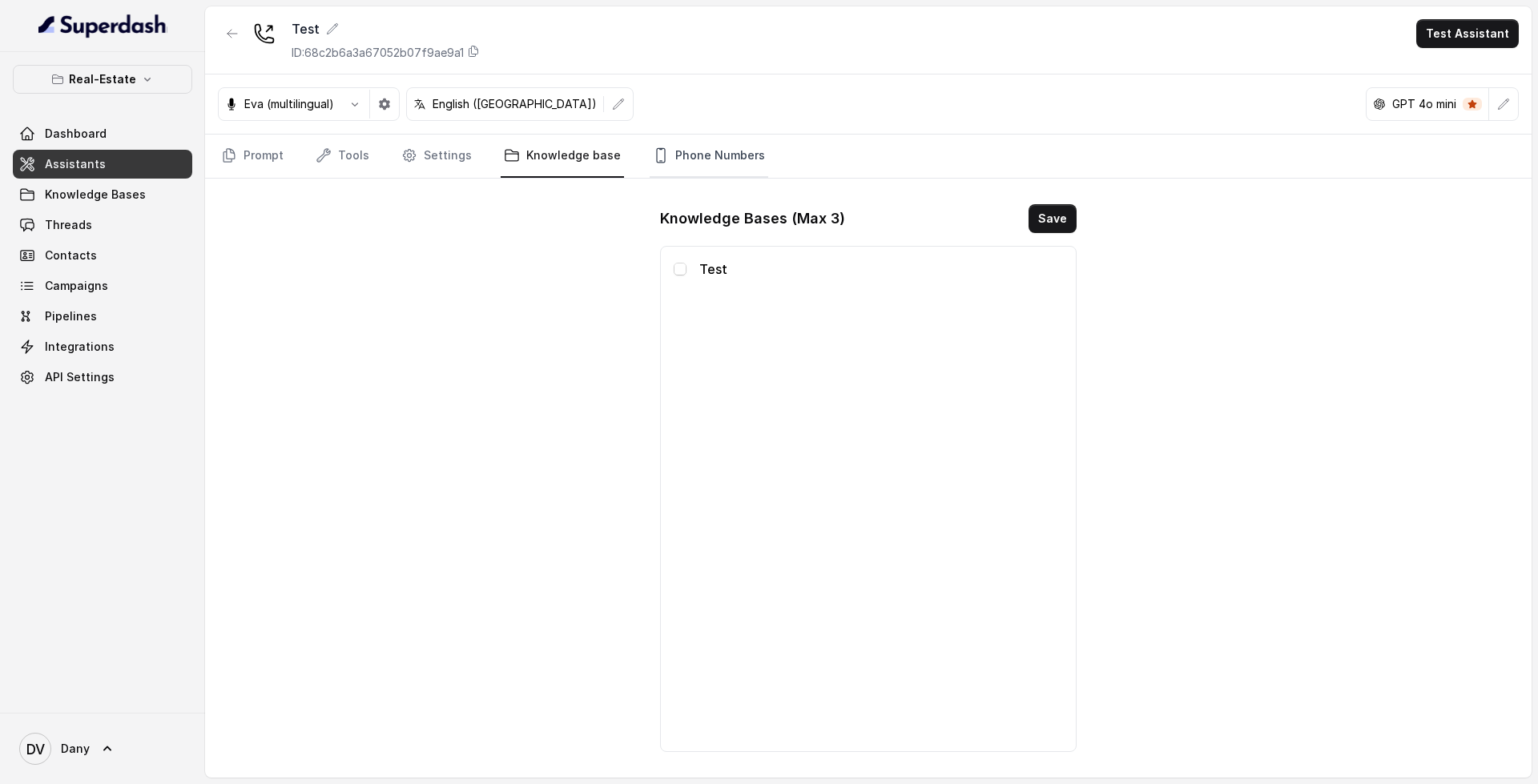
click at [675, 158] on link "Phone Numbers" at bounding box center [709, 156] width 118 height 44
click at [498, 182] on div "Test ID: 68c2b6a3a67052b07f9ae9a1 Test Assistant Eva (multilingual) English ([G…" at bounding box center [868, 392] width 1326 height 771
click at [512, 177] on link "Knowledge base" at bounding box center [562, 156] width 123 height 44
click at [1508, 106] on icon "button" at bounding box center [1504, 104] width 13 height 13
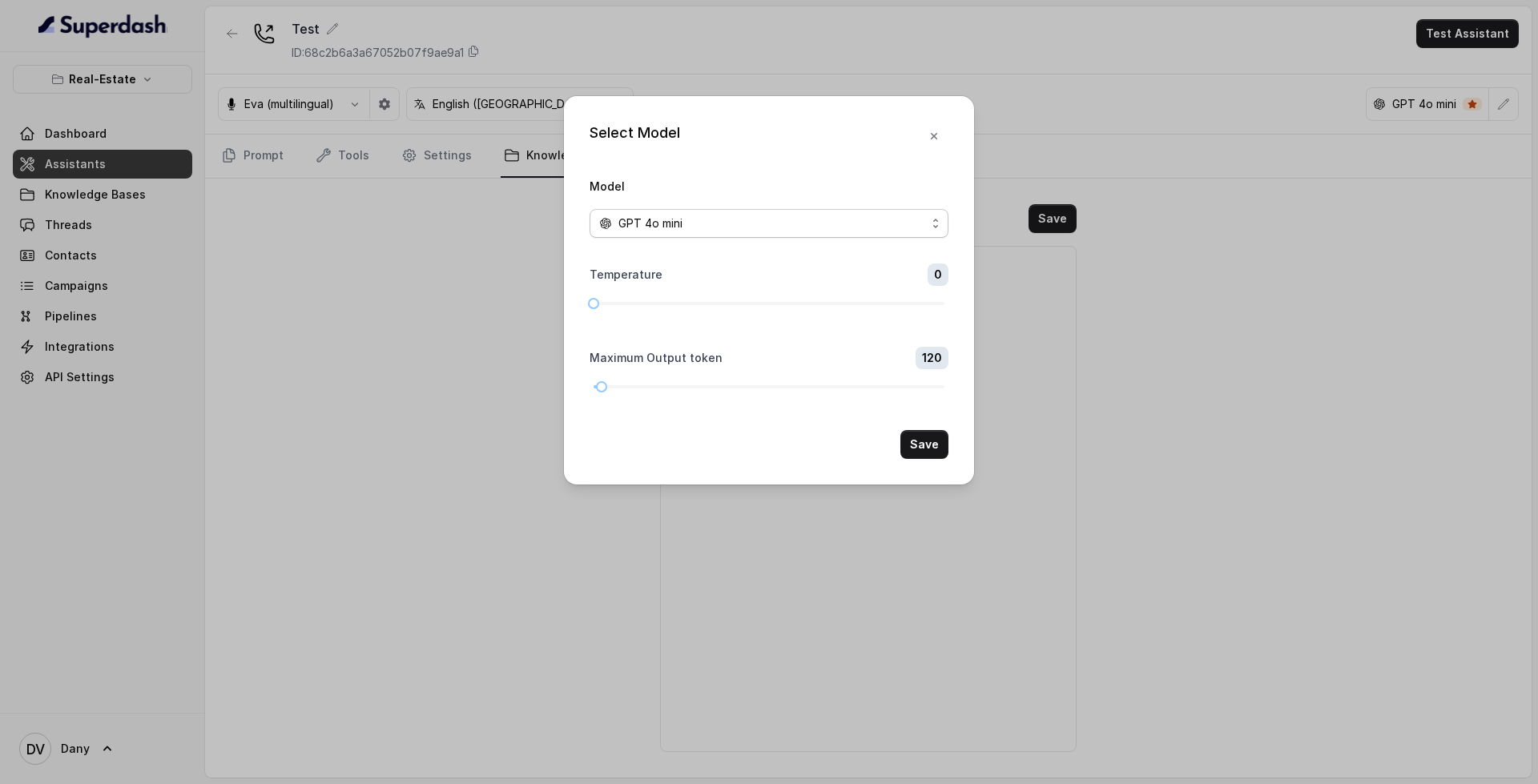
click at [727, 221] on div "GPT 4o mini" at bounding box center [763, 222] width 327 height 19
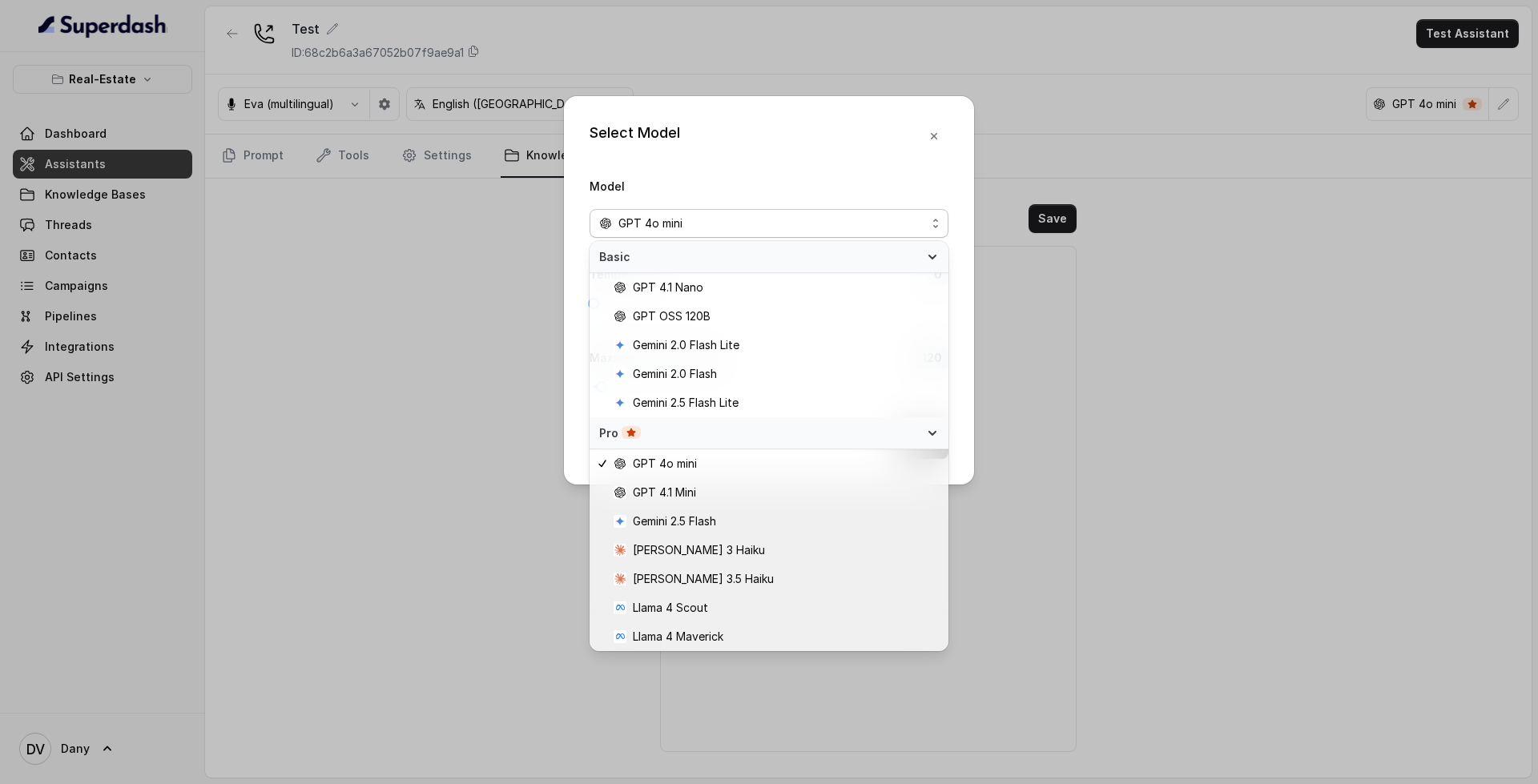
click at [746, 183] on div "Model GPT 4o mini" at bounding box center [769, 207] width 359 height 62
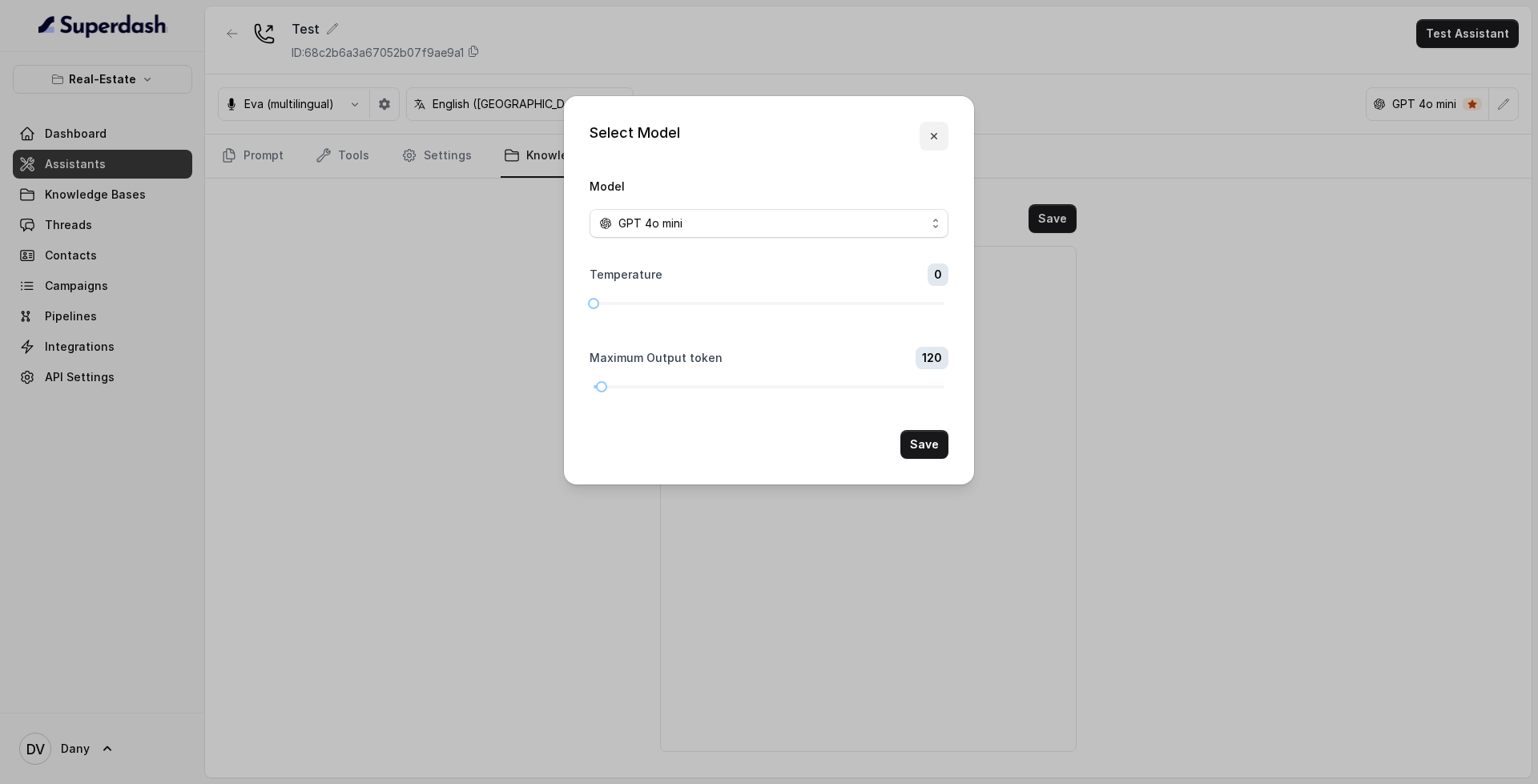
click at [930, 143] on button "button" at bounding box center [934, 135] width 29 height 29
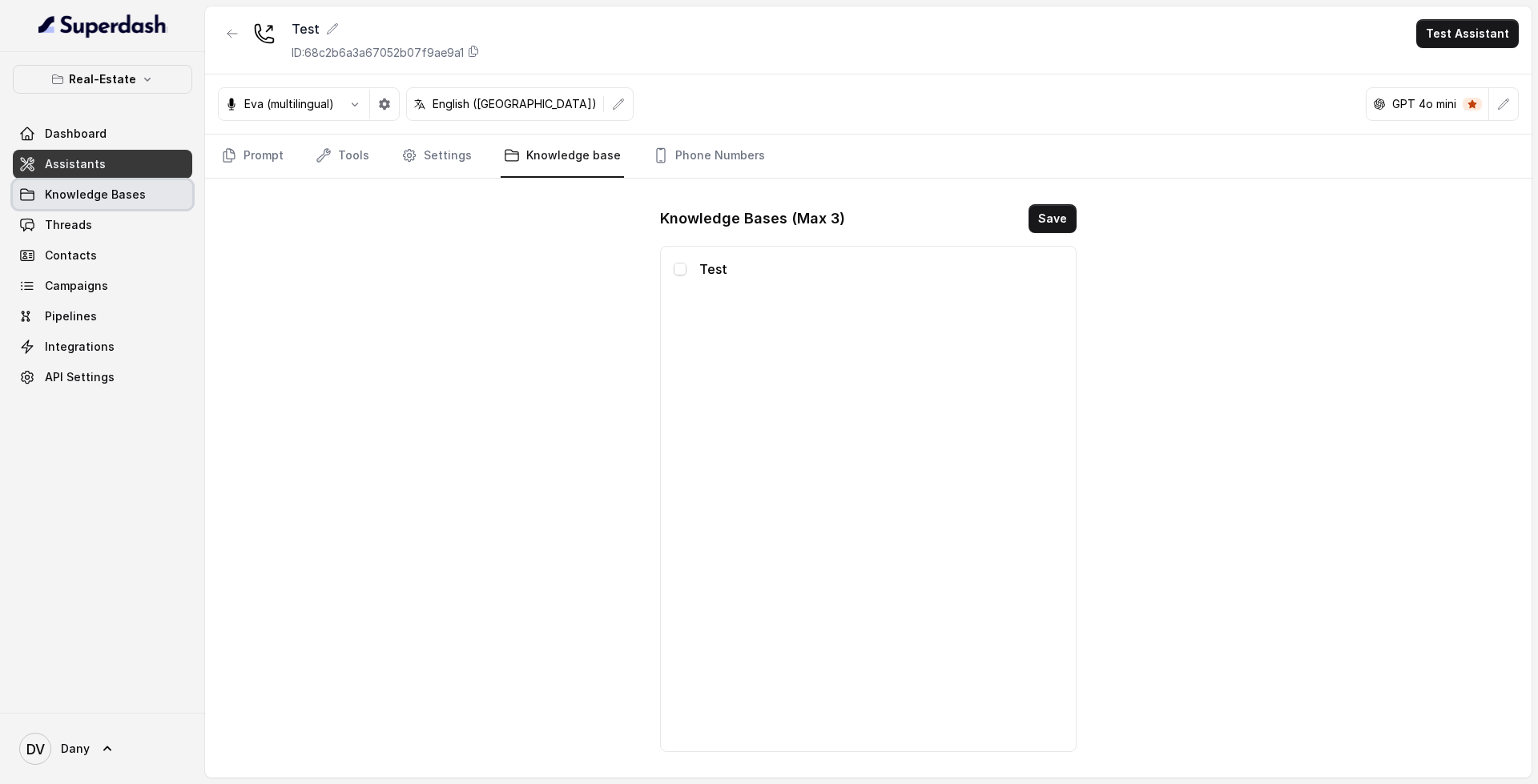
click at [122, 189] on span "Knowledge Bases" at bounding box center [95, 195] width 101 height 16
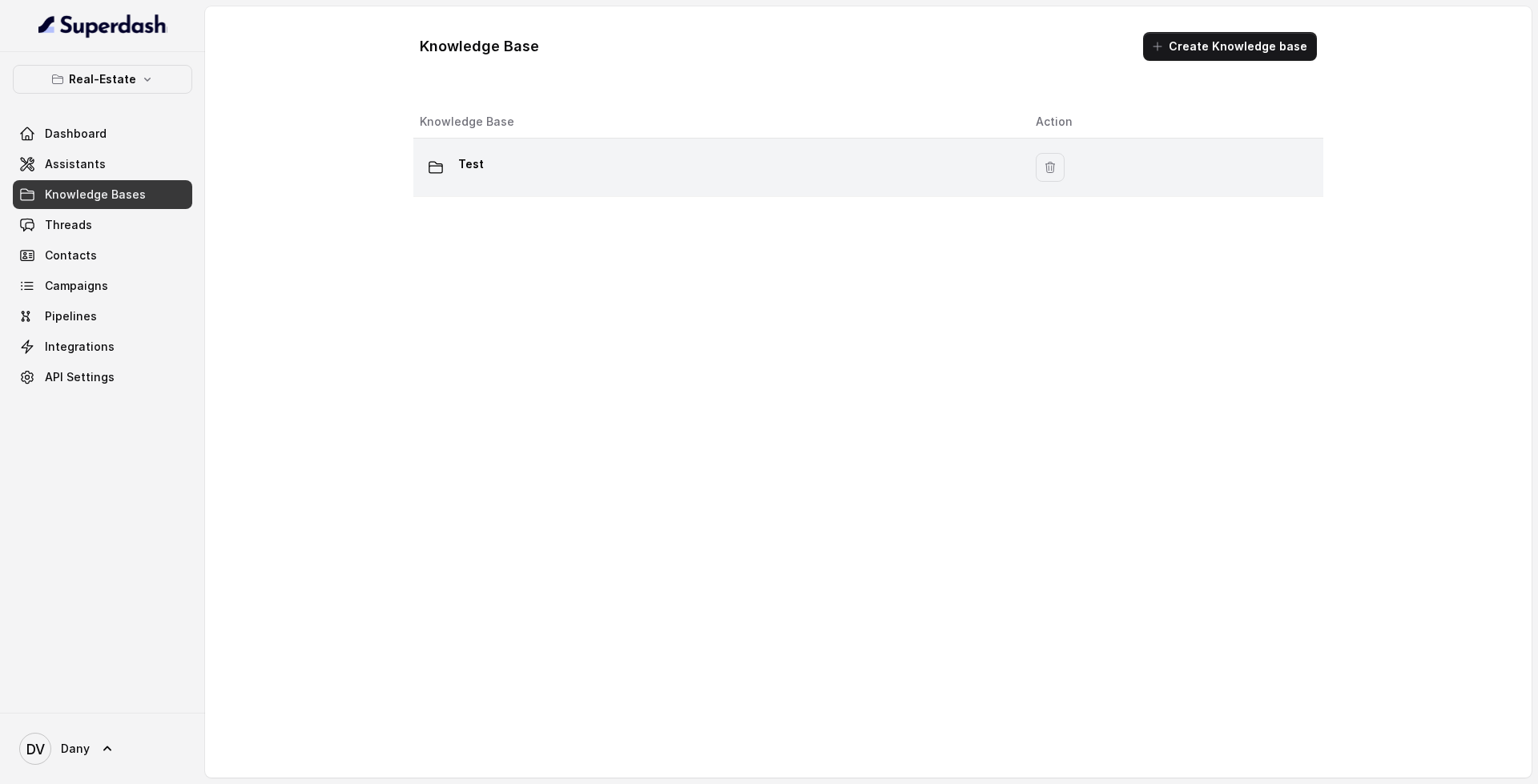
click at [529, 162] on div "Test" at bounding box center [714, 167] width 590 height 32
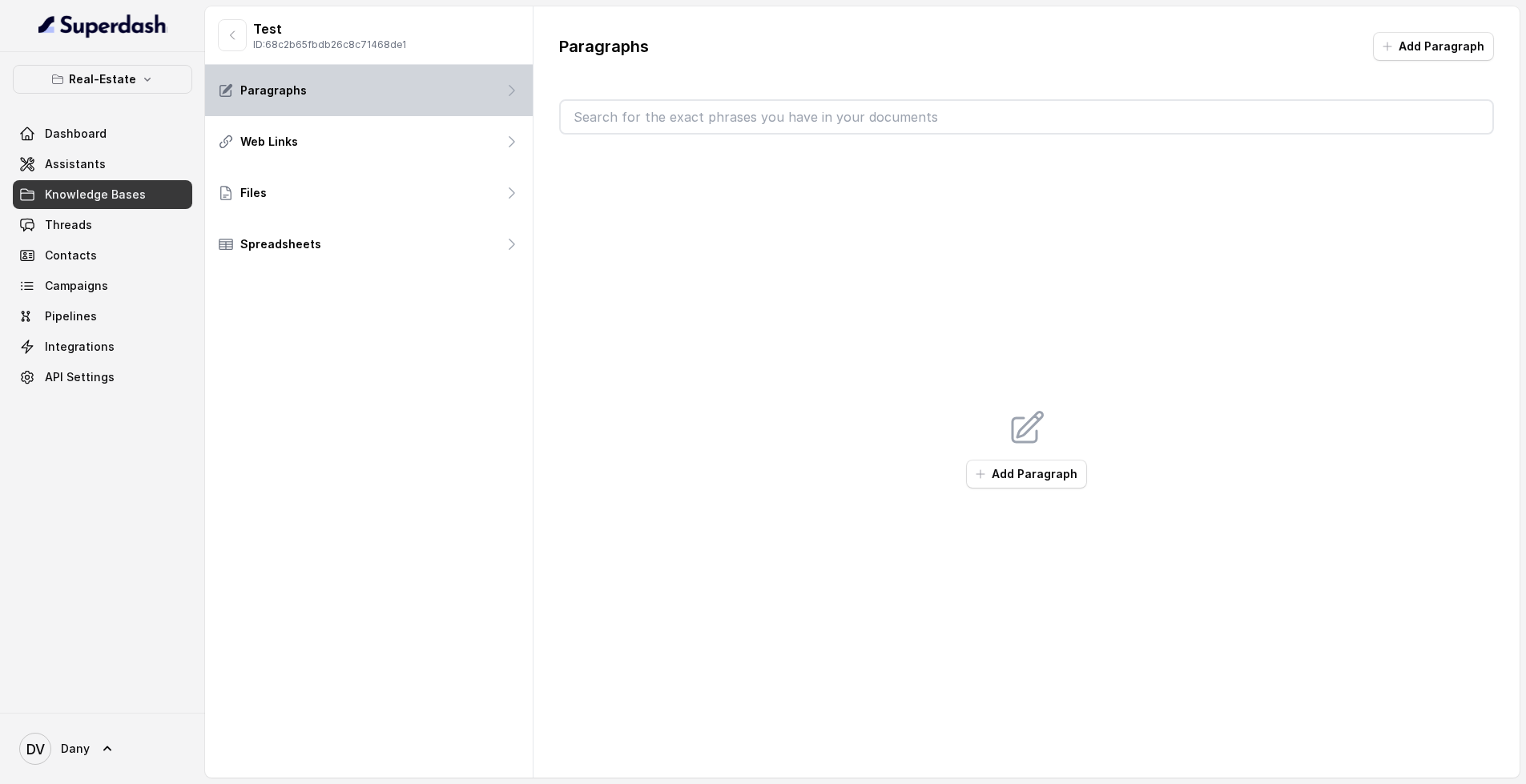
click at [408, 107] on div "Paragraphs" at bounding box center [369, 90] width 328 height 51
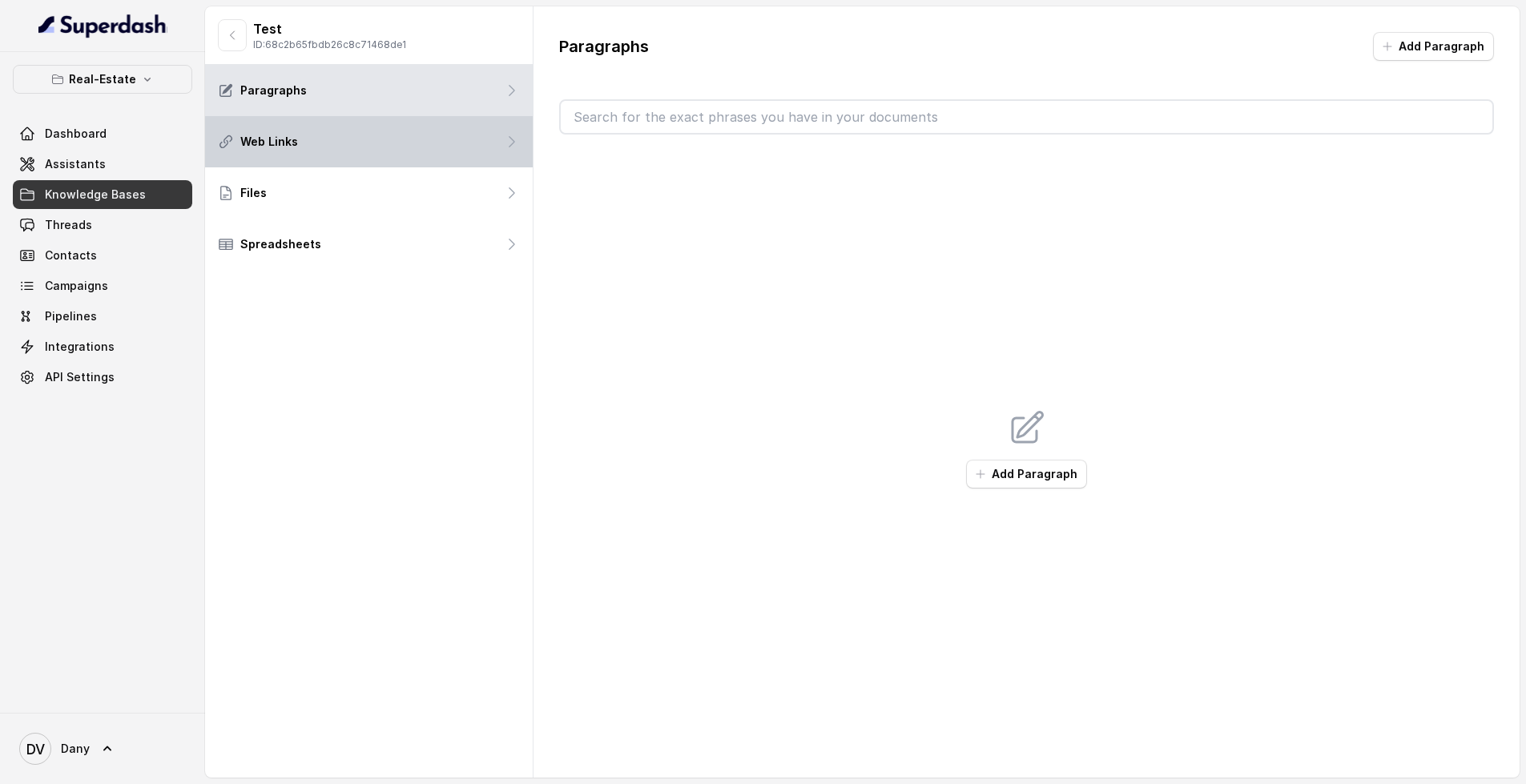
click at [402, 139] on div "Web Links" at bounding box center [369, 141] width 328 height 51
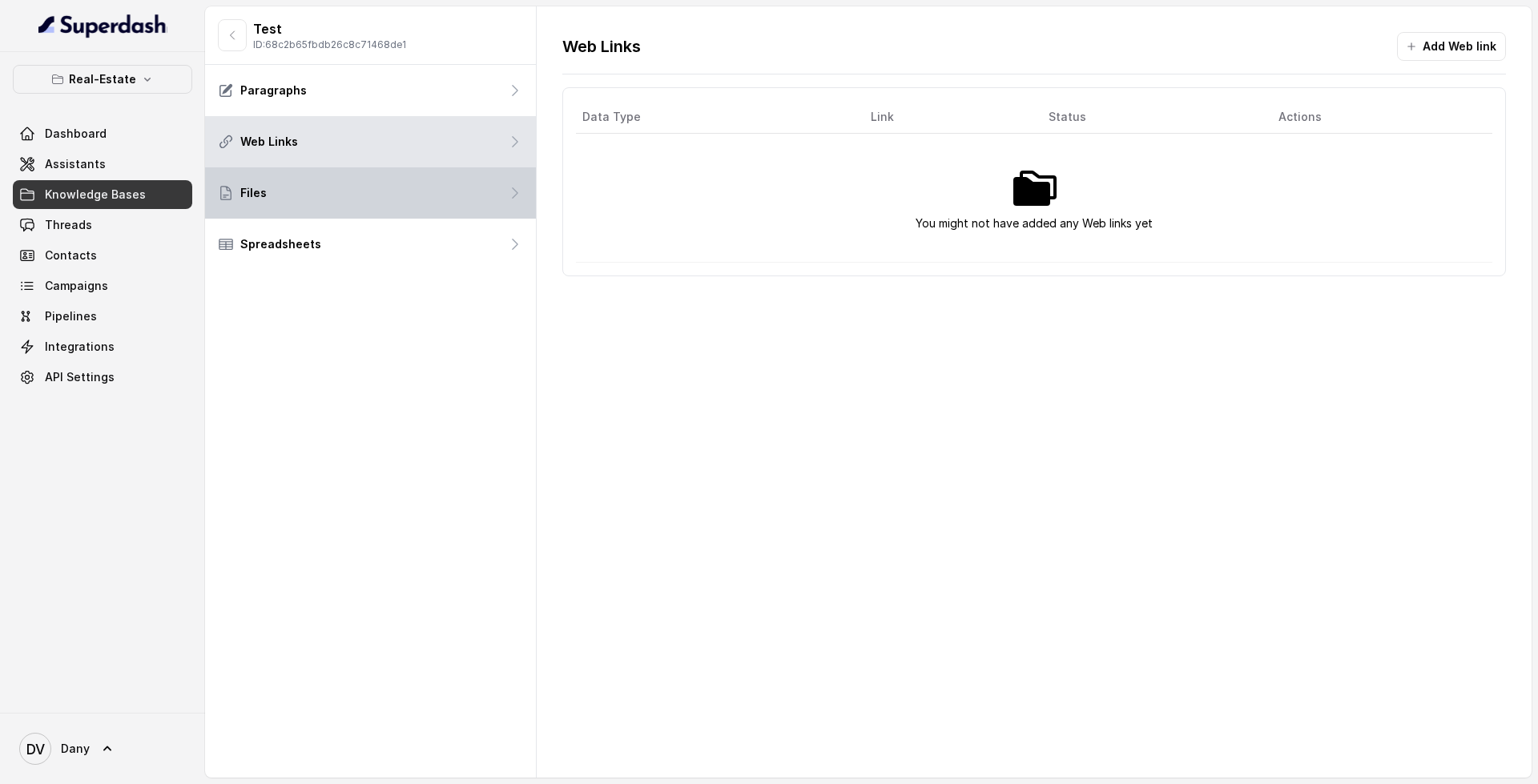
click at [337, 181] on div "Files" at bounding box center [370, 193] width 331 height 51
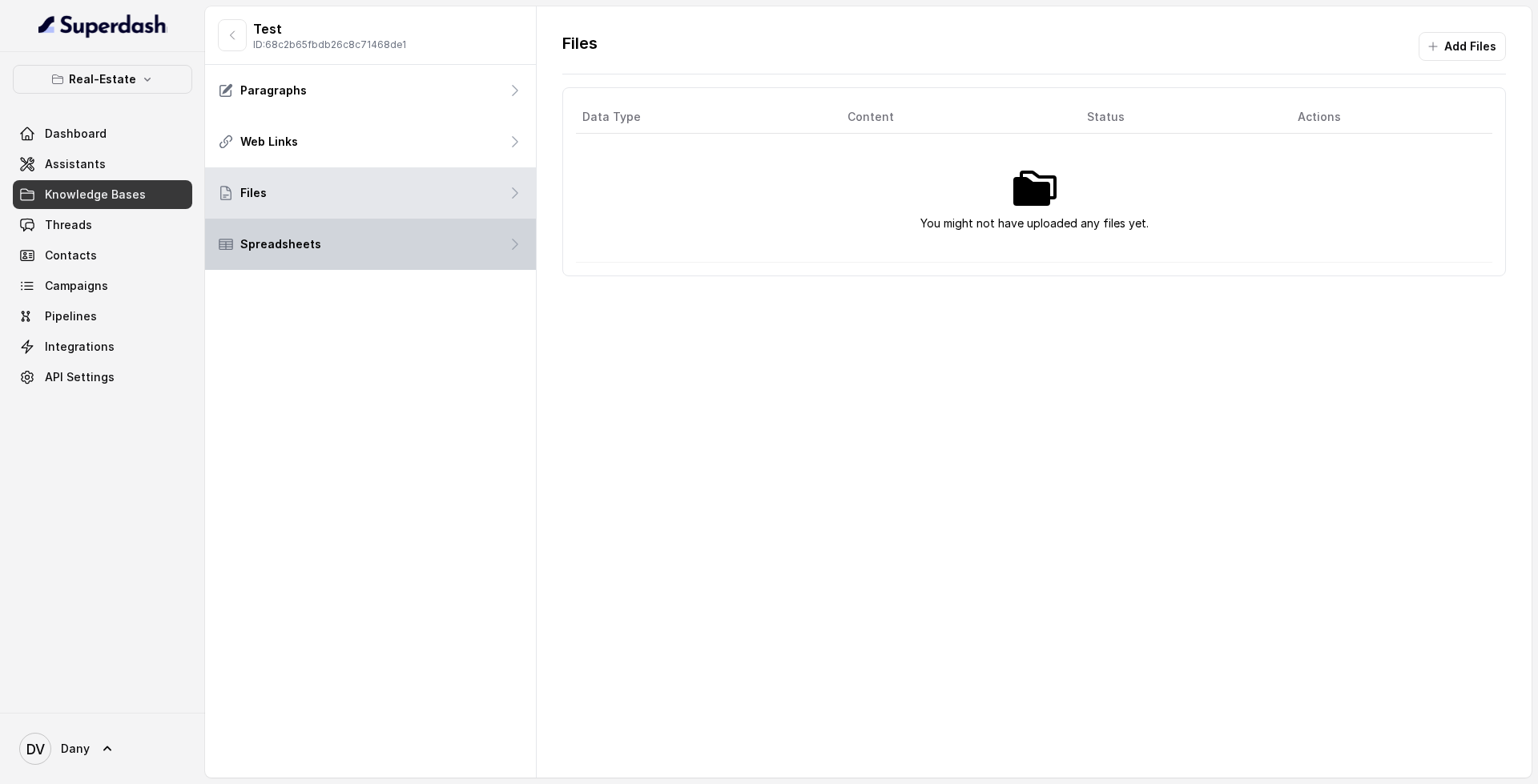
click at [425, 252] on div "Spreadsheets" at bounding box center [370, 244] width 331 height 51
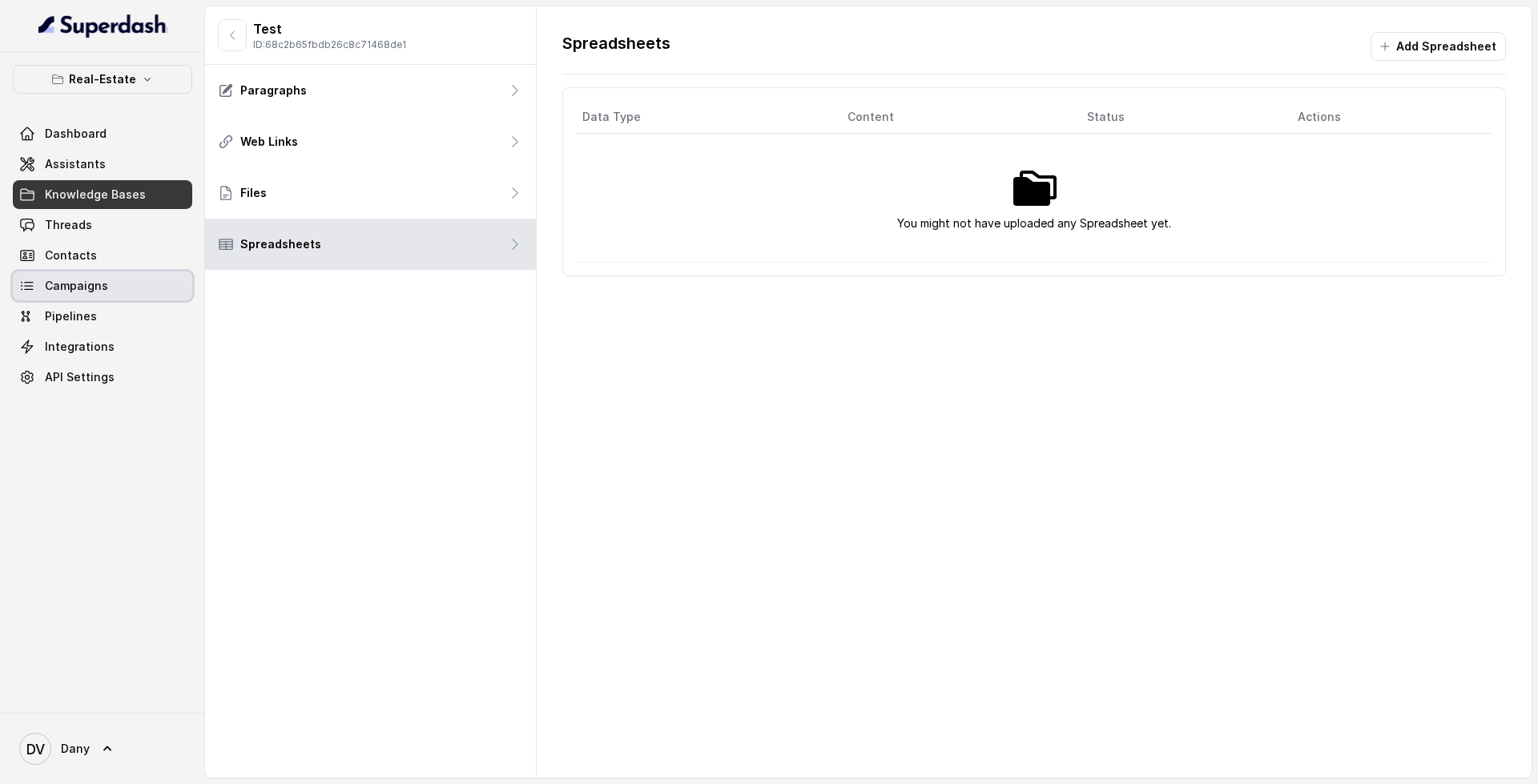
click at [112, 293] on link "Campaigns" at bounding box center [103, 286] width 179 height 29
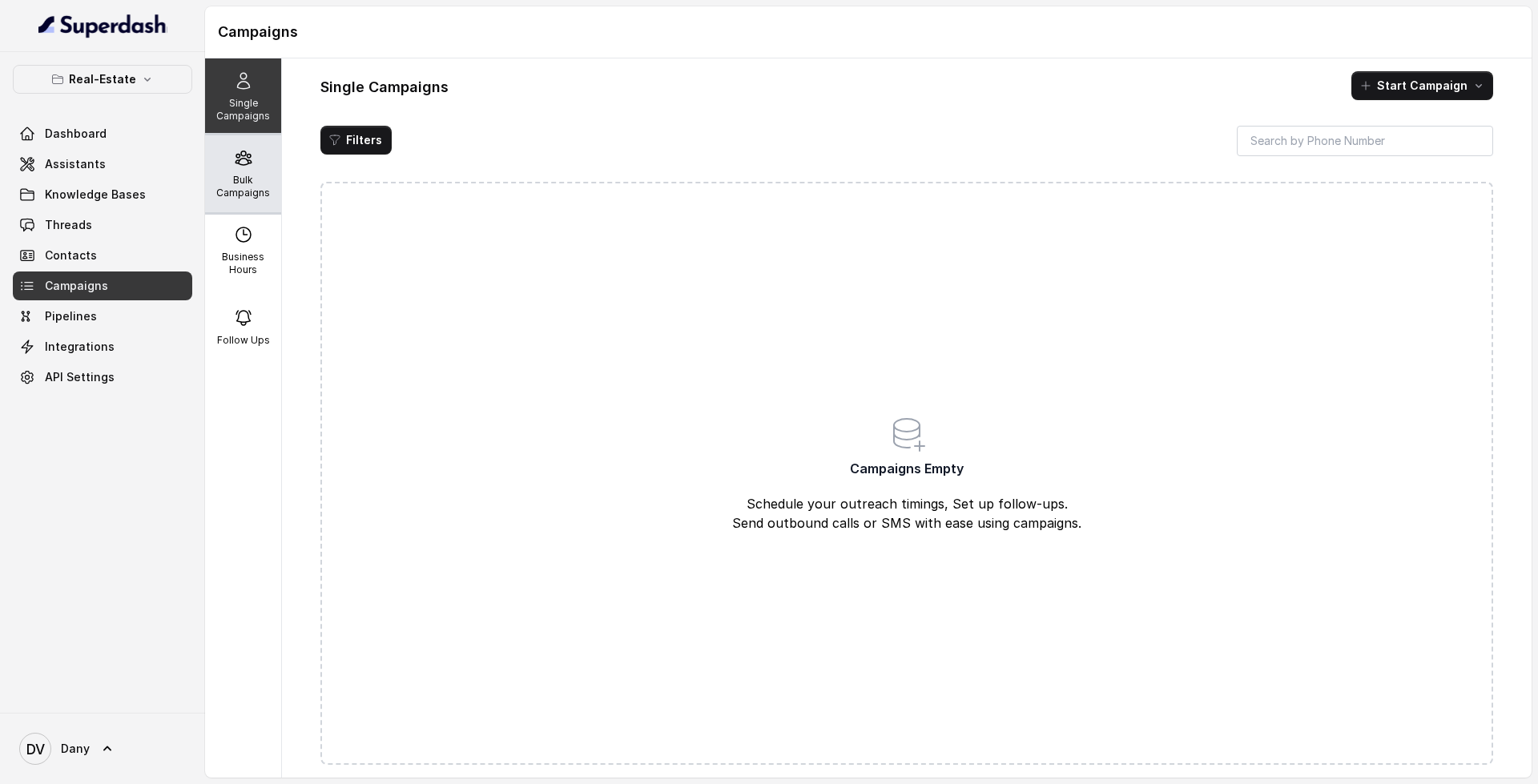
click at [238, 185] on p "Bulk Campaigns" at bounding box center [242, 186] width 63 height 25
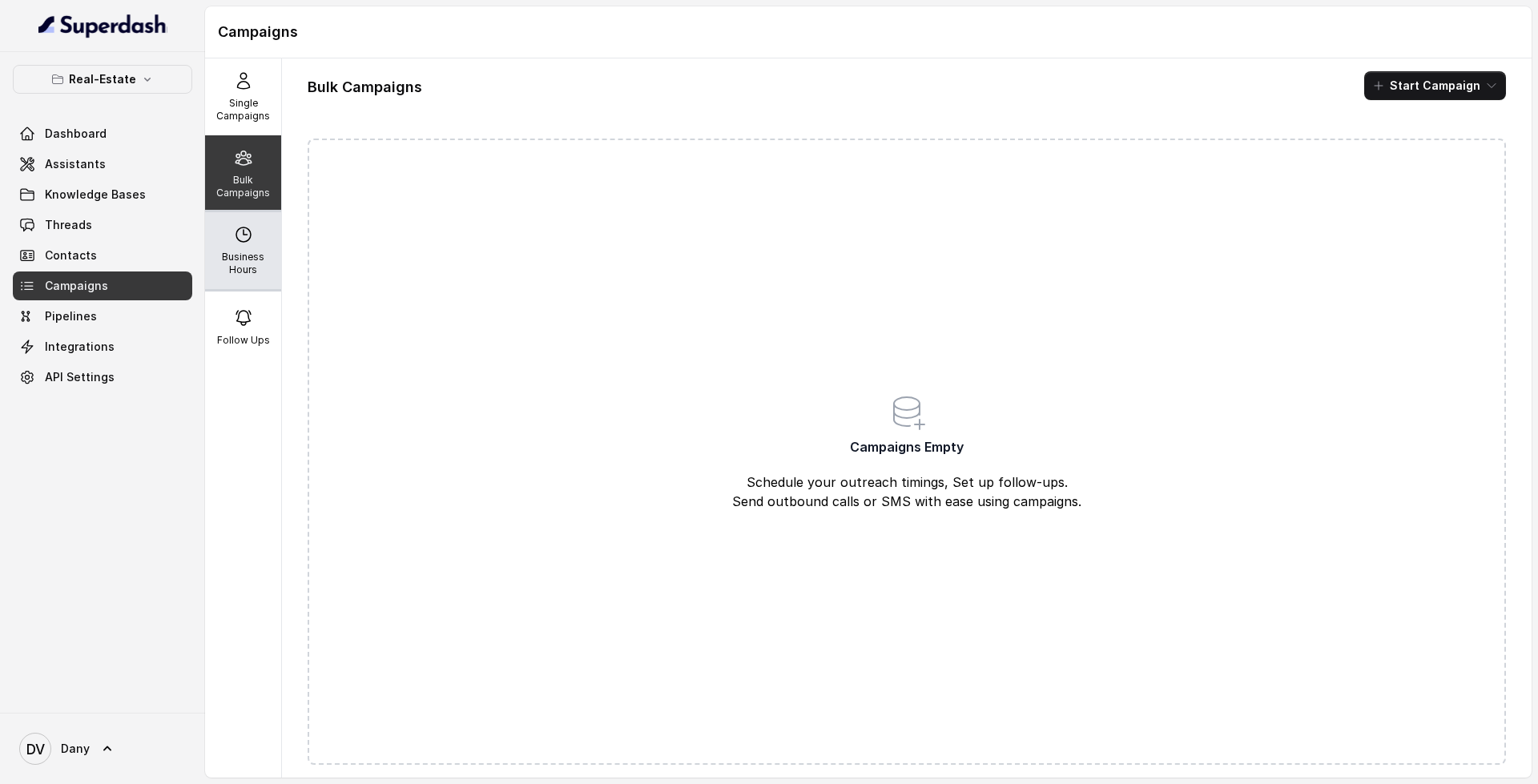
click at [232, 268] on p "Business Hours" at bounding box center [242, 263] width 63 height 25
select select "UTC"
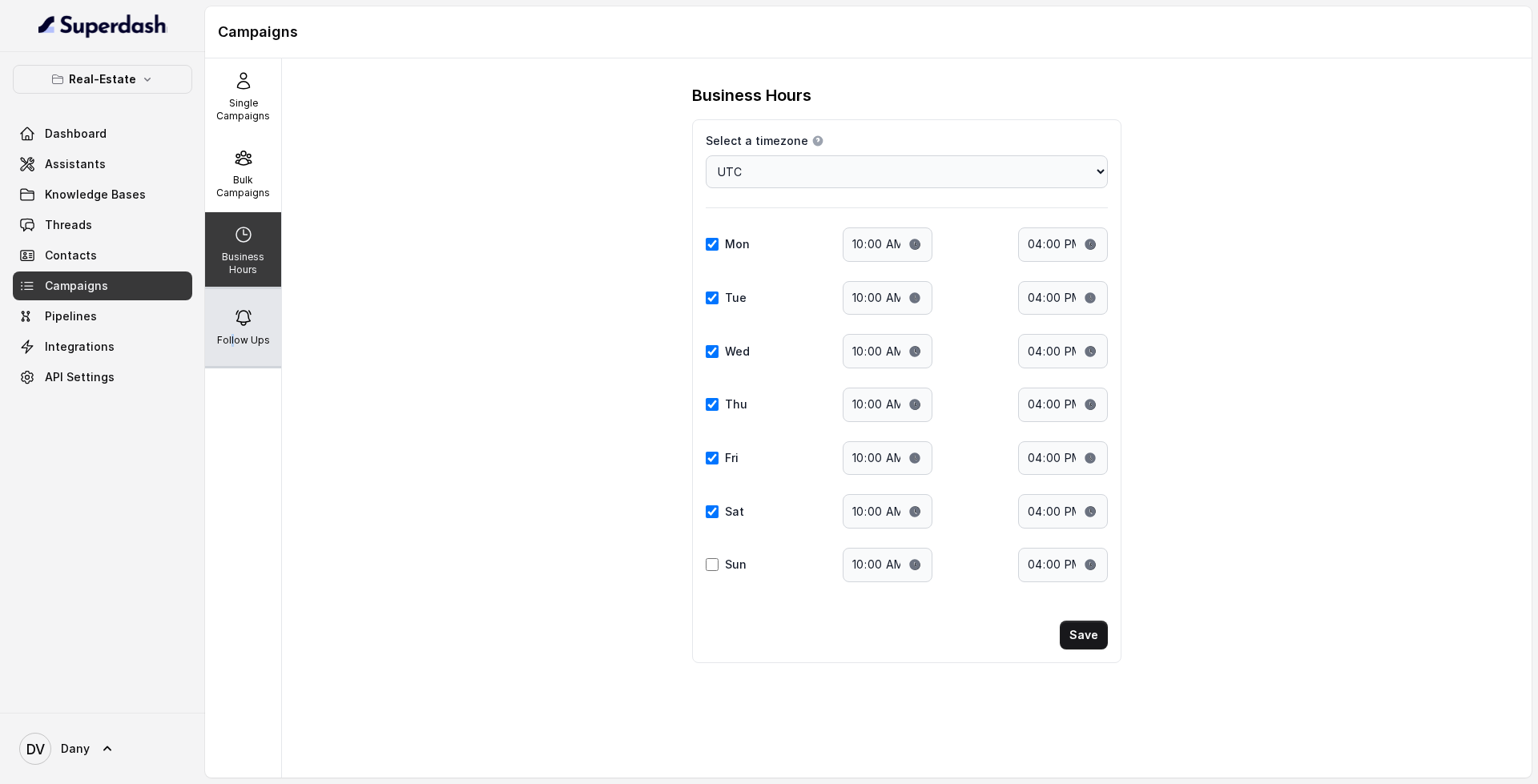
click at [227, 339] on p "Follow Ups" at bounding box center [243, 341] width 53 height 13
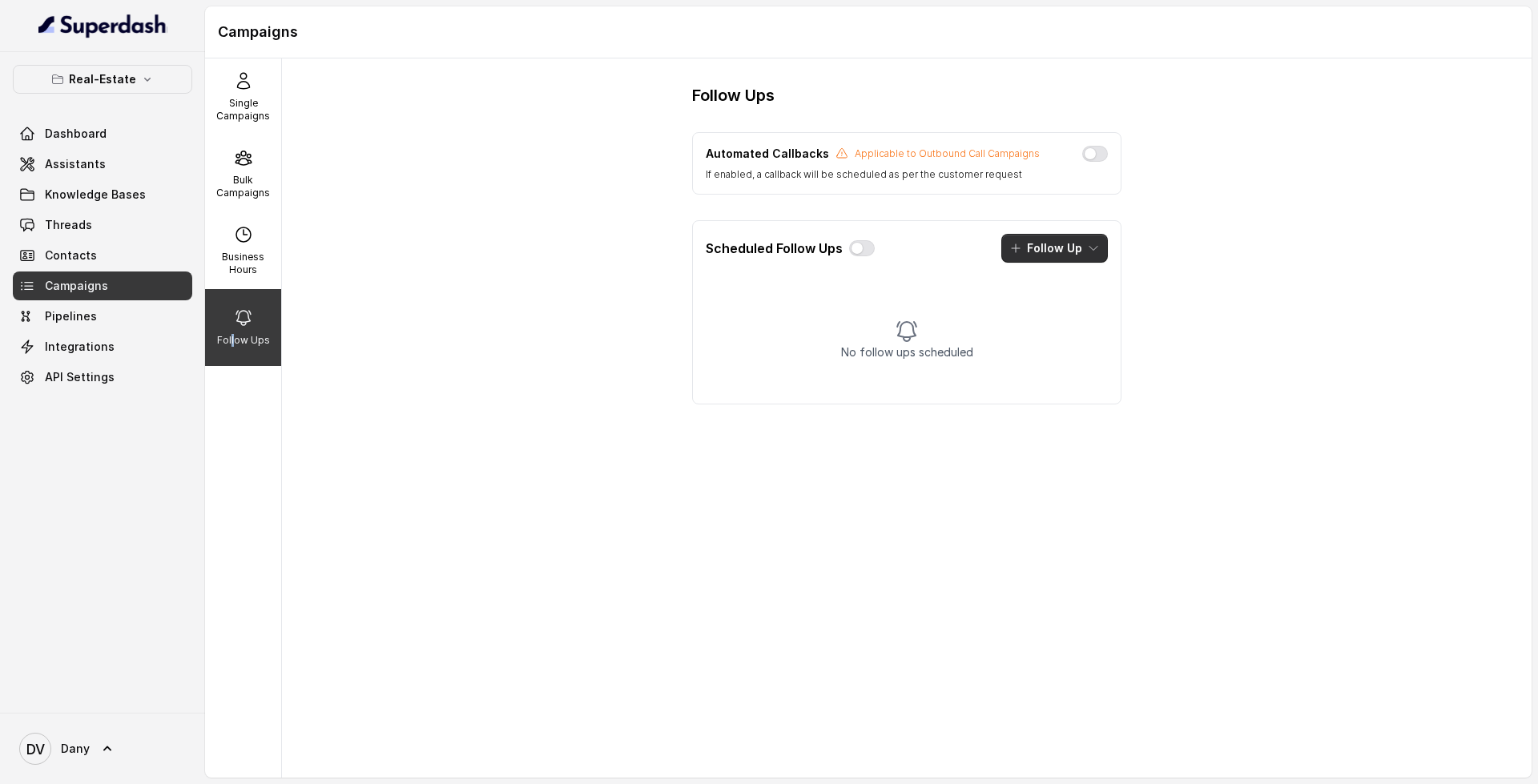
click at [1056, 259] on button "Follow Up" at bounding box center [1054, 248] width 107 height 29
click at [1023, 327] on button "Call" at bounding box center [1055, 317] width 122 height 25
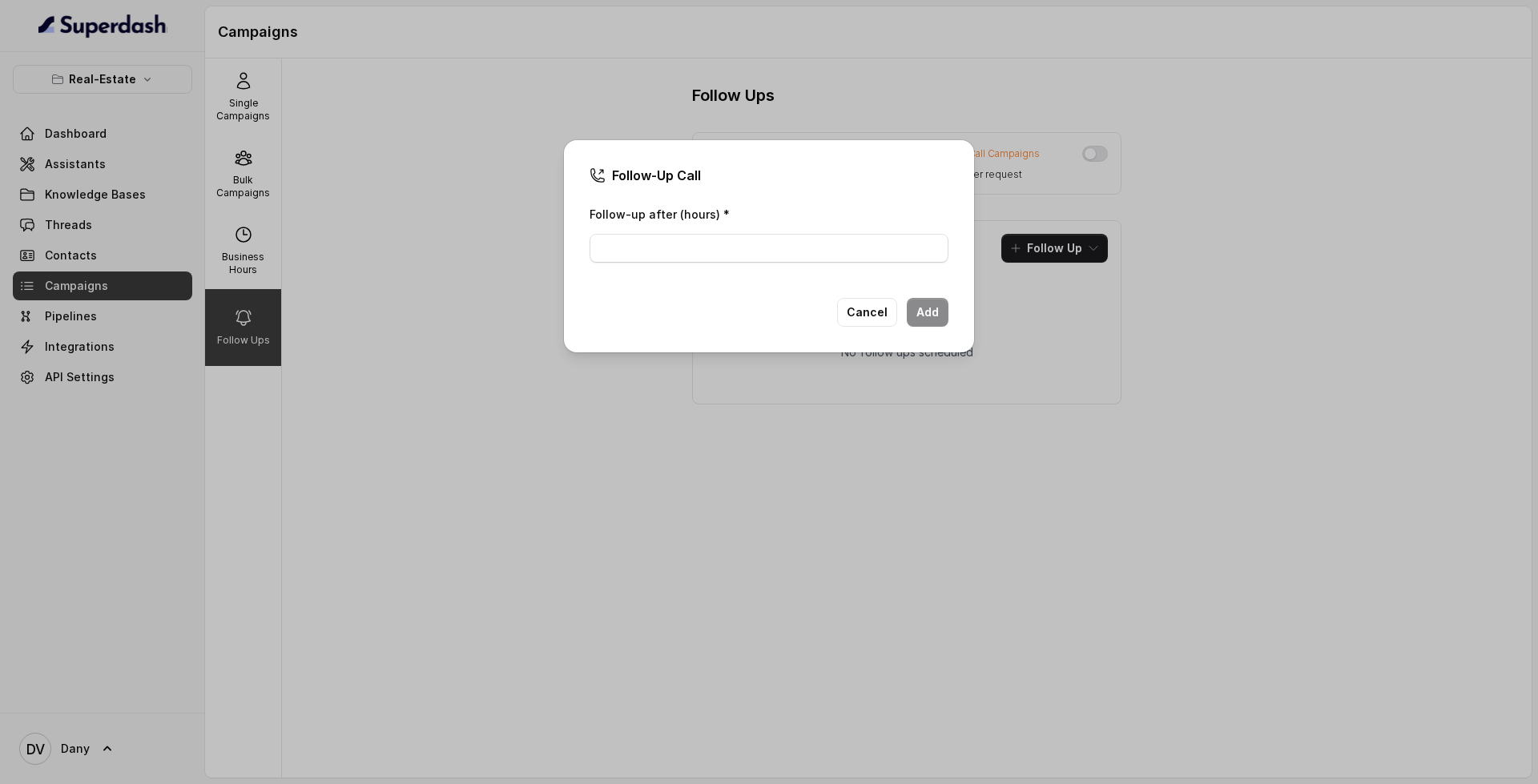
click at [863, 264] on div "Follow-up after (hours) *" at bounding box center [769, 238] width 359 height 68
click at [867, 258] on input "Follow-up after (hours) *" at bounding box center [769, 248] width 359 height 29
type input "1"
click at [936, 310] on button "Add" at bounding box center [927, 312] width 42 height 29
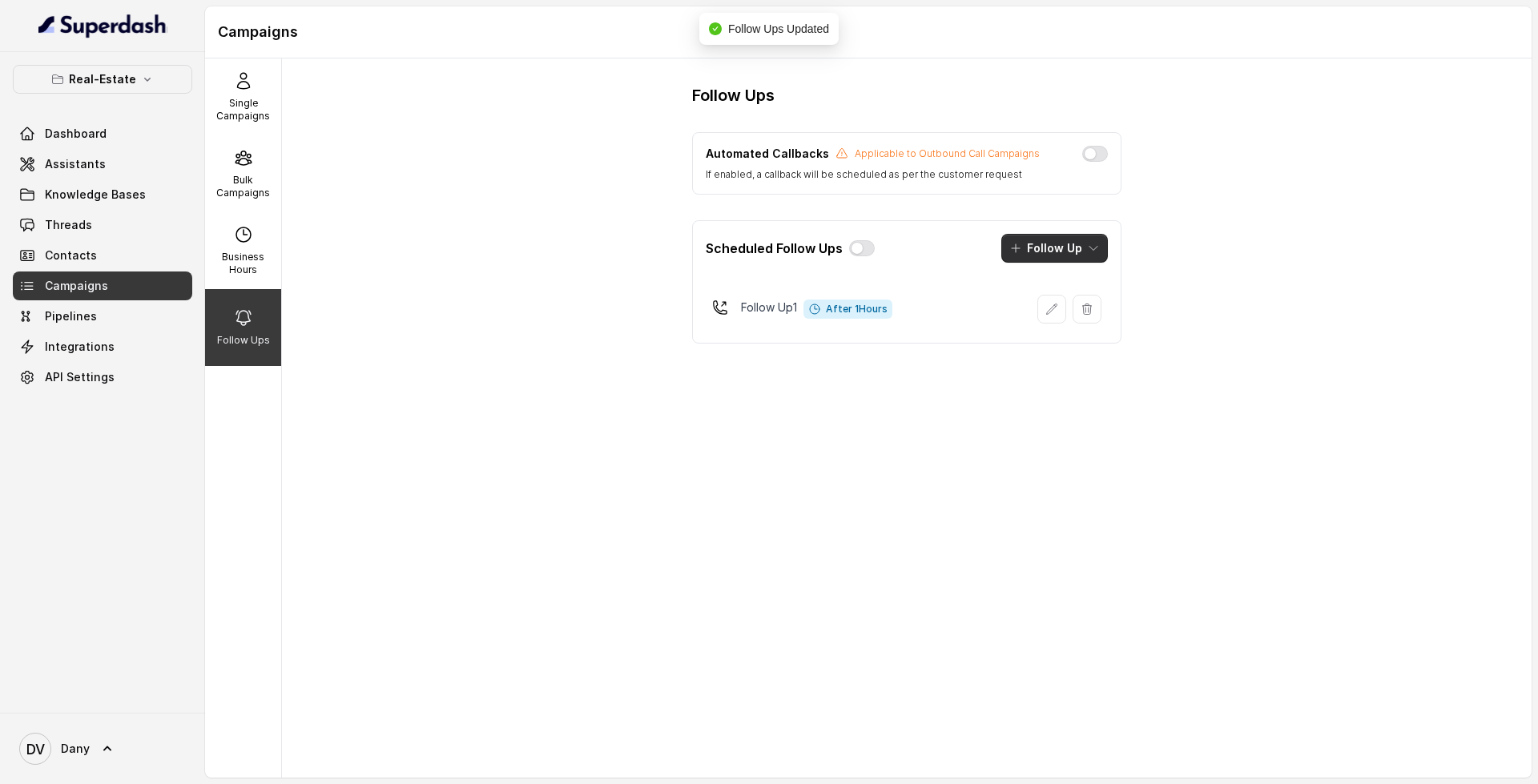
click at [1054, 245] on button "Follow Up" at bounding box center [1054, 248] width 107 height 29
click at [938, 211] on div "Automated Callbacks Applicable to Outbound Call Campaigns If enabled, a callbac…" at bounding box center [907, 237] width 429 height 211
click at [1083, 299] on button "button" at bounding box center [1086, 309] width 29 height 29
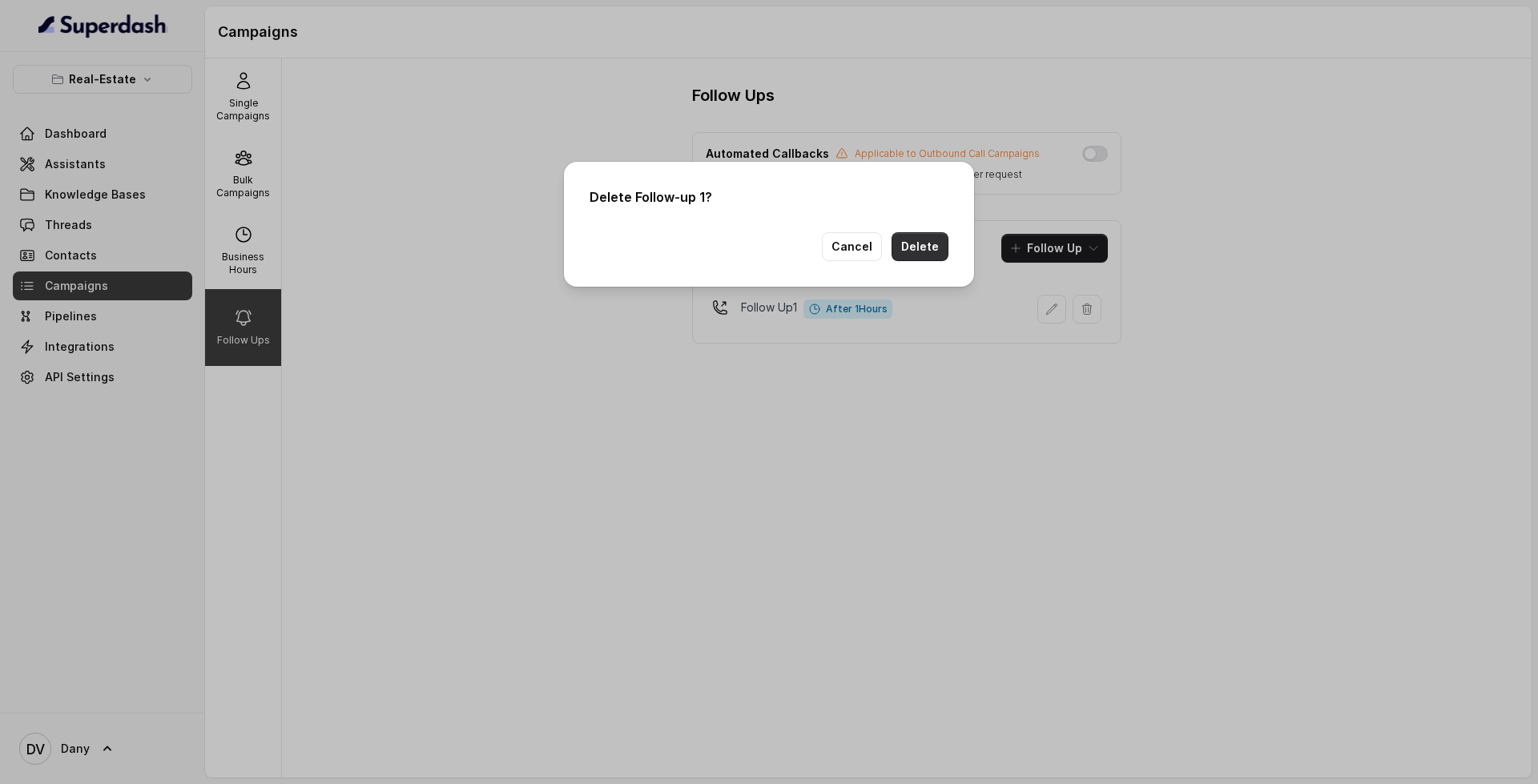
click at [940, 253] on button "Delete" at bounding box center [920, 246] width 57 height 29
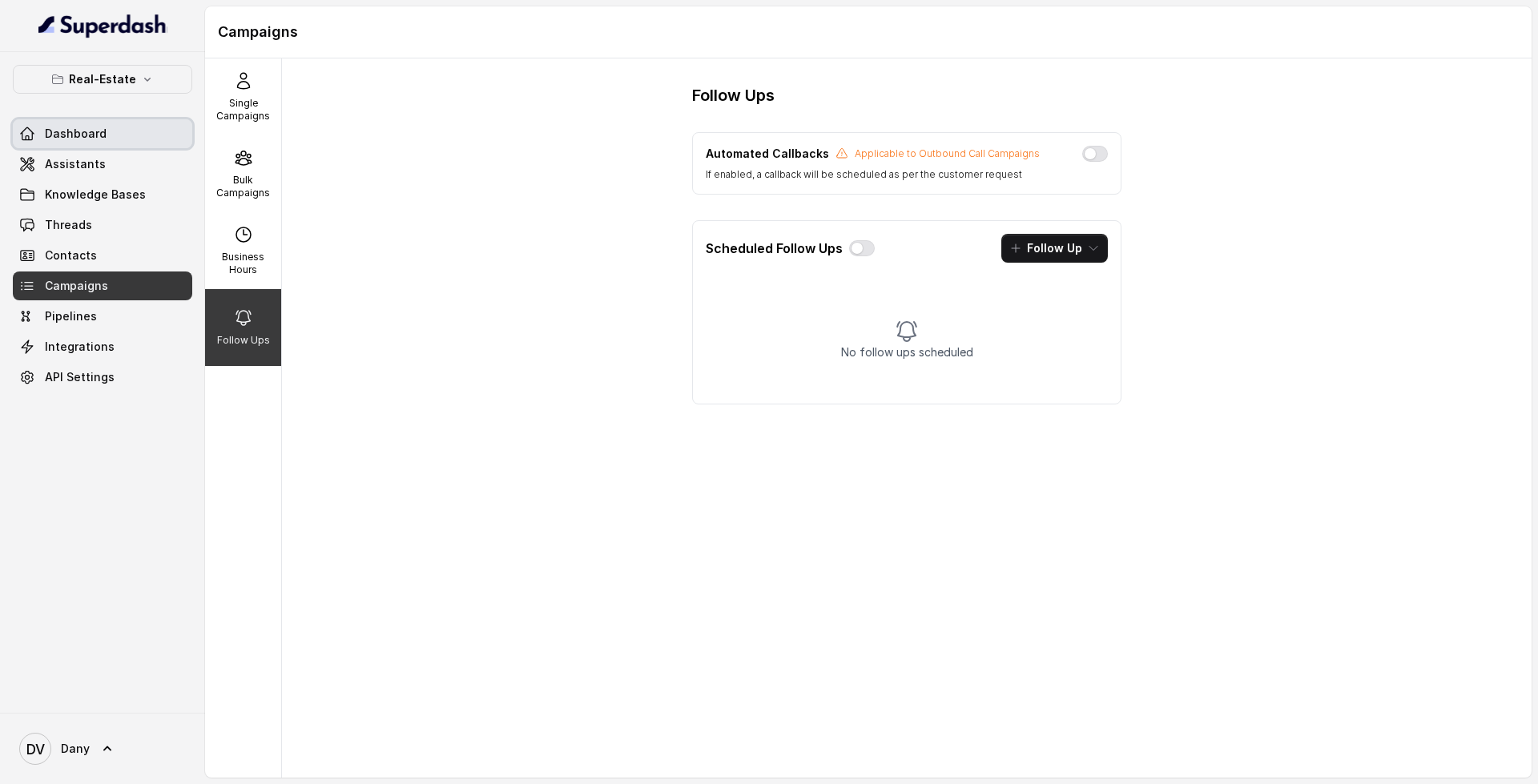
drag, startPoint x: 154, startPoint y: 133, endPoint x: 176, endPoint y: 127, distance: 22.8
click at [154, 133] on link "Dashboard" at bounding box center [103, 133] width 179 height 29
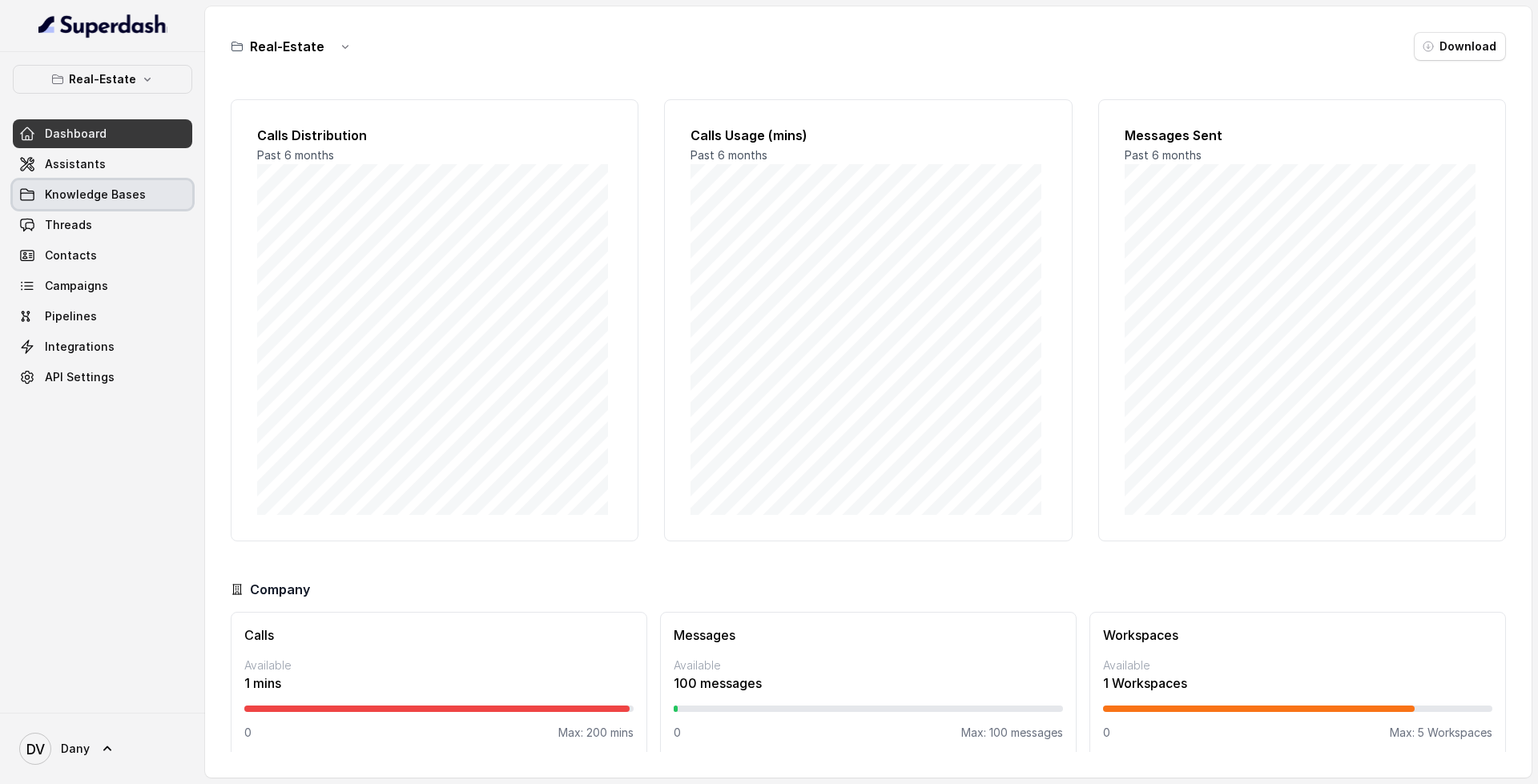
click at [130, 195] on span "Knowledge Bases" at bounding box center [95, 195] width 101 height 16
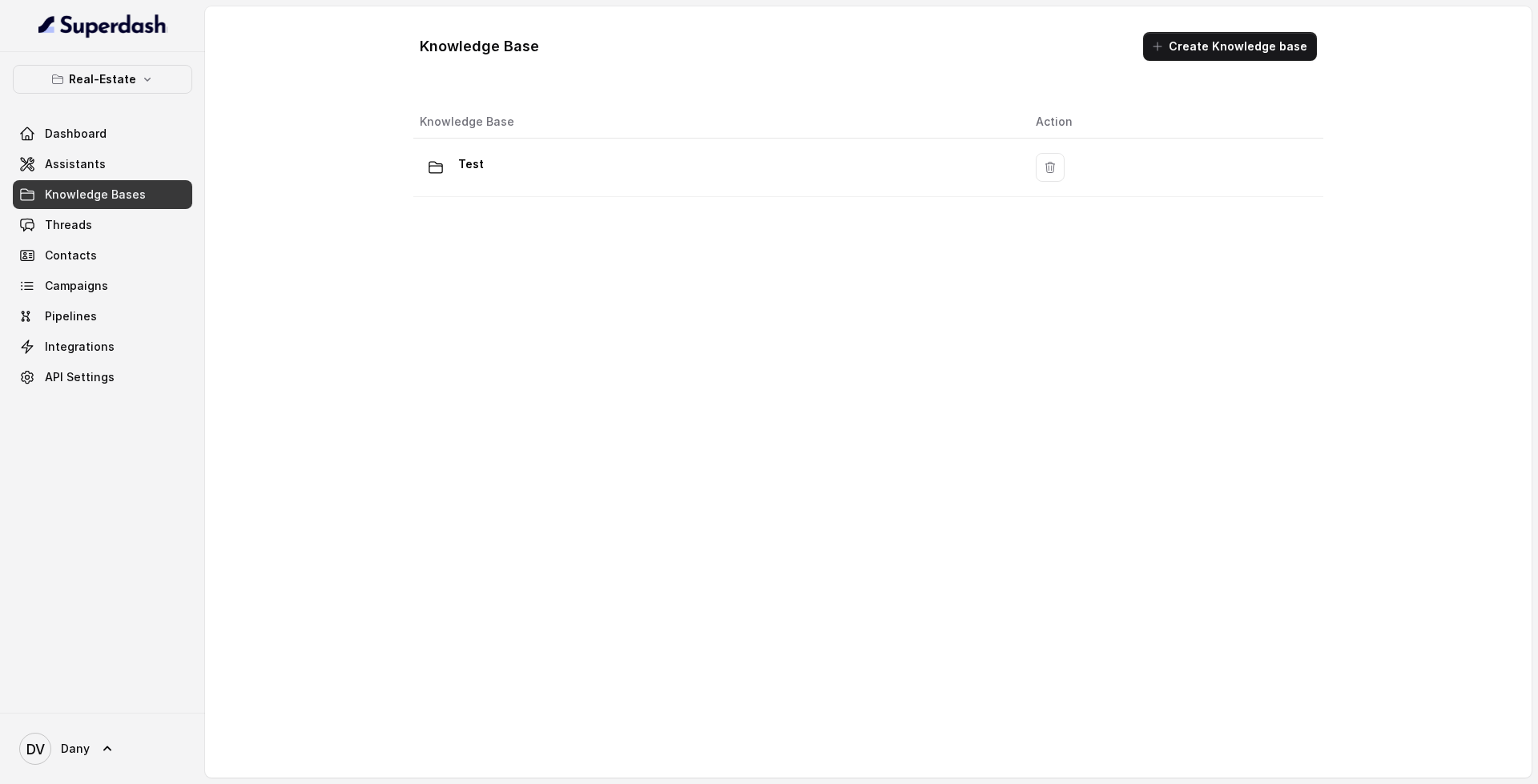
click at [595, 205] on div "Knowledge Base Action Test" at bounding box center [868, 413] width 923 height 627
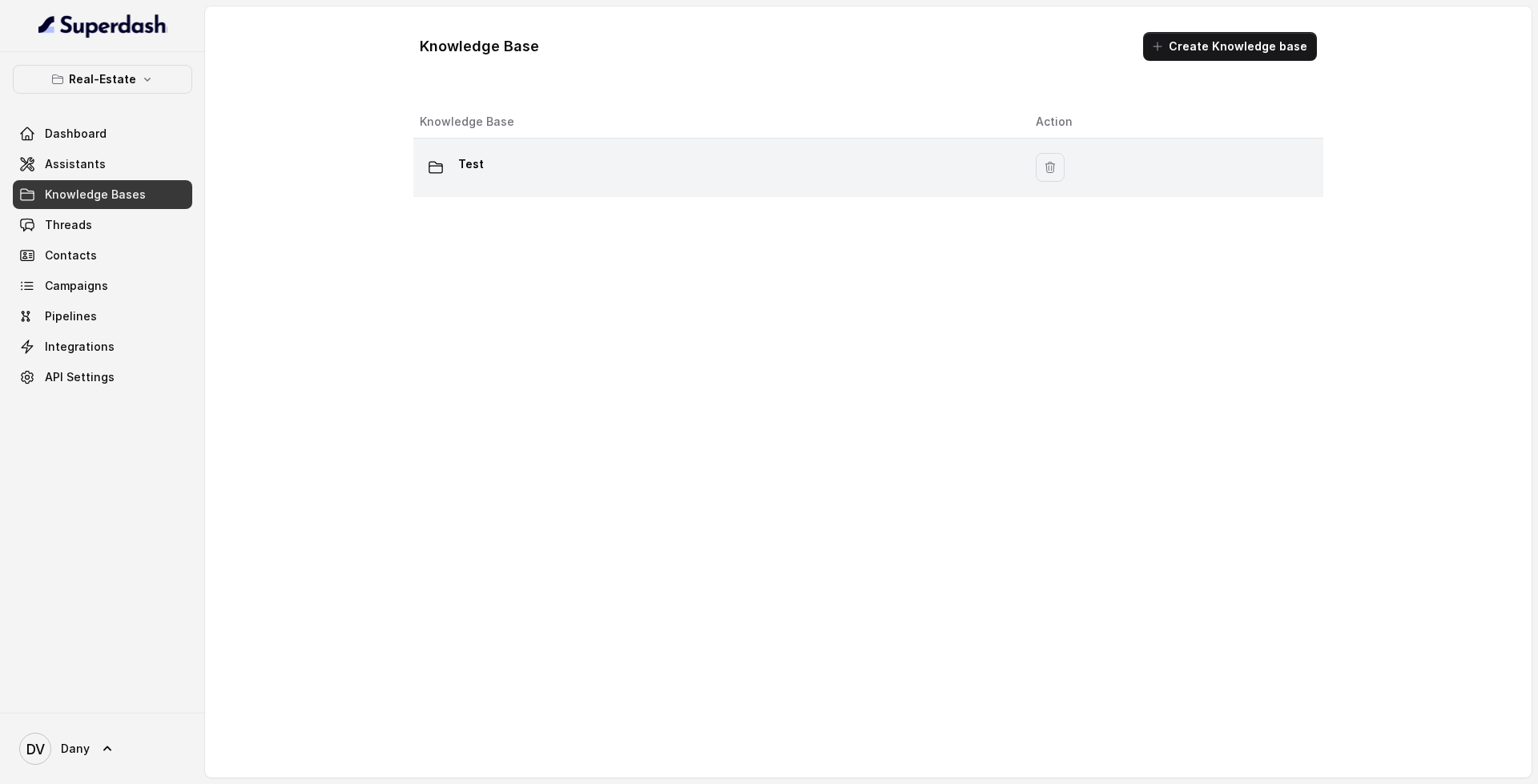
click at [600, 185] on td "Test" at bounding box center [718, 167] width 609 height 58
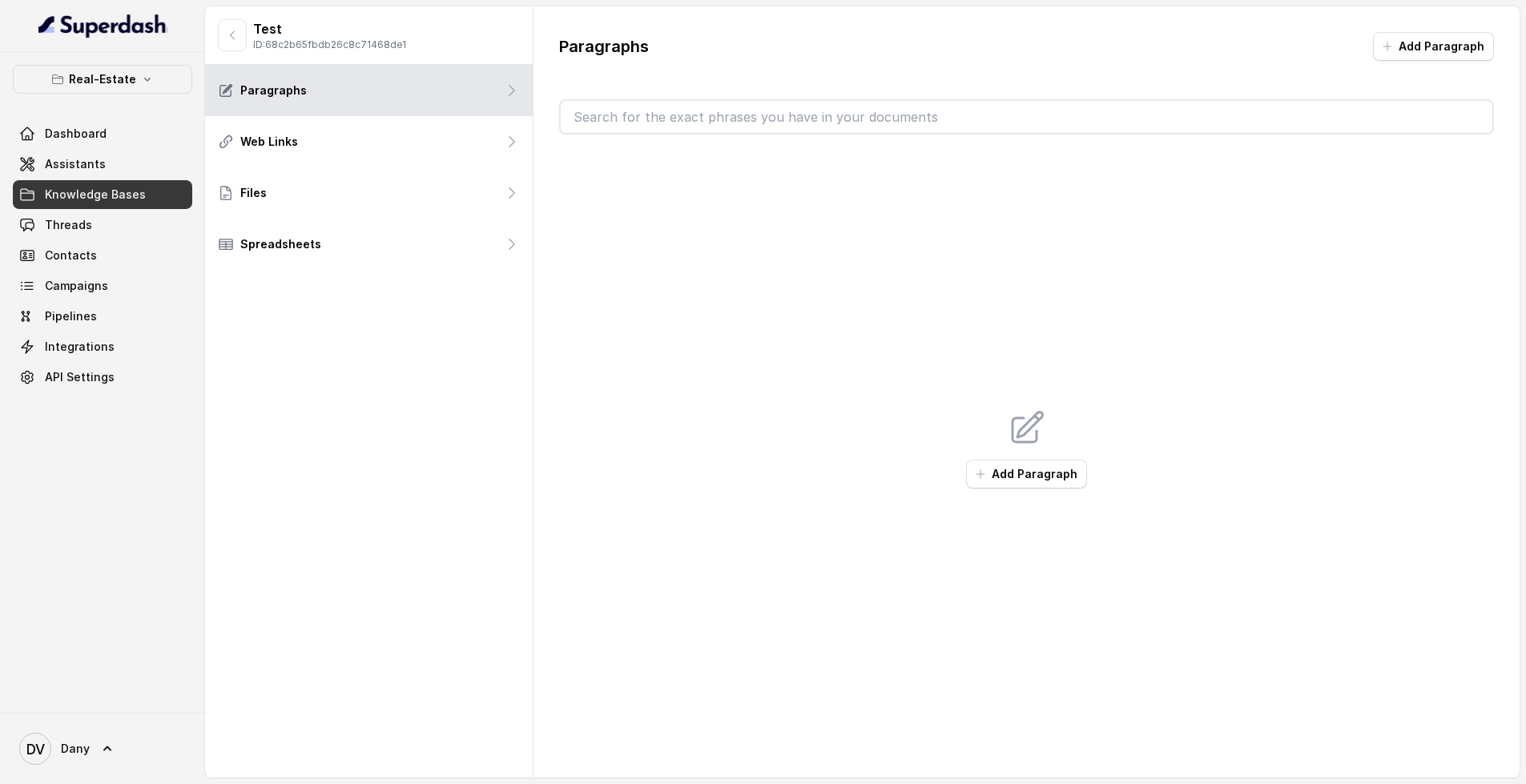
click at [146, 108] on div "Real-Estate Dashboard Assistants Knowledge Bases Threads Contacts Campaigns Pip…" at bounding box center [103, 228] width 179 height 327
click at [132, 126] on link "Dashboard" at bounding box center [103, 133] width 179 height 29
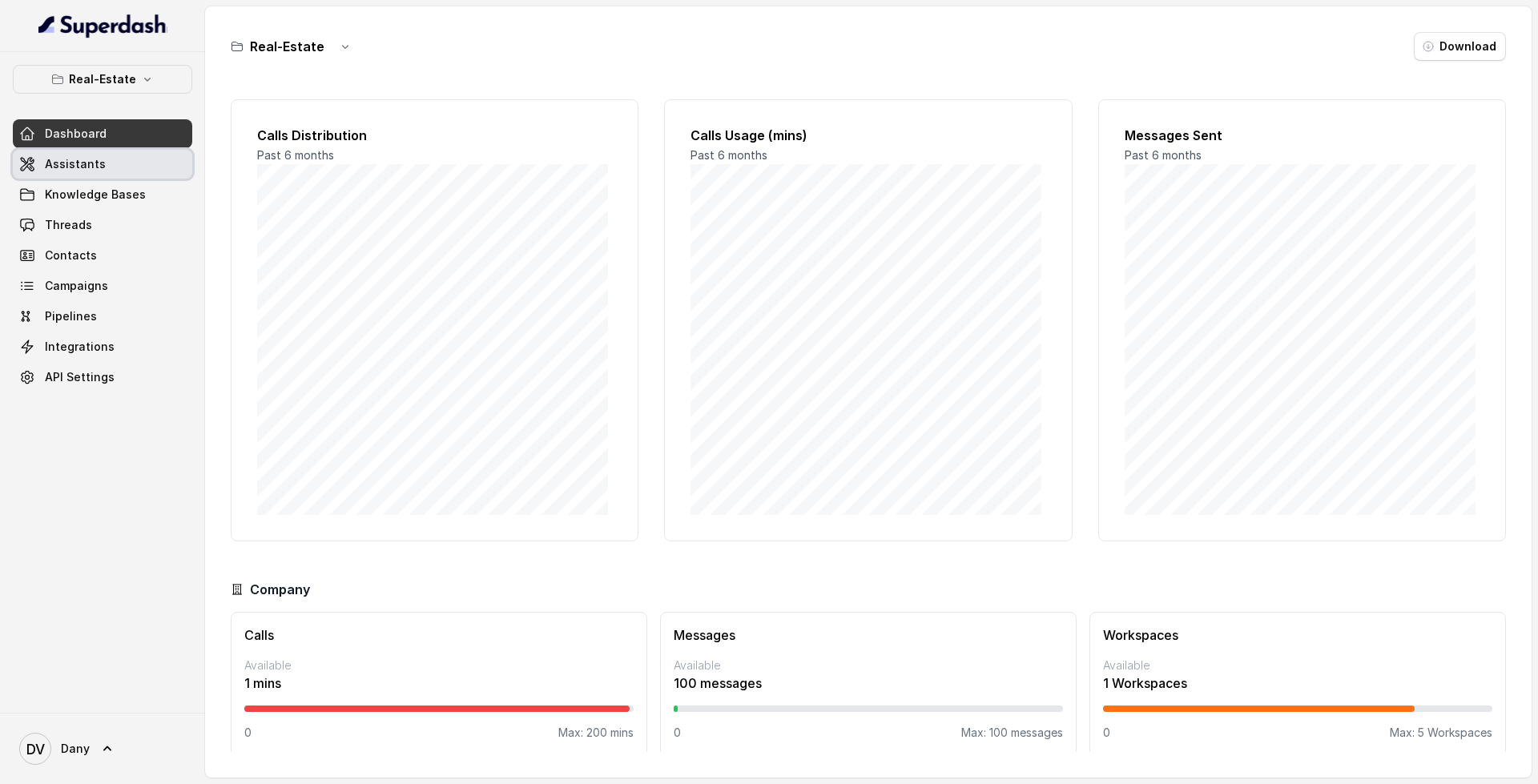
click at [119, 163] on link "Assistants" at bounding box center [103, 163] width 179 height 29
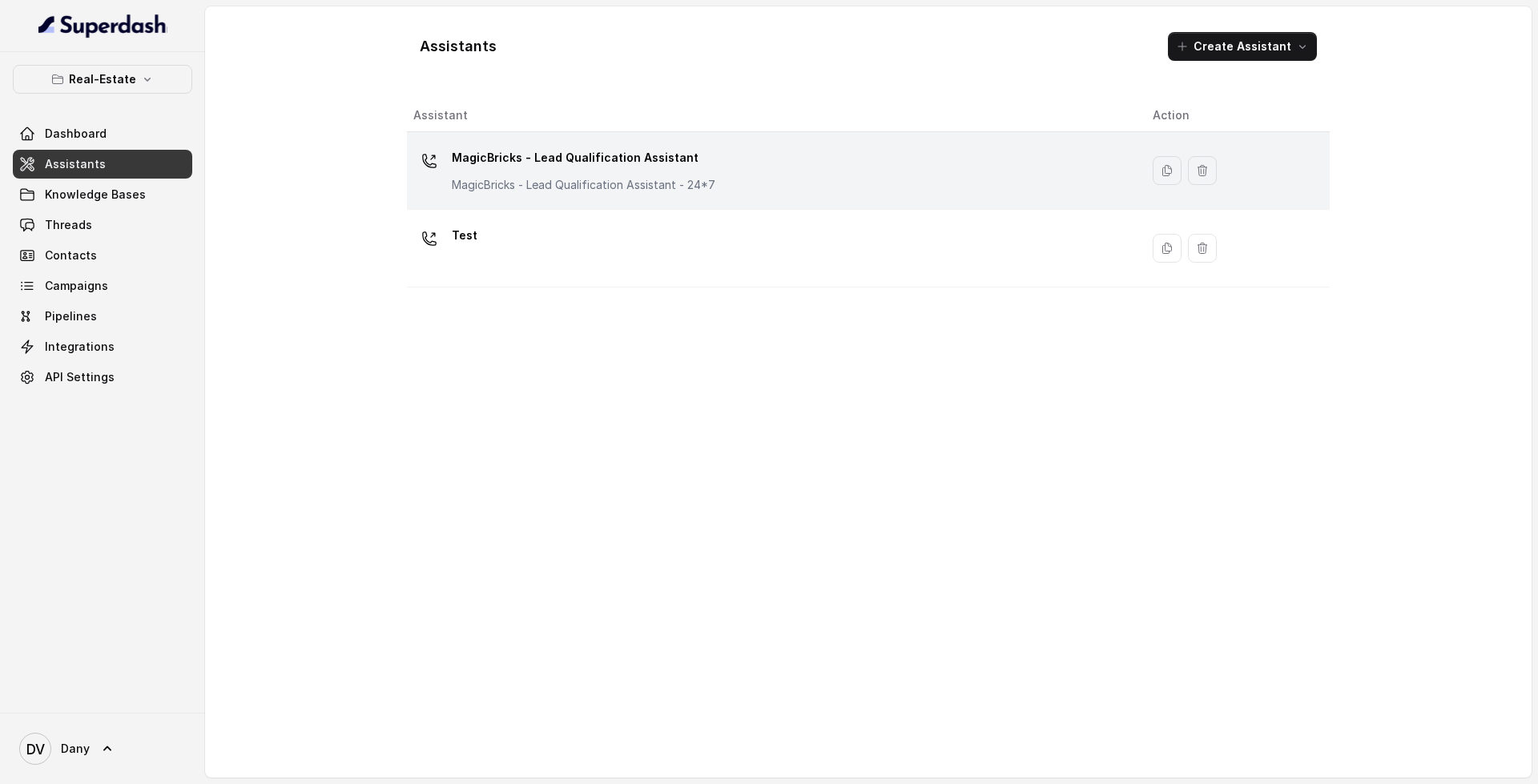
click at [604, 132] on td "MagicBricks - Lead Qualification Assistant MagicBricks - Lead Qualification Ass…" at bounding box center [773, 171] width 732 height 78
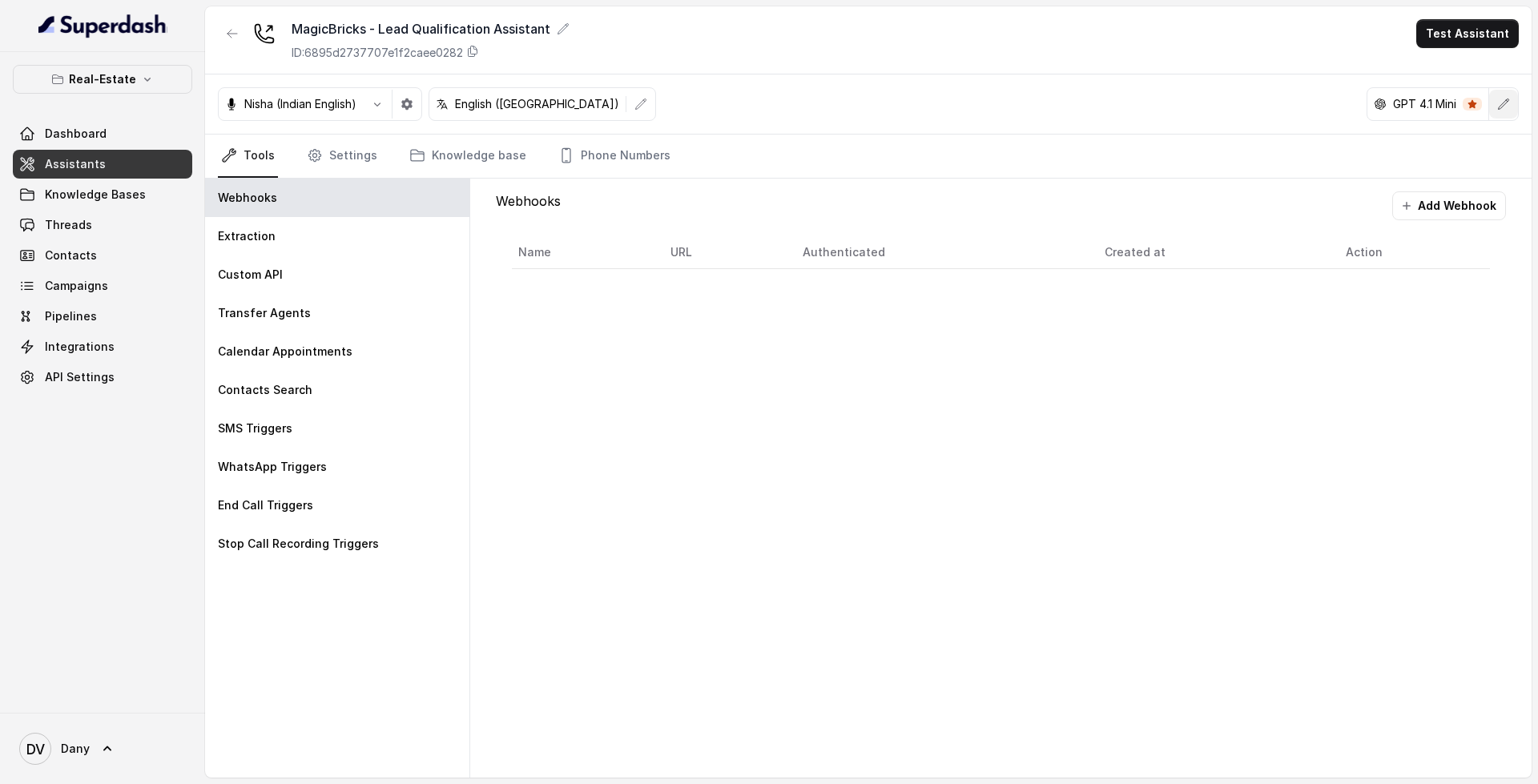
click at [1504, 112] on button "button" at bounding box center [1503, 103] width 29 height 29
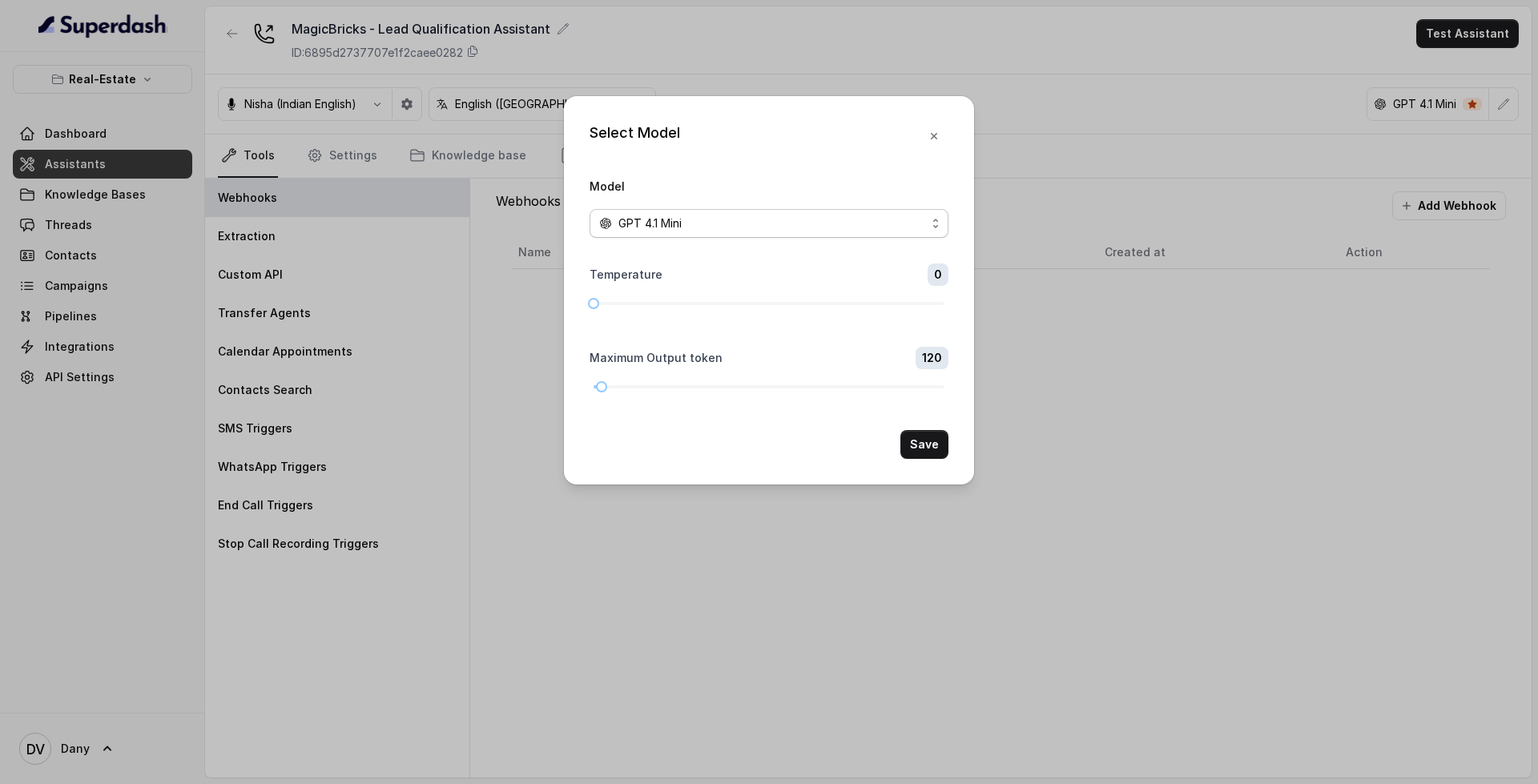
click at [806, 227] on div "GPT 4.1 Mini" at bounding box center [763, 222] width 327 height 19
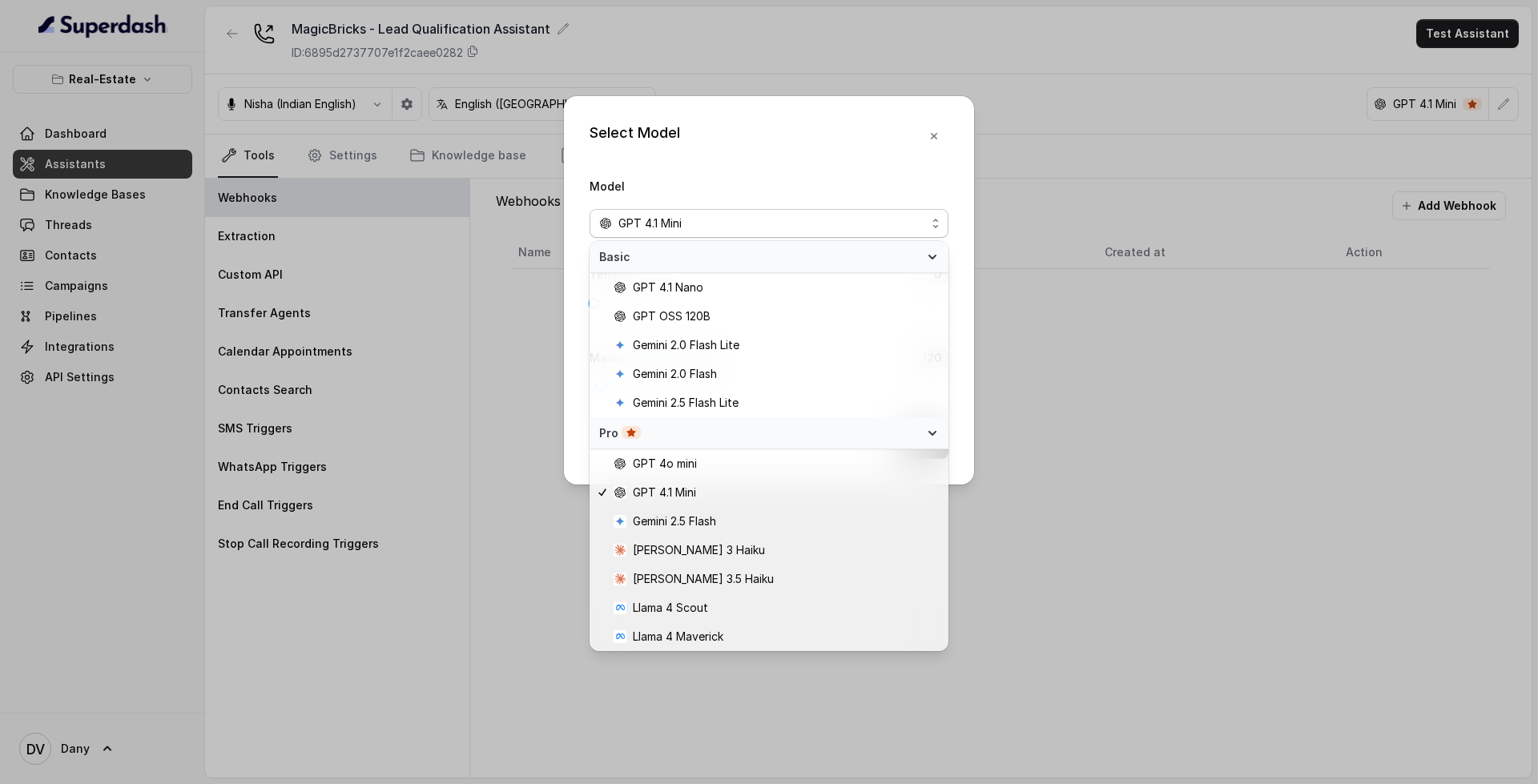
click at [775, 209] on span "GPT 4.1 Mini" at bounding box center [769, 223] width 359 height 29
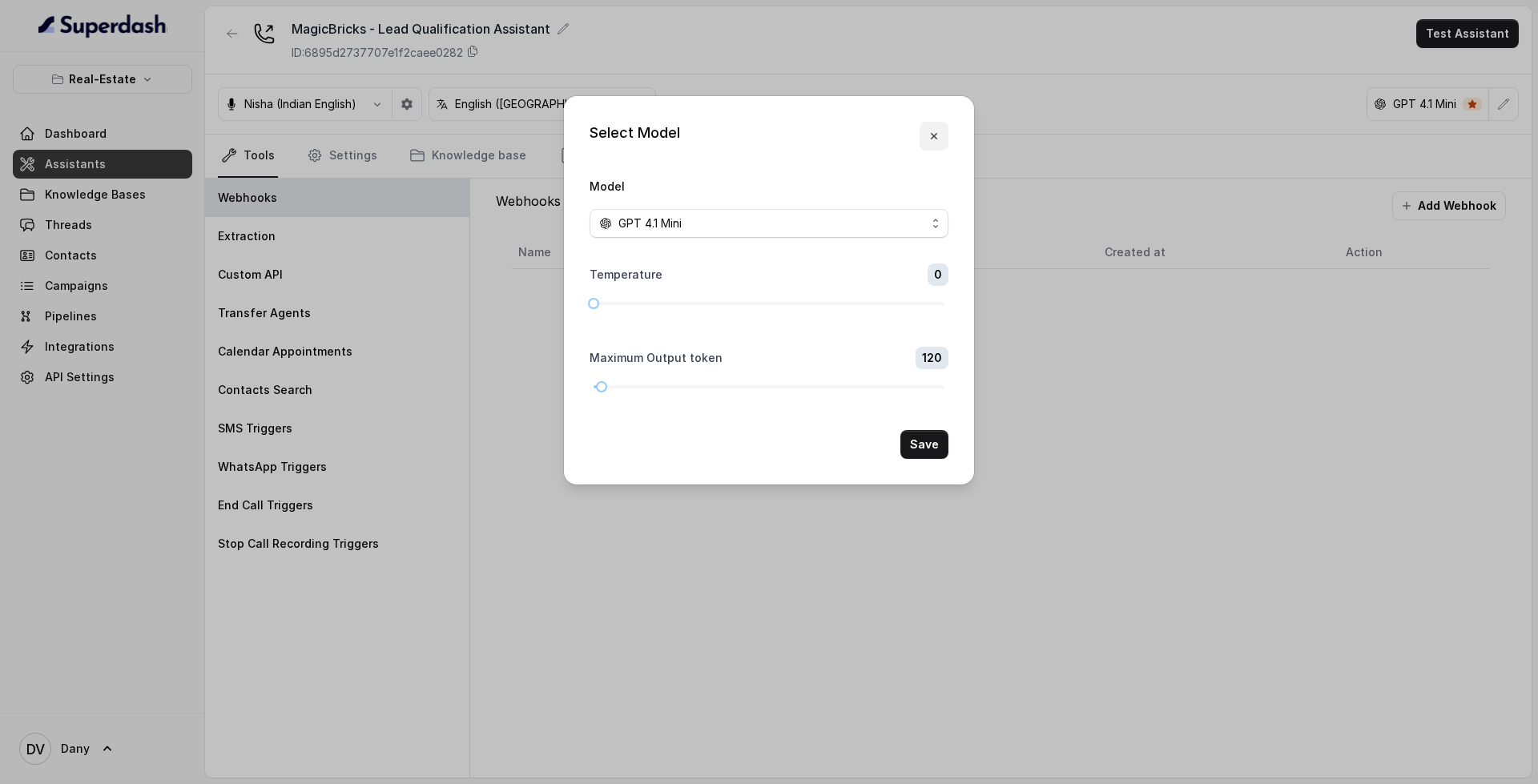
click at [923, 129] on button "button" at bounding box center [934, 135] width 29 height 29
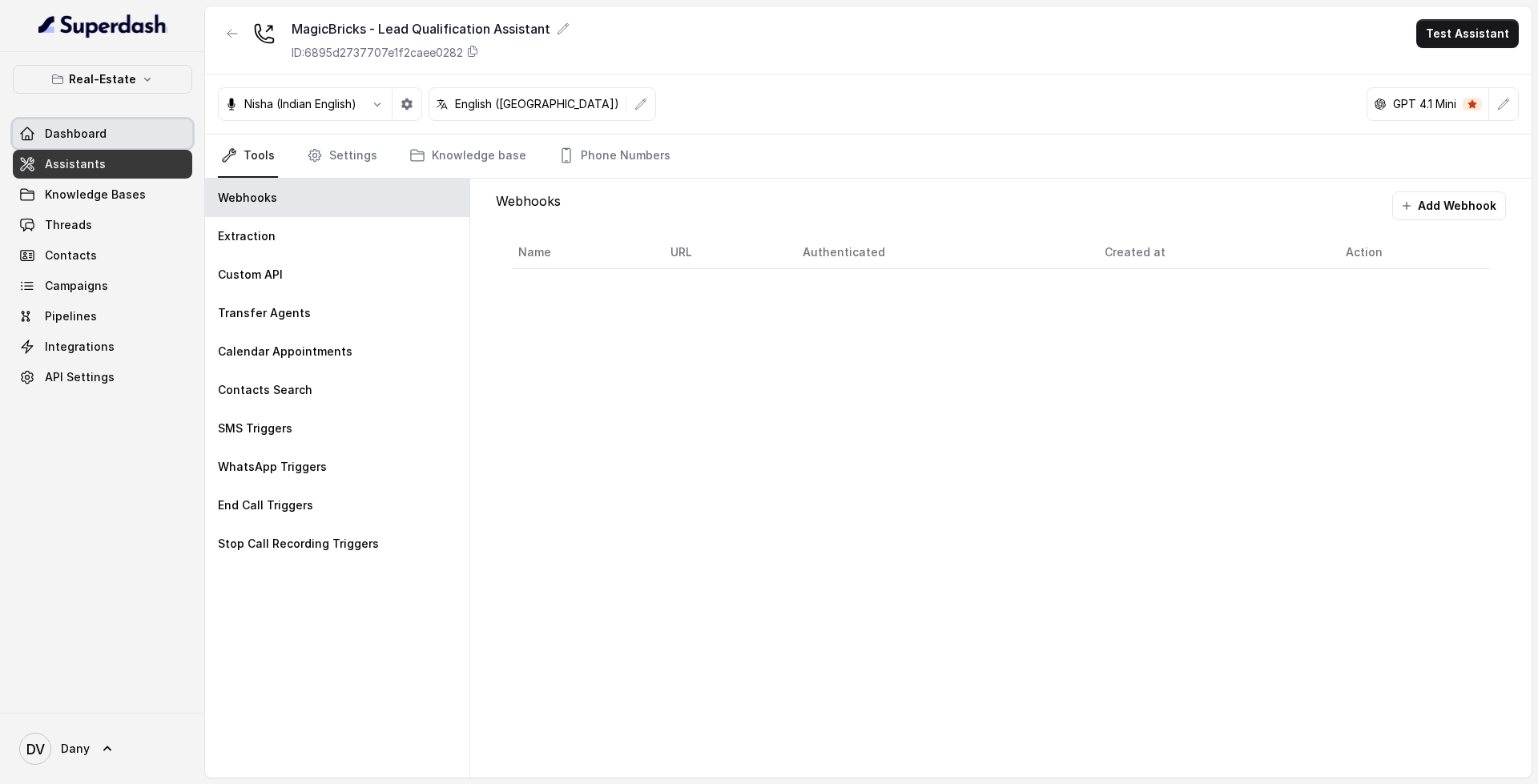
click at [142, 123] on link "Dashboard" at bounding box center [103, 133] width 179 height 29
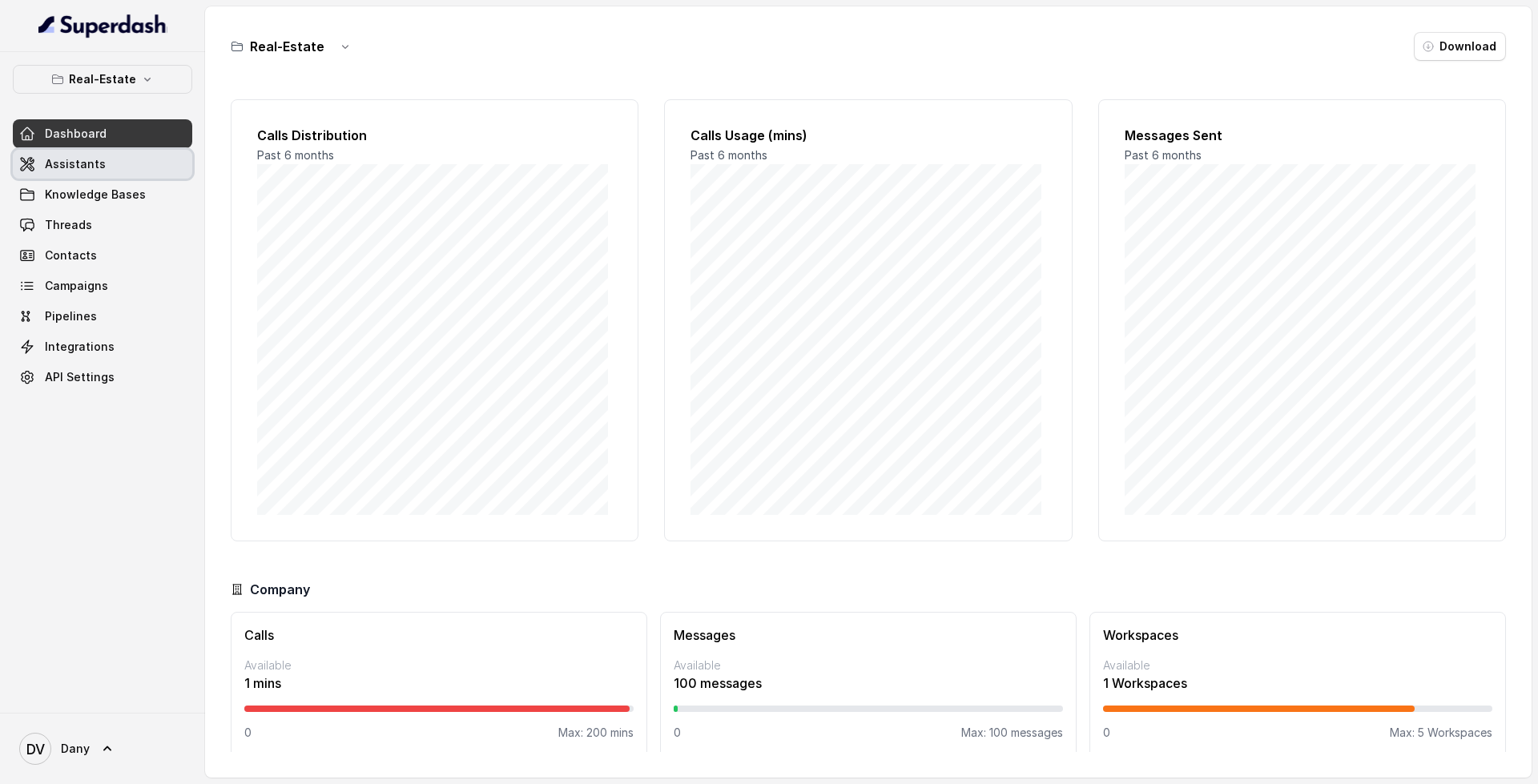
click at [113, 162] on link "Assistants" at bounding box center [103, 163] width 179 height 29
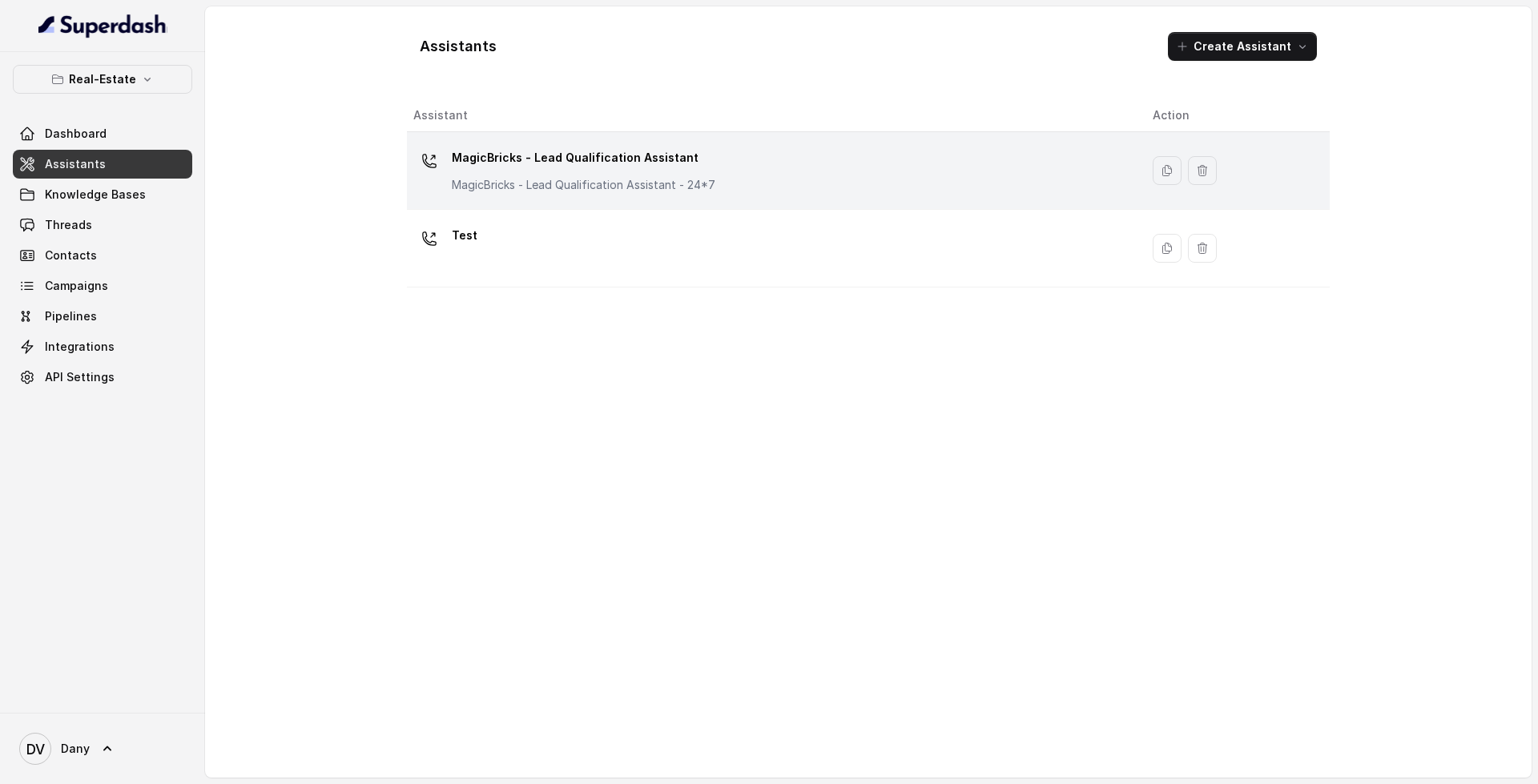
click at [495, 145] on p "MagicBricks - Lead Qualification Assistant" at bounding box center [583, 158] width 264 height 25
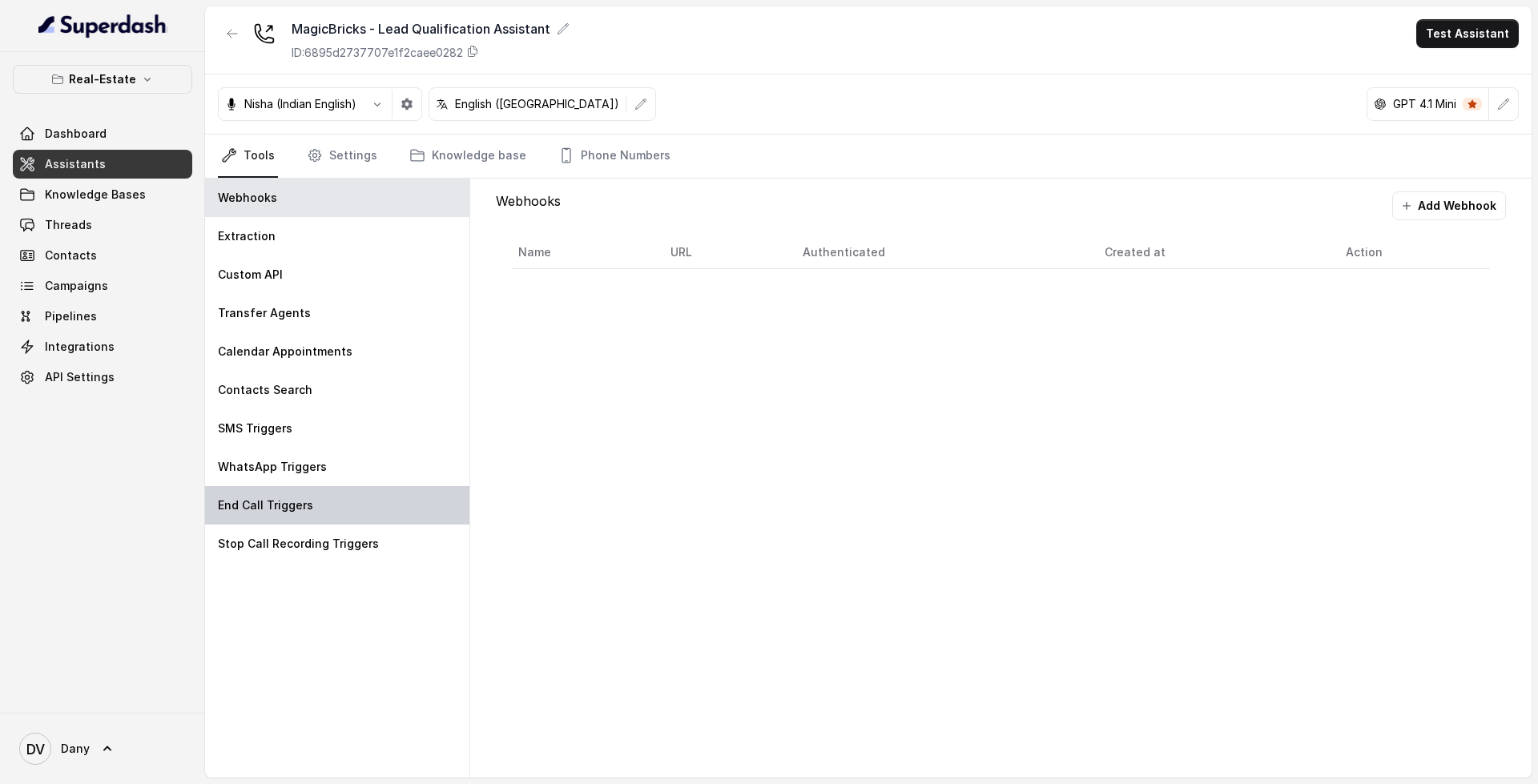
click at [325, 520] on div "End Call Triggers" at bounding box center [337, 505] width 264 height 39
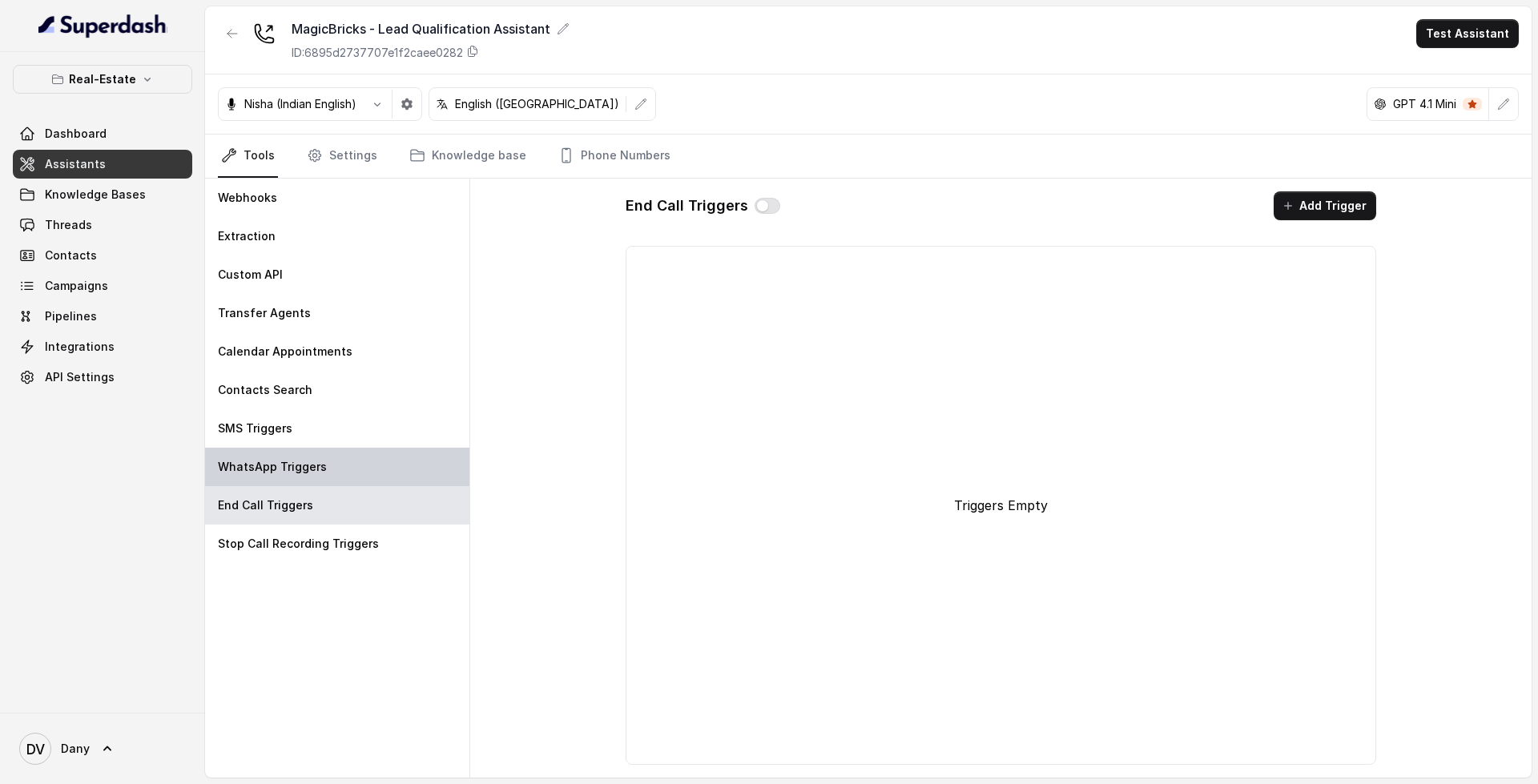
click at [333, 469] on div "WhatsApp Triggers" at bounding box center [337, 466] width 264 height 39
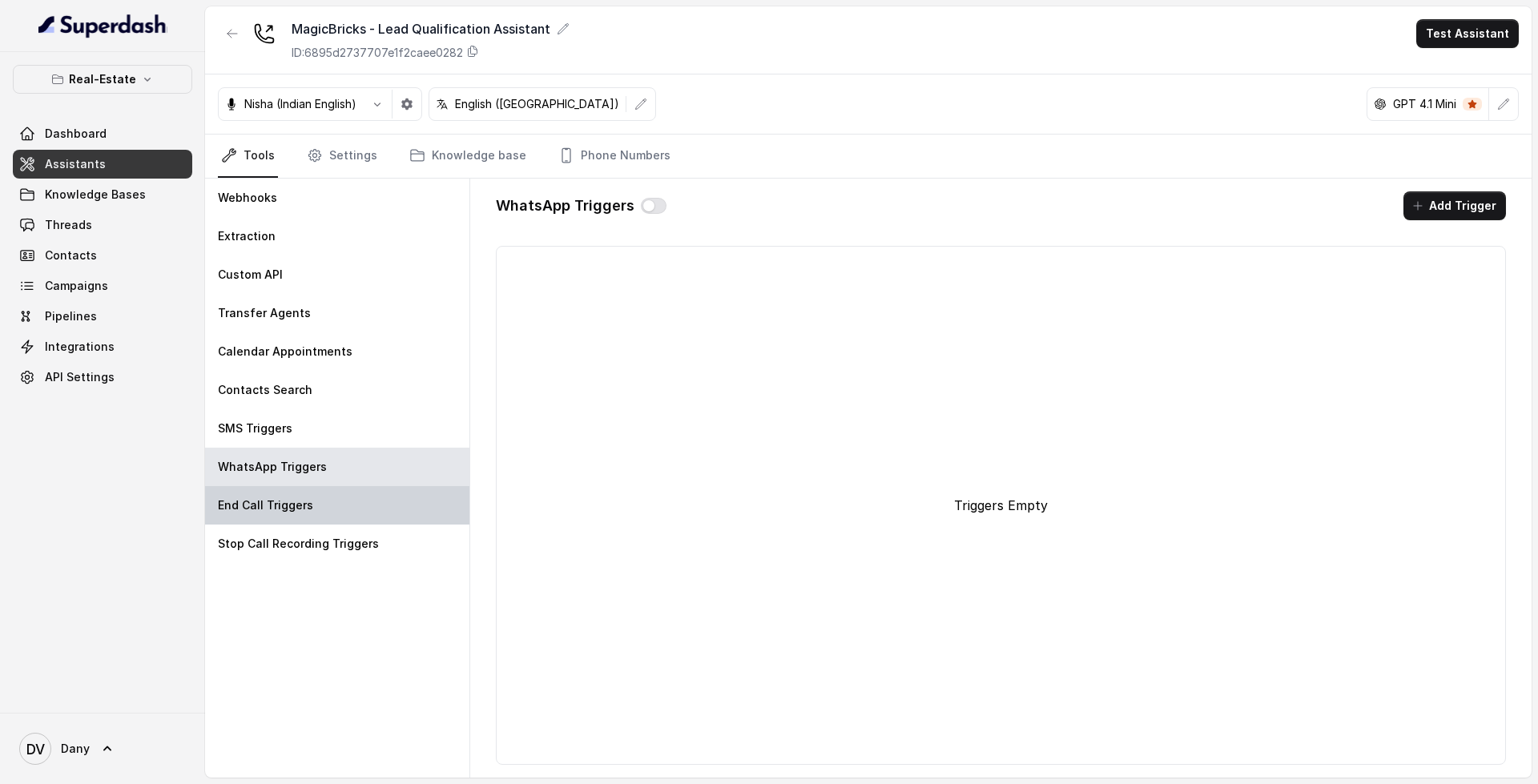
click at [336, 502] on div "End Call Triggers" at bounding box center [337, 505] width 264 height 39
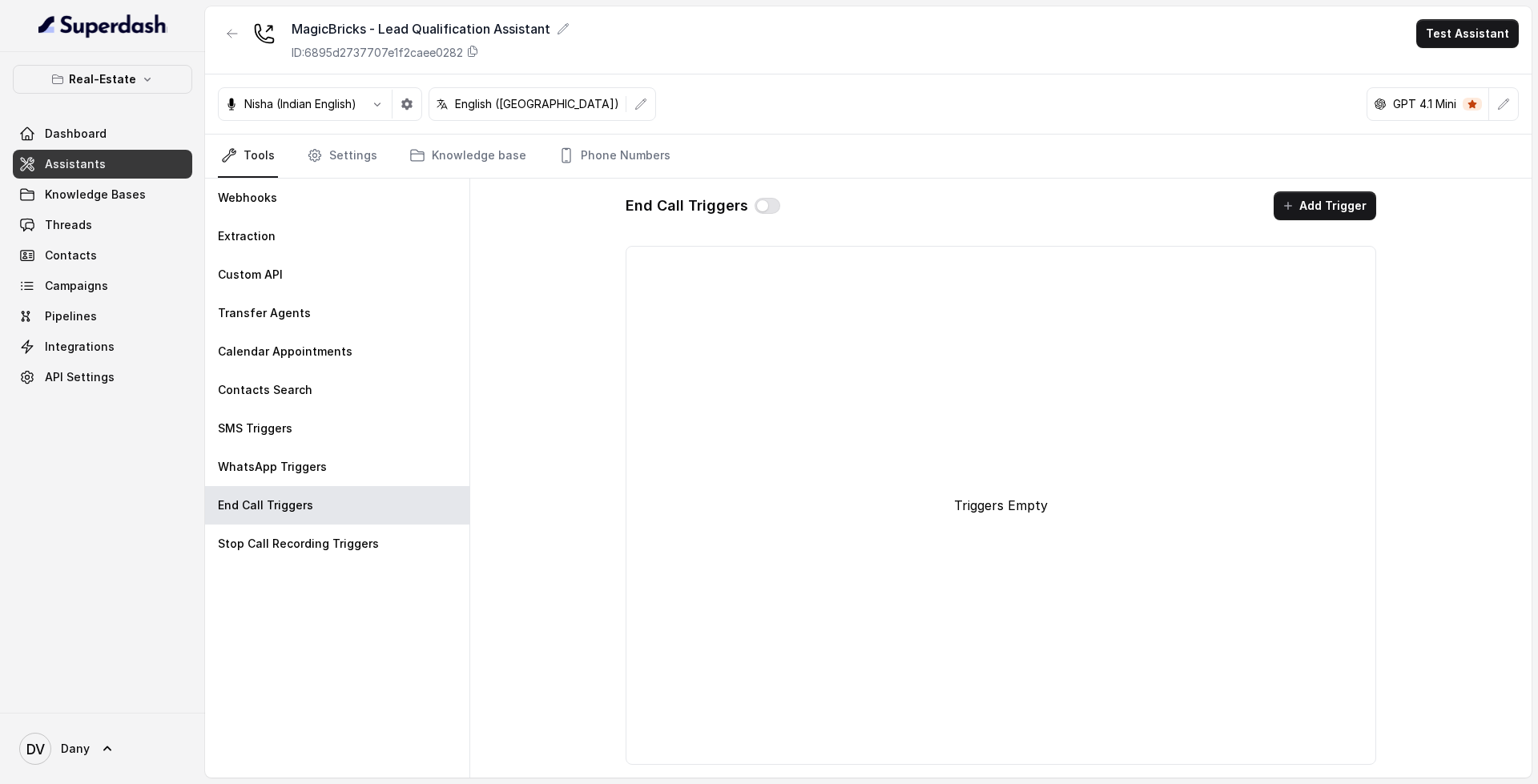
click at [337, 566] on div "Webhooks Extraction Custom API Transfer Agents Calendar Appointments Contacts S…" at bounding box center [337, 478] width 265 height 599
click at [335, 538] on p "Stop Call Recording Triggers" at bounding box center [298, 543] width 161 height 16
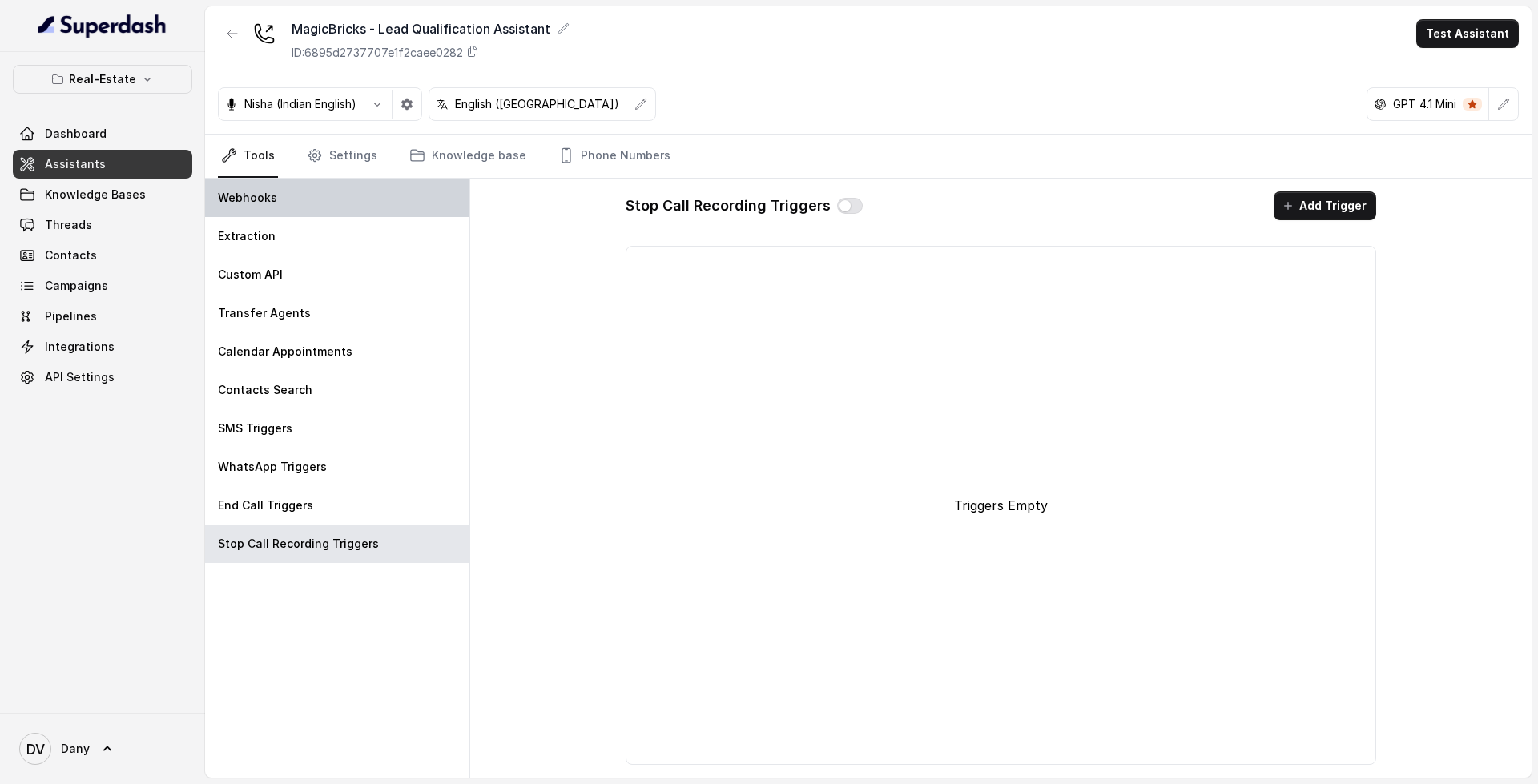
click at [277, 216] on div "Webhooks" at bounding box center [337, 197] width 264 height 39
